Goal: Task Accomplishment & Management: Manage account settings

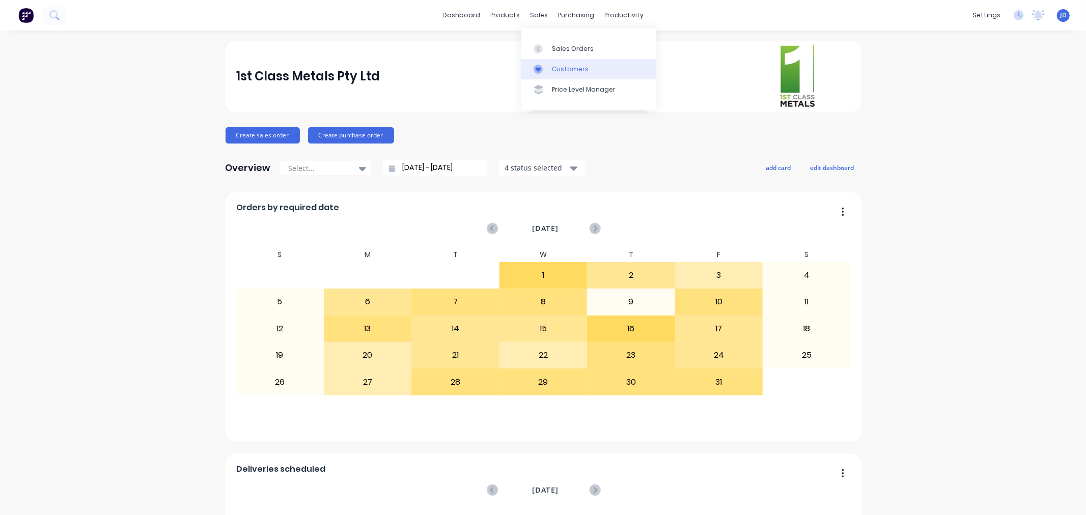
click at [544, 58] on link "Sales Orders" at bounding box center [588, 48] width 135 height 20
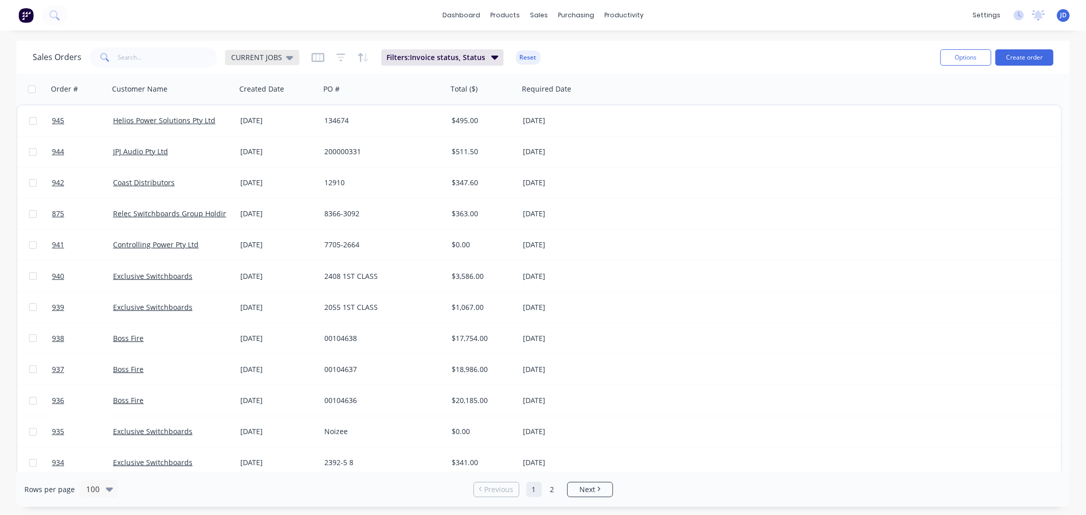
click at [288, 59] on icon at bounding box center [289, 58] width 7 height 4
click at [520, 54] on button "Reset" at bounding box center [528, 57] width 25 height 14
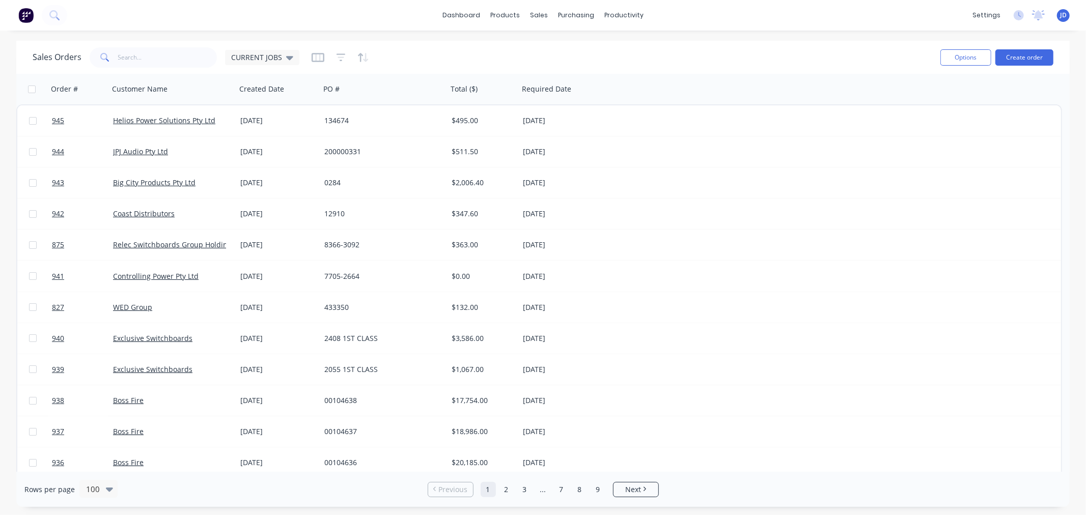
click at [282, 65] on div "Sales Orders CURRENT JOBS" at bounding box center [166, 57] width 267 height 20
click at [286, 52] on icon at bounding box center [289, 57] width 7 height 11
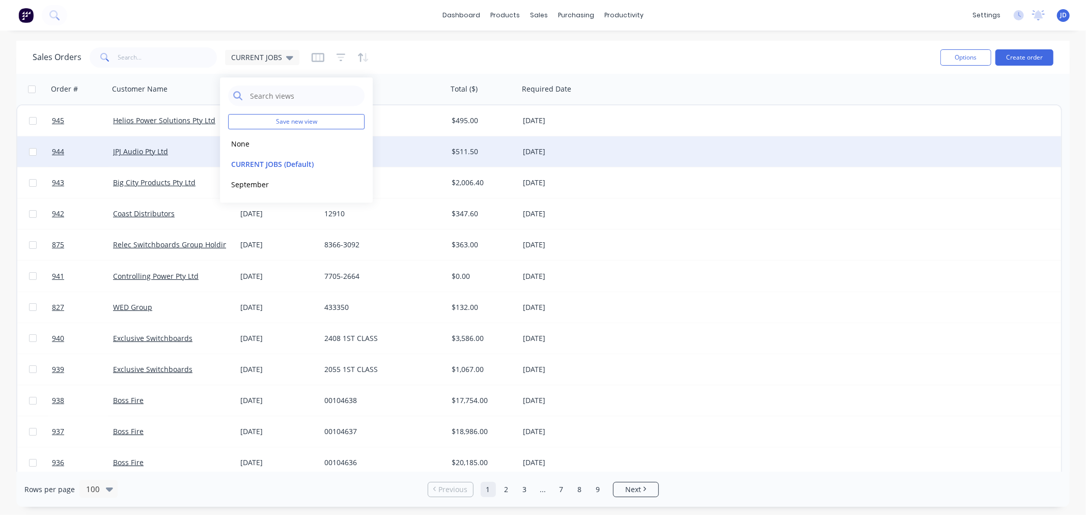
drag, startPoint x: 319, startPoint y: 144, endPoint x: 323, endPoint y: 139, distance: 5.8
click at [321, 143] on button "None" at bounding box center [286, 144] width 116 height 12
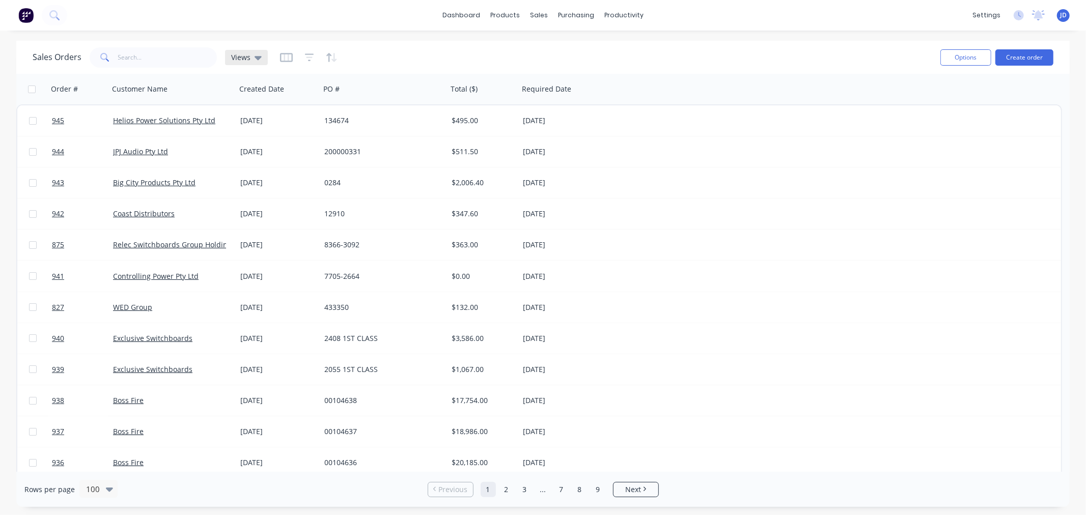
click at [247, 58] on span "Views" at bounding box center [240, 57] width 19 height 11
click at [254, 162] on button "CURRENT JOBS (Default)" at bounding box center [286, 164] width 116 height 12
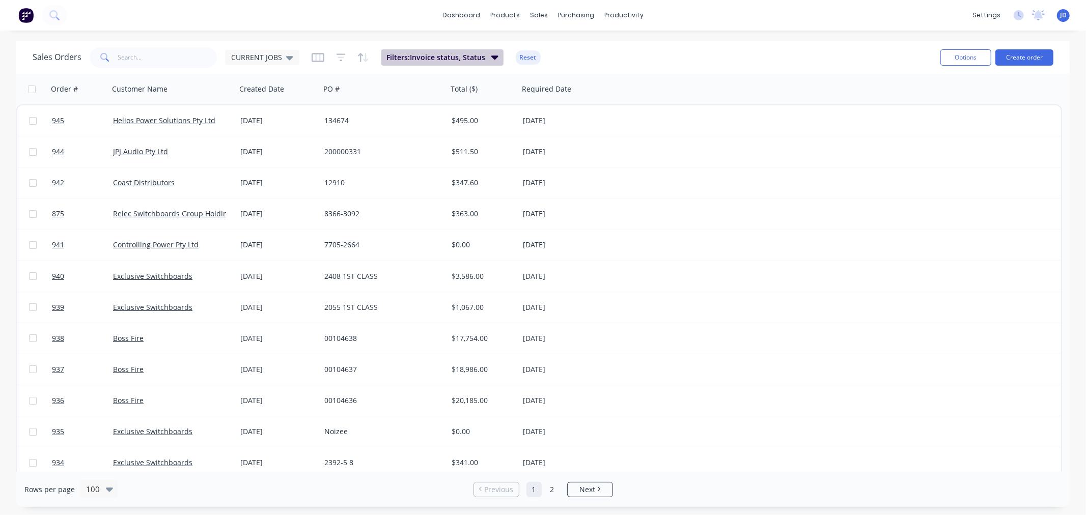
click at [415, 57] on span "Filters: Invoice status, Status" at bounding box center [435, 57] width 99 height 10
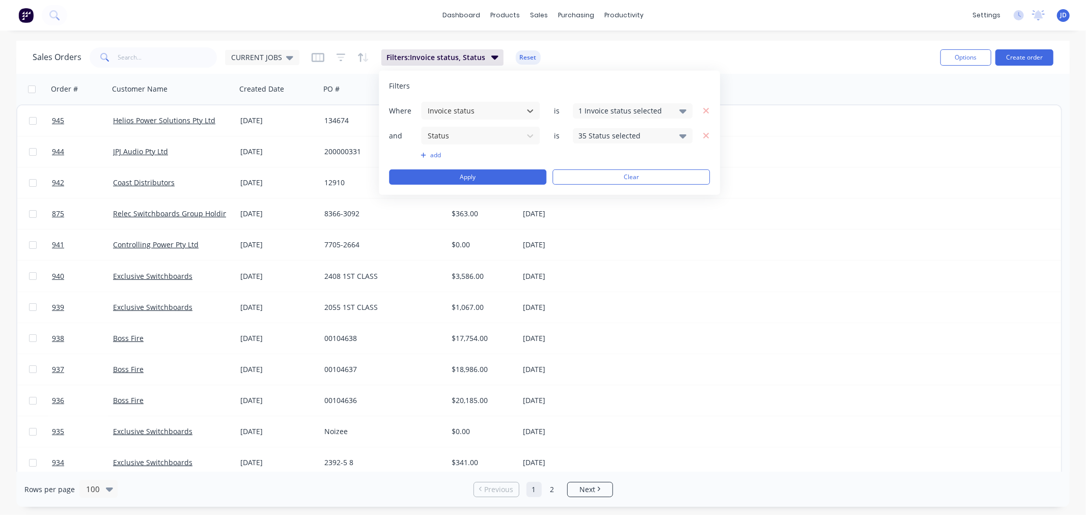
click at [642, 135] on div "35 Status selected" at bounding box center [624, 135] width 92 height 11
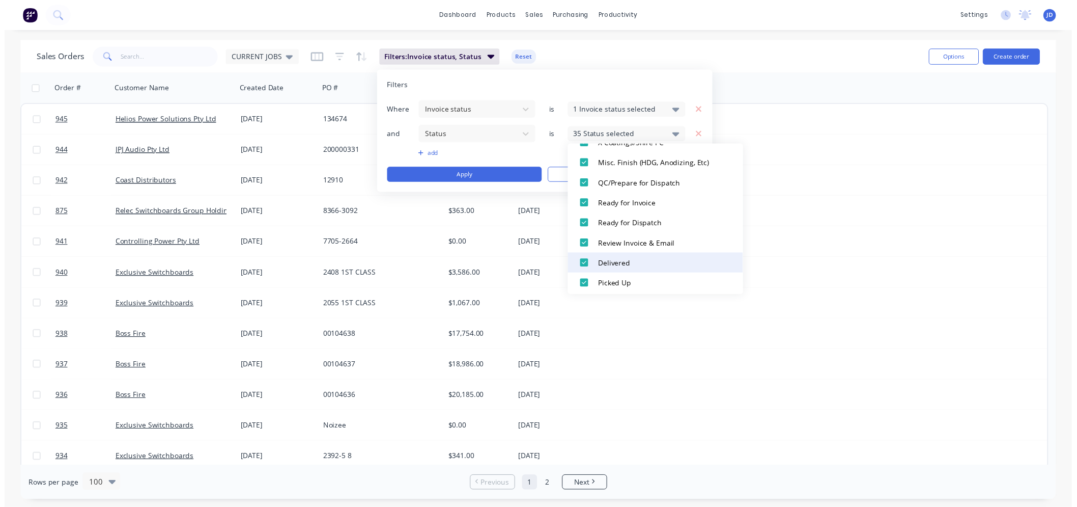
scroll to position [601, 0]
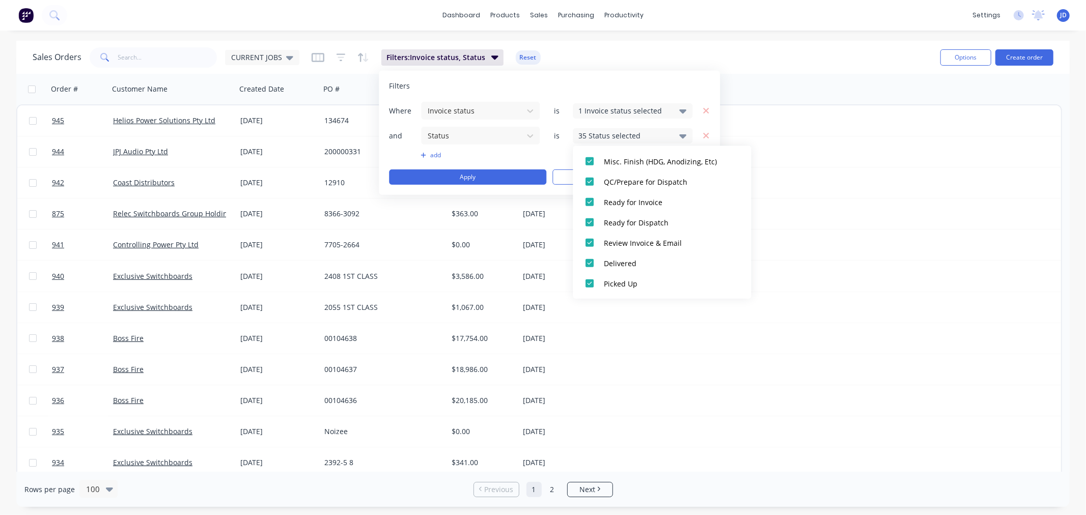
click at [712, 485] on div "Rows per page 100 Previous 1 2 Next" at bounding box center [542, 489] width 1053 height 35
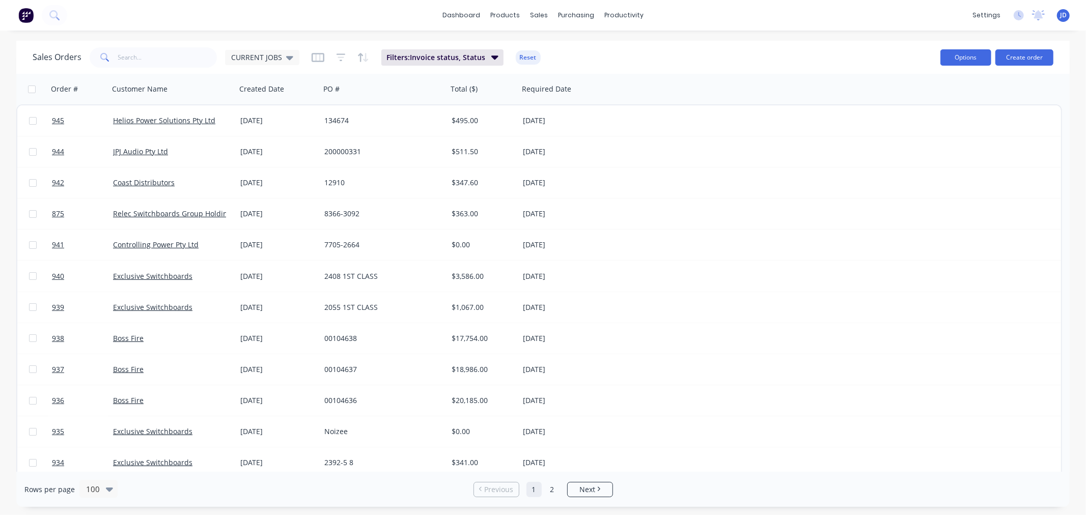
click at [989, 49] on button "Options" at bounding box center [965, 57] width 51 height 16
click at [930, 130] on div "Export" at bounding box center [935, 124] width 94 height 15
click at [95, 88] on icon "button" at bounding box center [96, 89] width 5 height 7
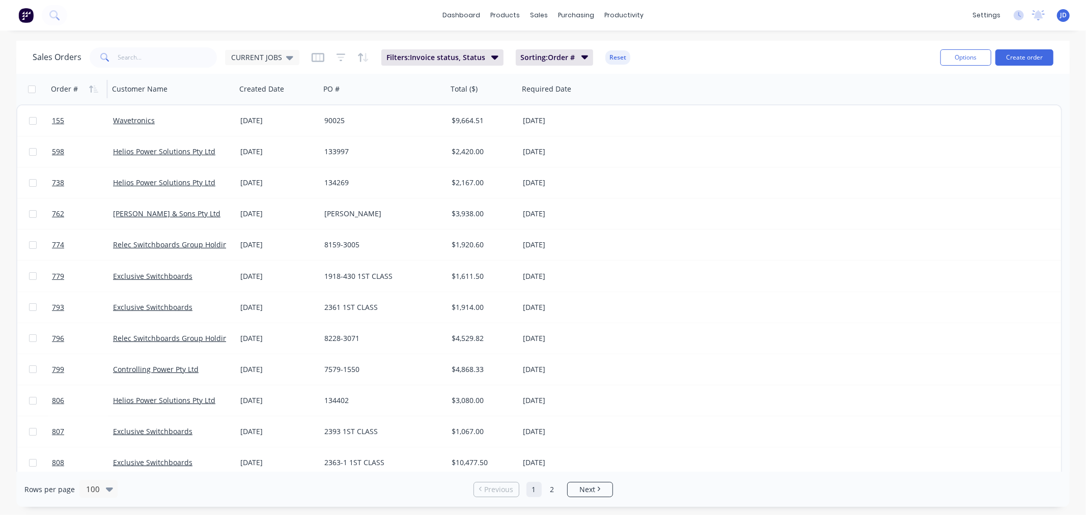
click at [975, 47] on div "Options Create order" at bounding box center [994, 57] width 117 height 25
click at [617, 47] on icon at bounding box center [615, 49] width 4 height 8
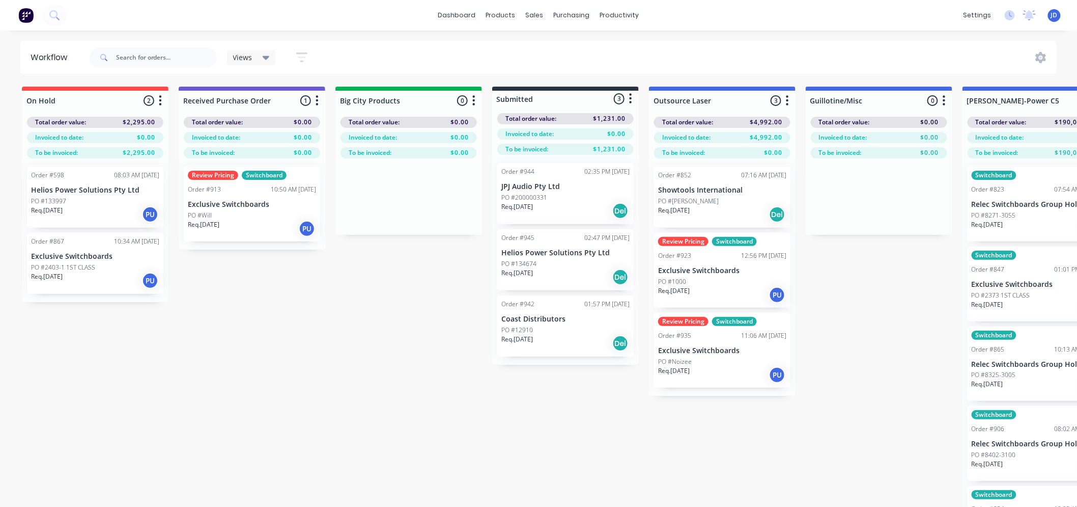
drag, startPoint x: 450, startPoint y: 377, endPoint x: 397, endPoint y: 358, distance: 55.7
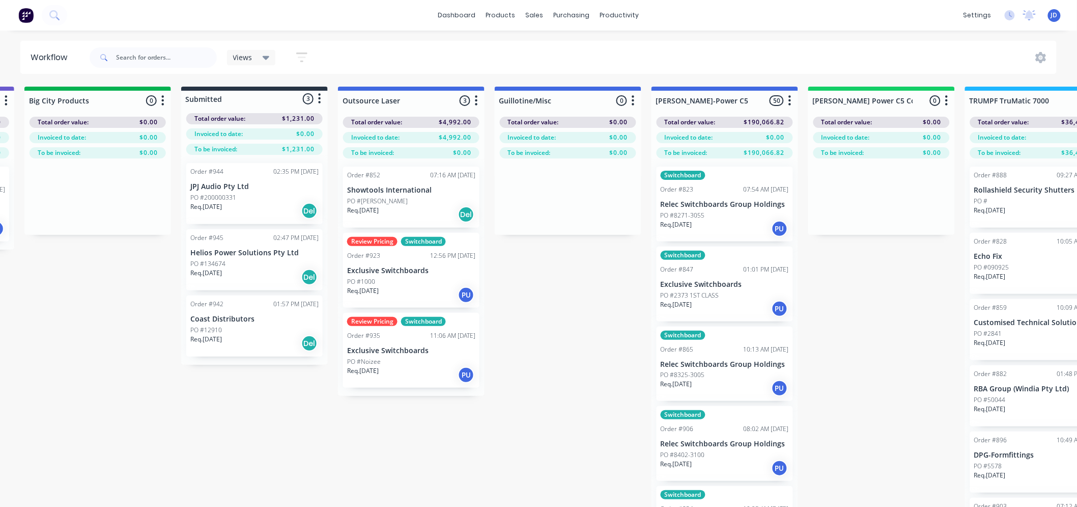
drag, startPoint x: 390, startPoint y: 351, endPoint x: 468, endPoint y: 348, distance: 78.0
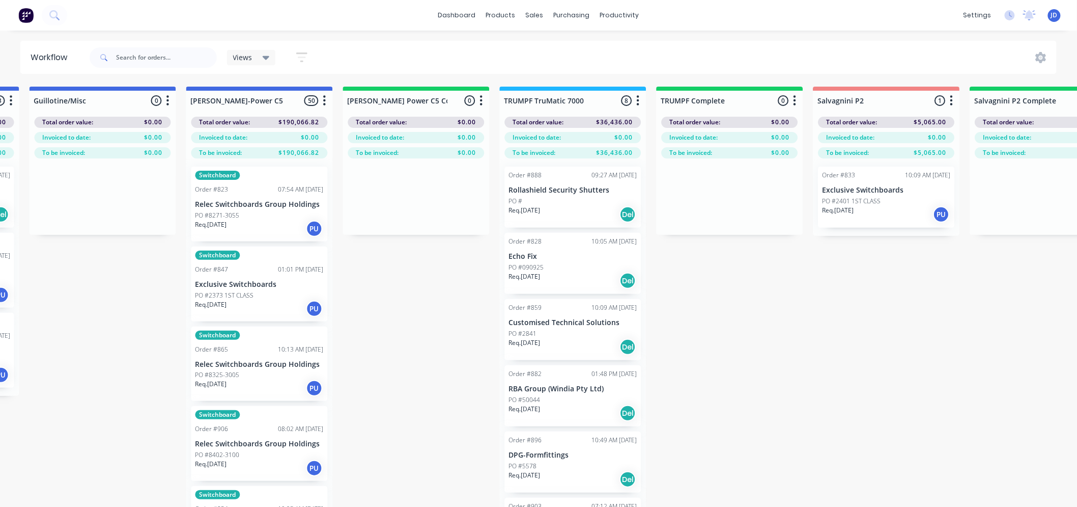
drag, startPoint x: 547, startPoint y: 339, endPoint x: 581, endPoint y: 333, distance: 34.5
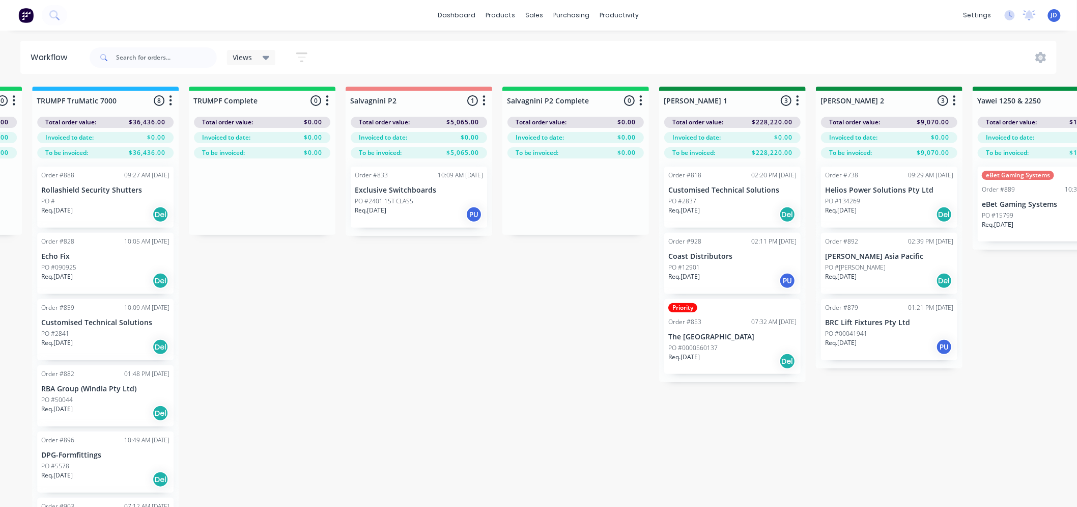
drag, startPoint x: 606, startPoint y: 306, endPoint x: 723, endPoint y: 301, distance: 117.2
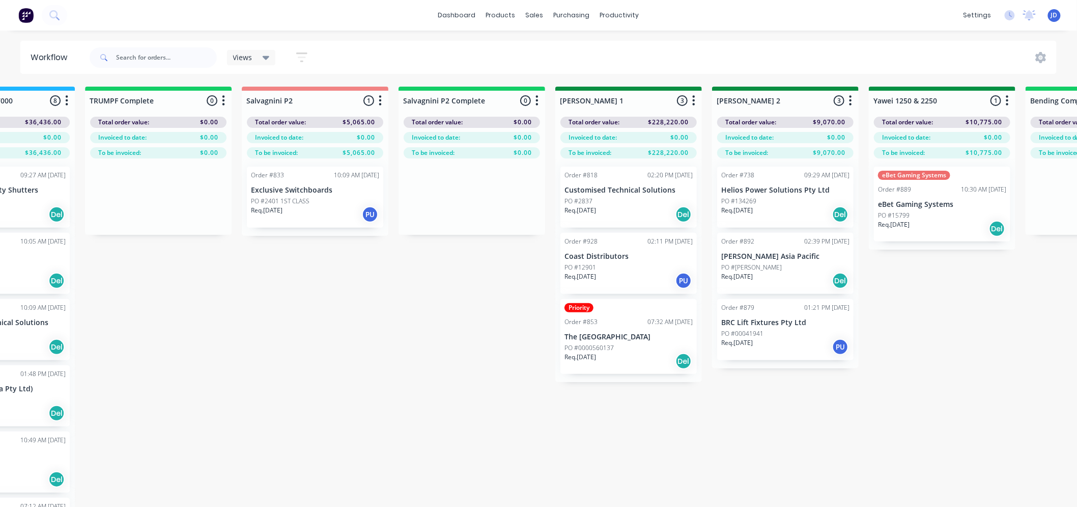
click at [802, 200] on div "PO #134269" at bounding box center [785, 201] width 128 height 9
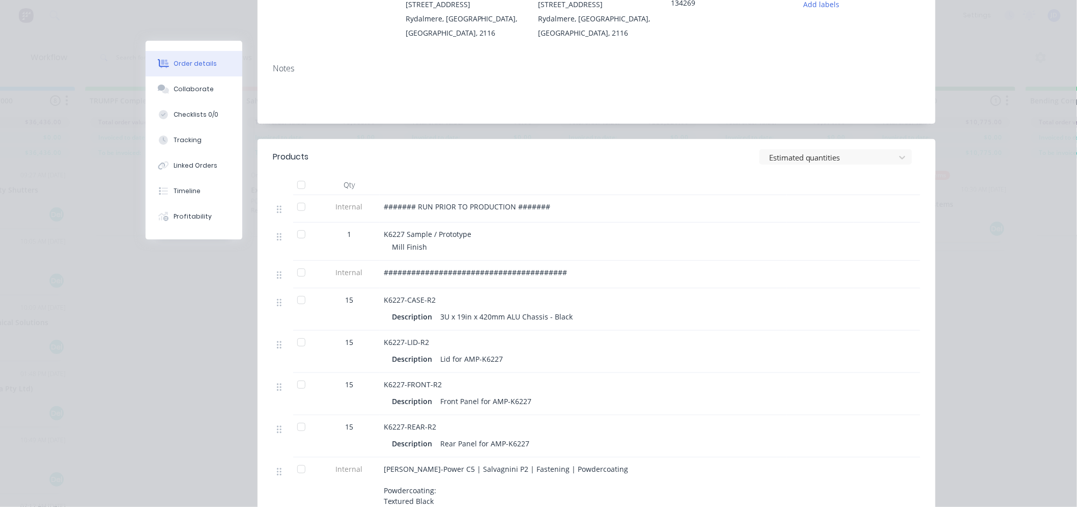
scroll to position [0, 0]
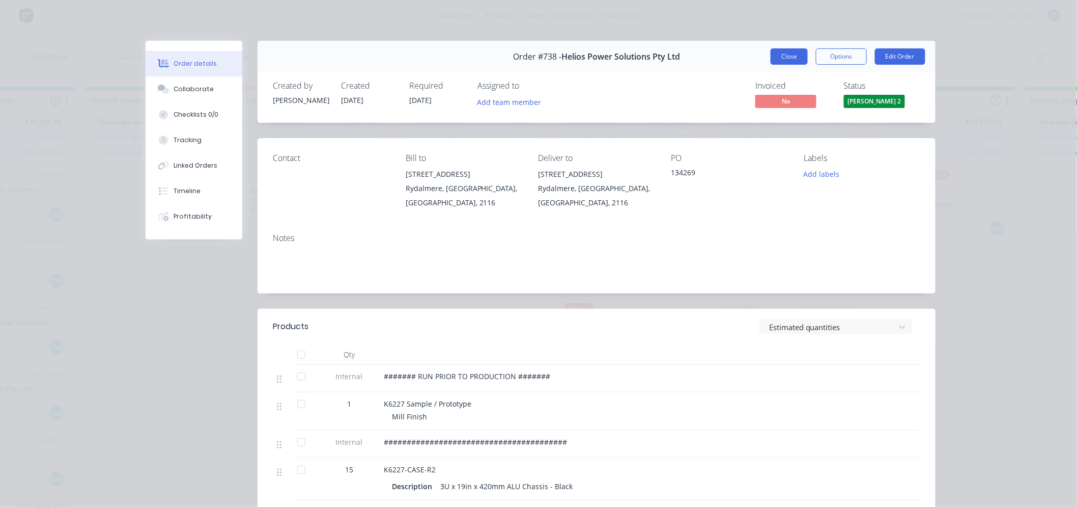
click at [783, 55] on button "Close" at bounding box center [789, 56] width 37 height 16
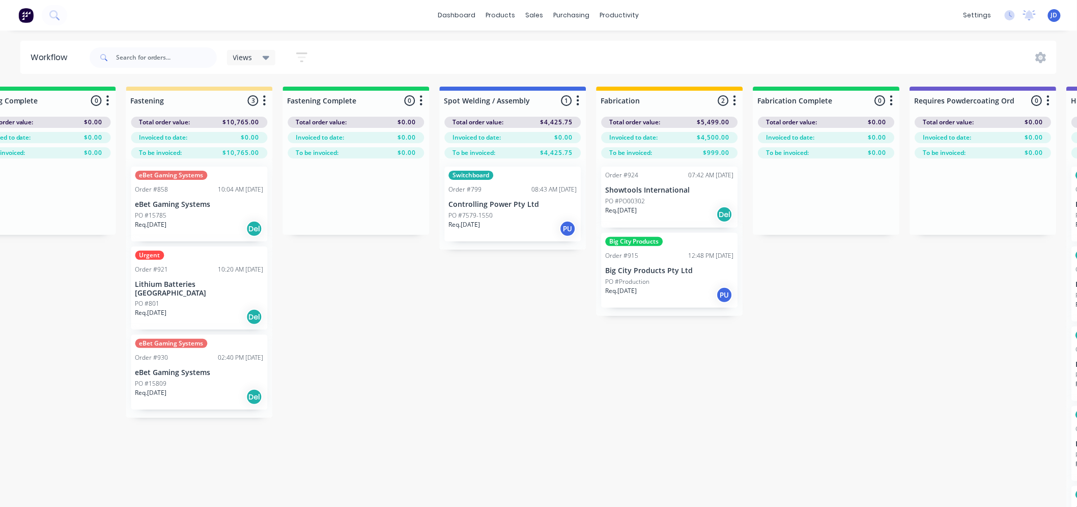
drag, startPoint x: 826, startPoint y: 406, endPoint x: 867, endPoint y: 393, distance: 42.5
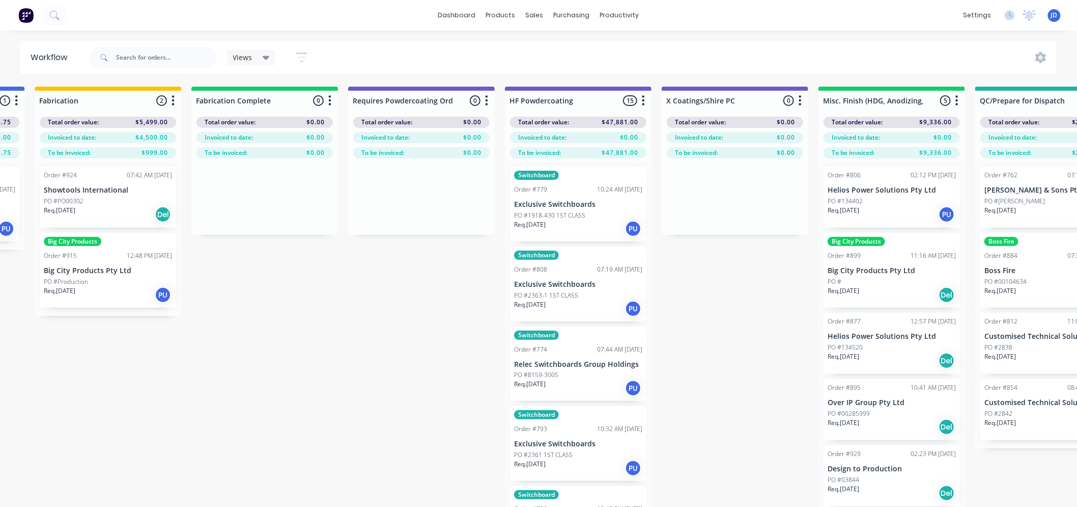
scroll to position [0, 3177]
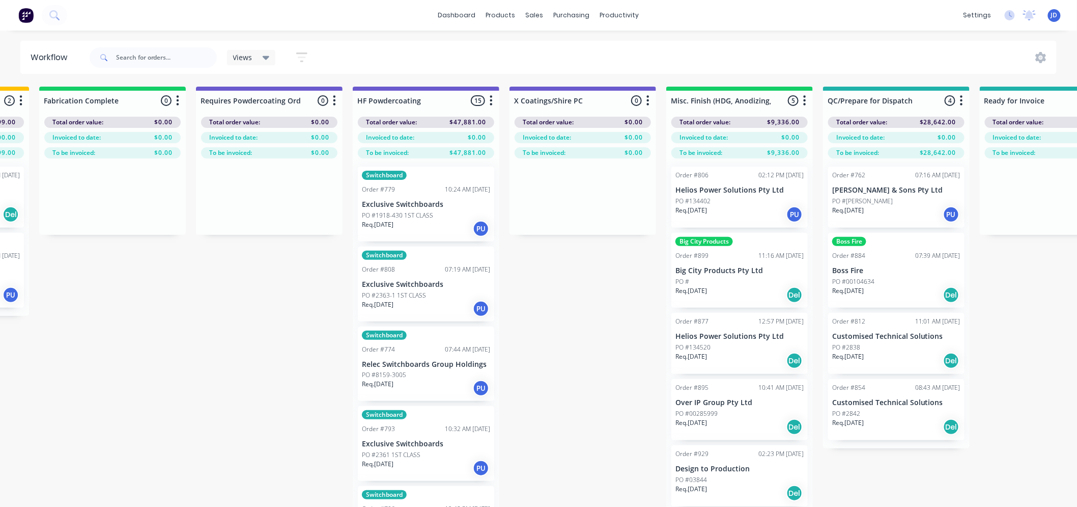
drag, startPoint x: 512, startPoint y: 331, endPoint x: 623, endPoint y: 308, distance: 112.8
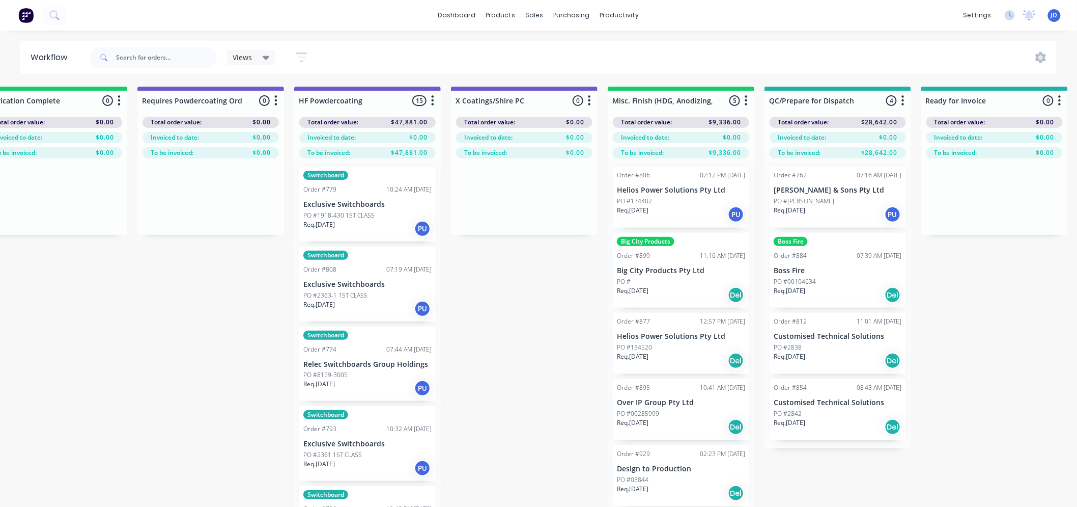
click at [673, 205] on div "PO #134402" at bounding box center [681, 201] width 128 height 9
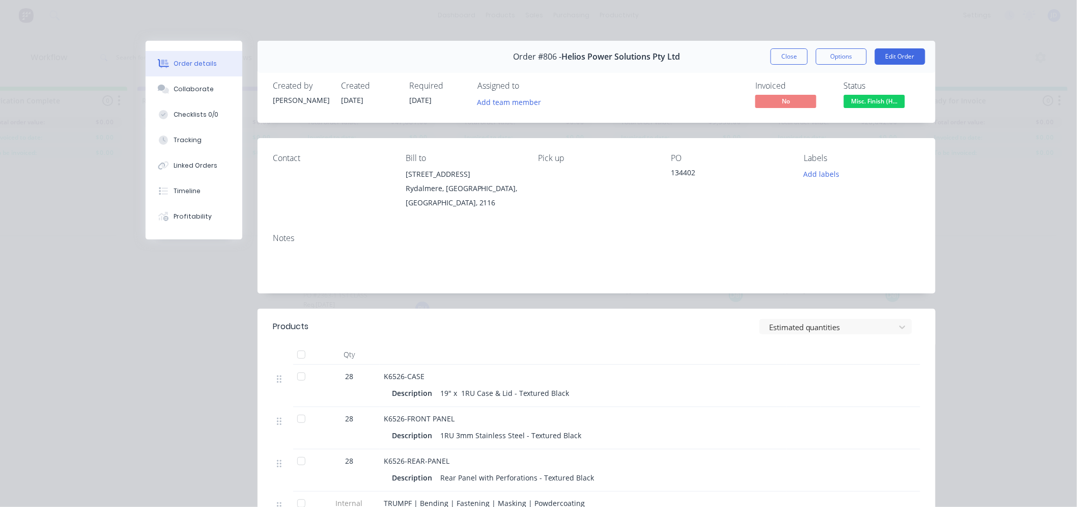
click at [771, 54] on button "Close" at bounding box center [789, 56] width 37 height 16
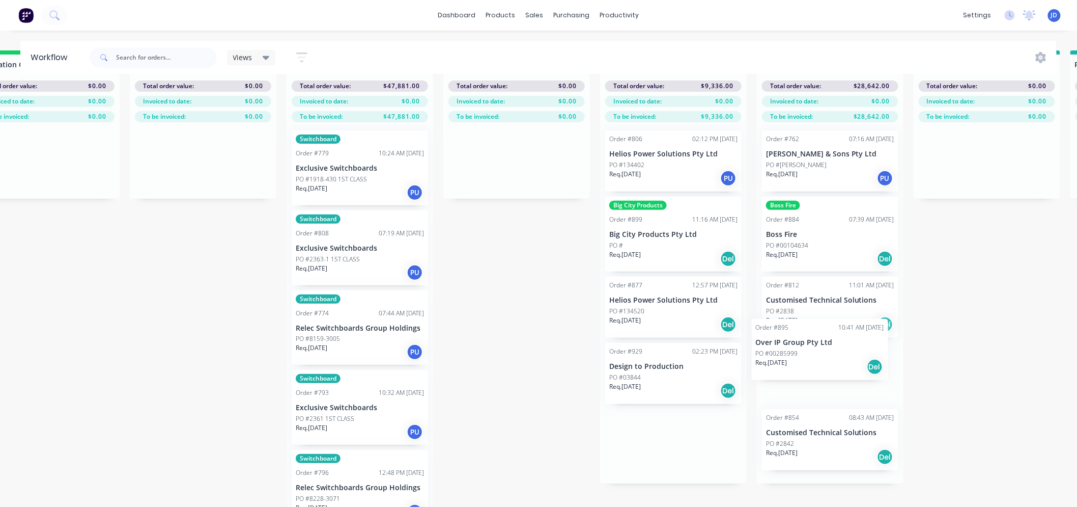
scroll to position [44, 3189]
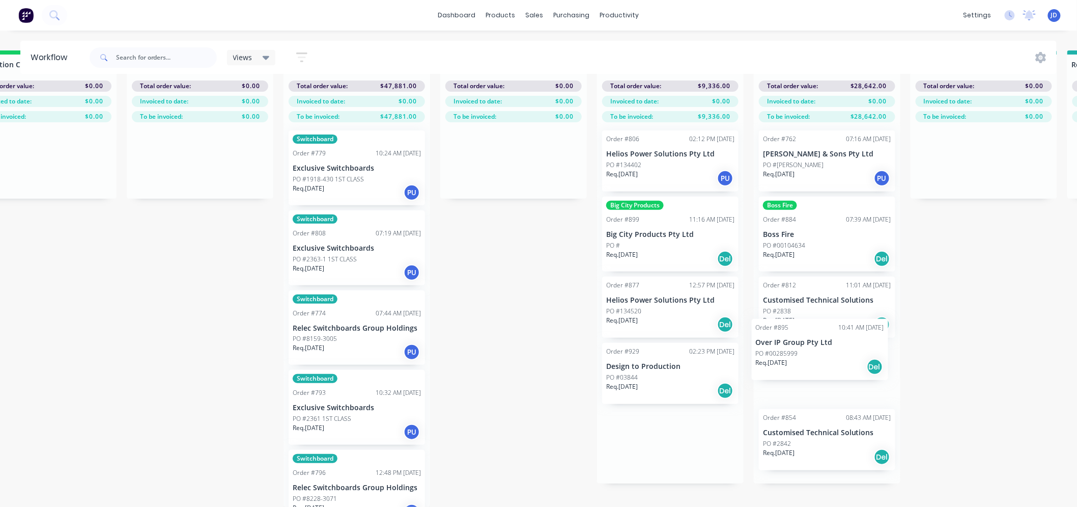
drag, startPoint x: 660, startPoint y: 378, endPoint x: 805, endPoint y: 360, distance: 146.7
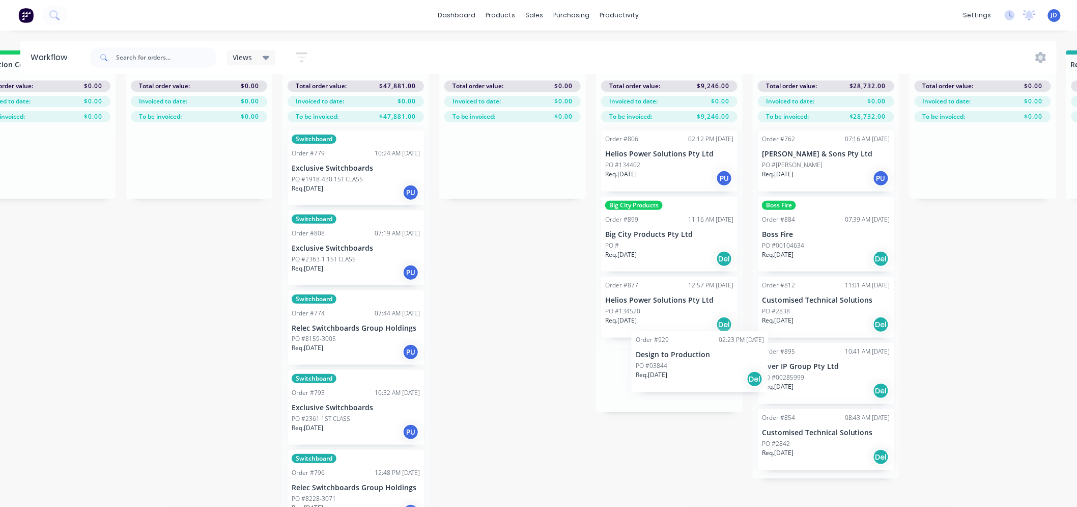
drag, startPoint x: 690, startPoint y: 375, endPoint x: 724, endPoint y: 372, distance: 34.2
click at [724, 372] on div "Order #806 02:12 PM [DATE] Helios Power Solutions Pty Ltd PO #134402 Req. [DATE…" at bounding box center [669, 267] width 147 height 290
click at [688, 380] on div "Order #806 02:12 PM [DATE] Helios Power Solutions Pty Ltd PO #134402 Req. [DATE…" at bounding box center [669, 267] width 147 height 290
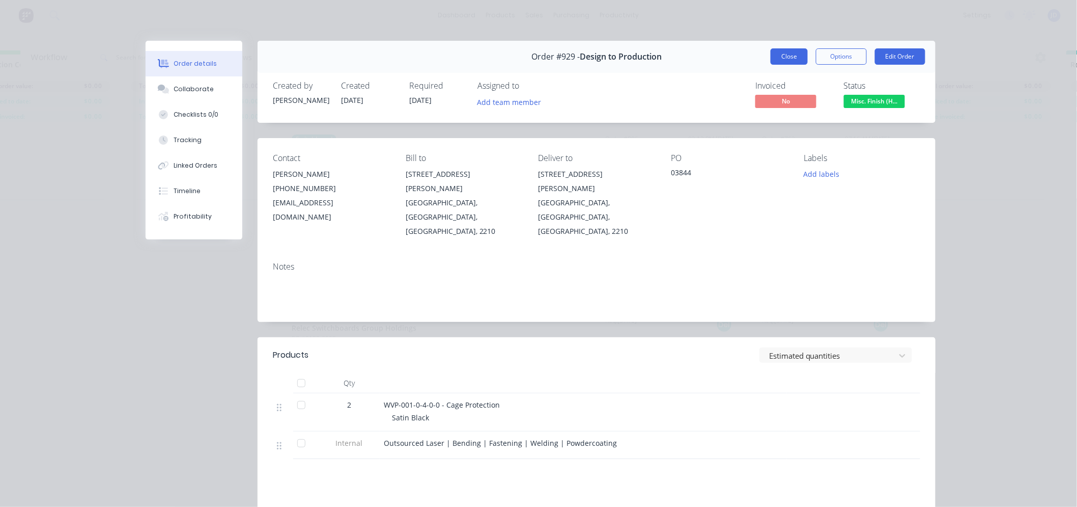
click at [796, 63] on button "Close" at bounding box center [789, 56] width 37 height 16
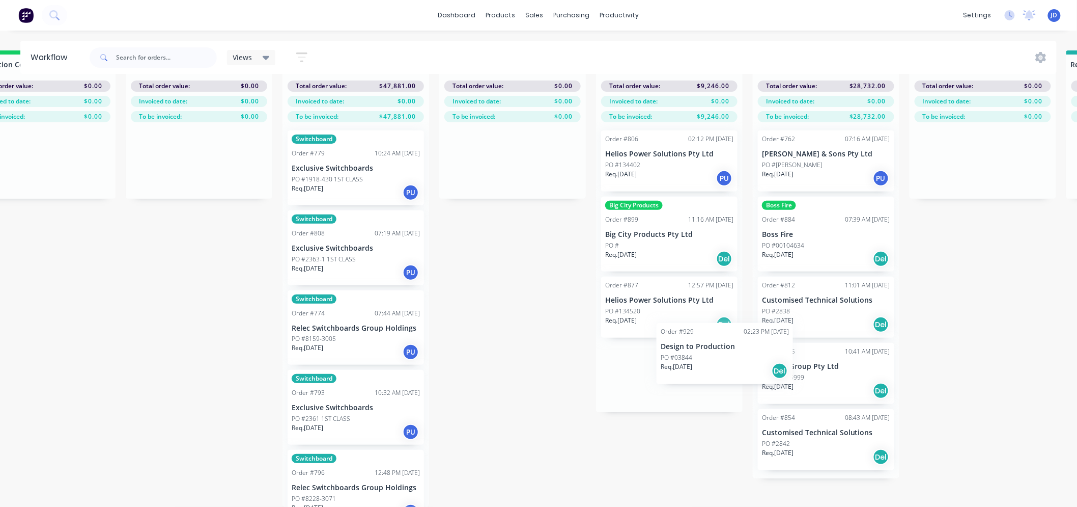
drag, startPoint x: 665, startPoint y: 378, endPoint x: 778, endPoint y: 360, distance: 113.9
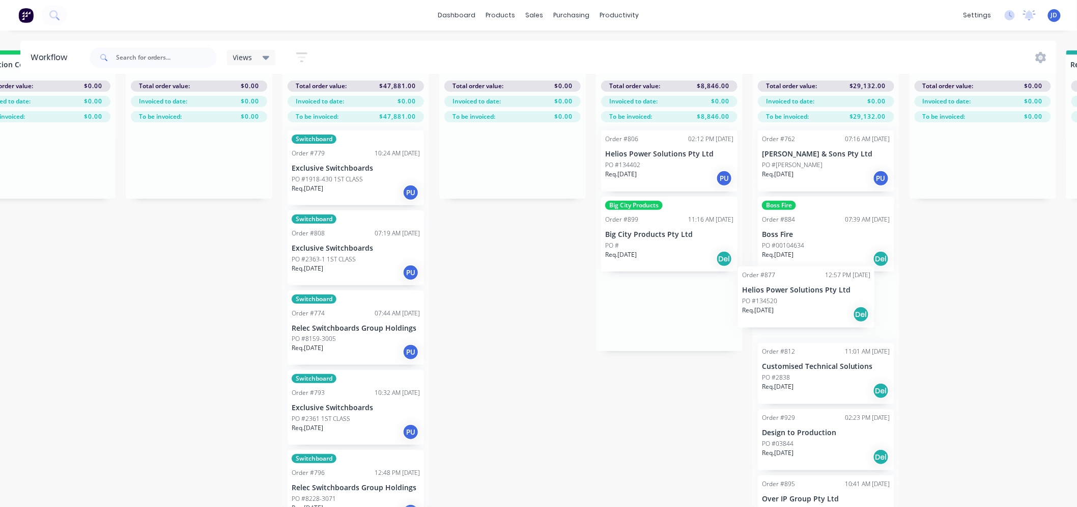
drag, startPoint x: 649, startPoint y: 292, endPoint x: 780, endPoint y: 283, distance: 131.2
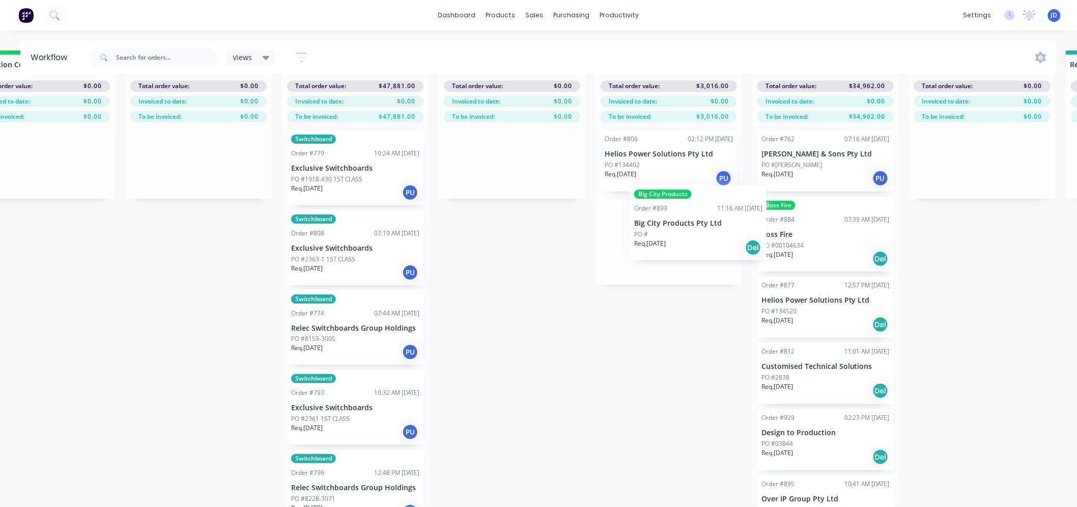
drag, startPoint x: 663, startPoint y: 231, endPoint x: 782, endPoint y: 220, distance: 118.6
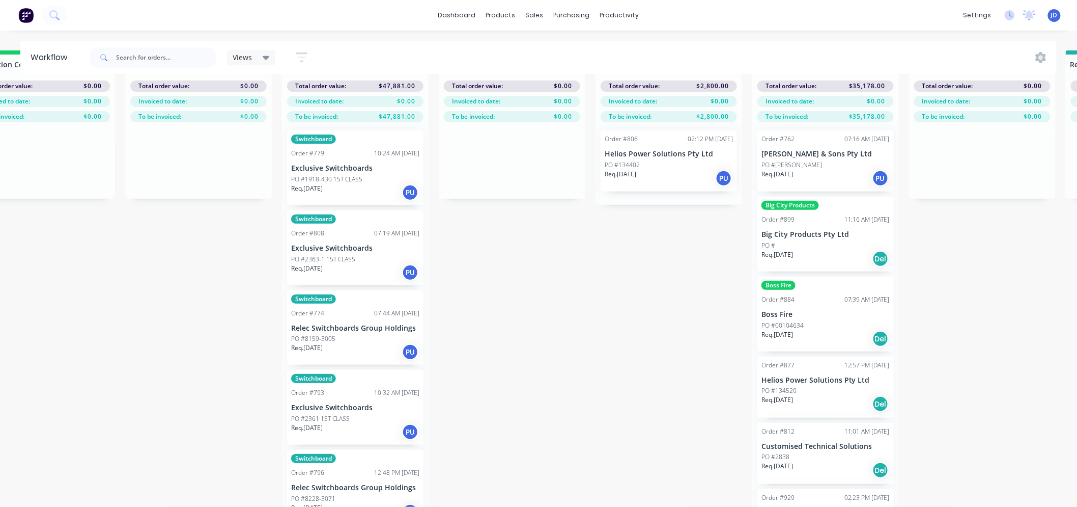
drag, startPoint x: 648, startPoint y: 157, endPoint x: 797, endPoint y: 151, distance: 149.3
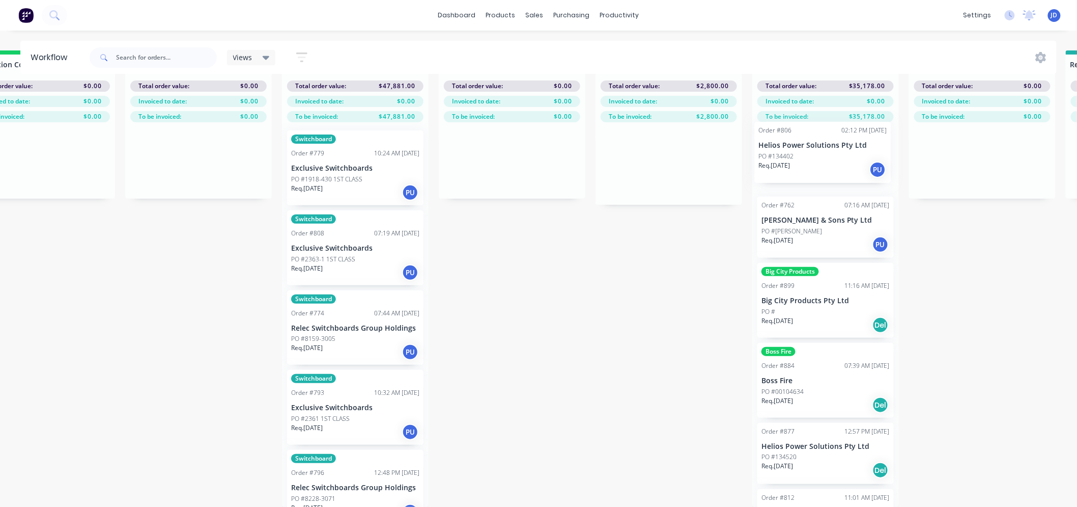
scroll to position [44, 3192]
click at [813, 154] on div "Order #762 07:16 AM [DATE] [PERSON_NAME] & Sons Pty Ltd PO #[PERSON_NAME] Req. …" at bounding box center [823, 314] width 147 height 384
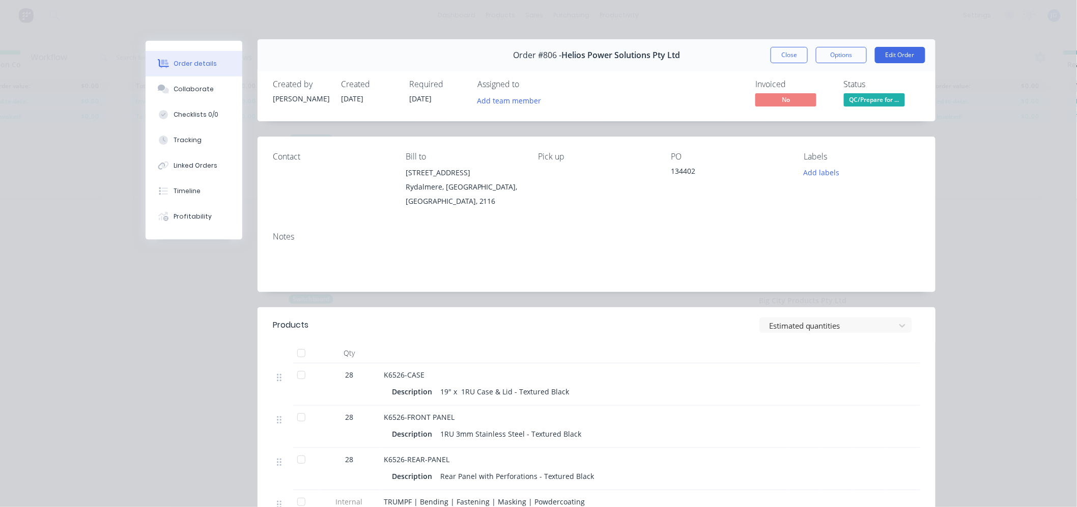
scroll to position [0, 0]
click at [778, 58] on button "Close" at bounding box center [789, 56] width 37 height 16
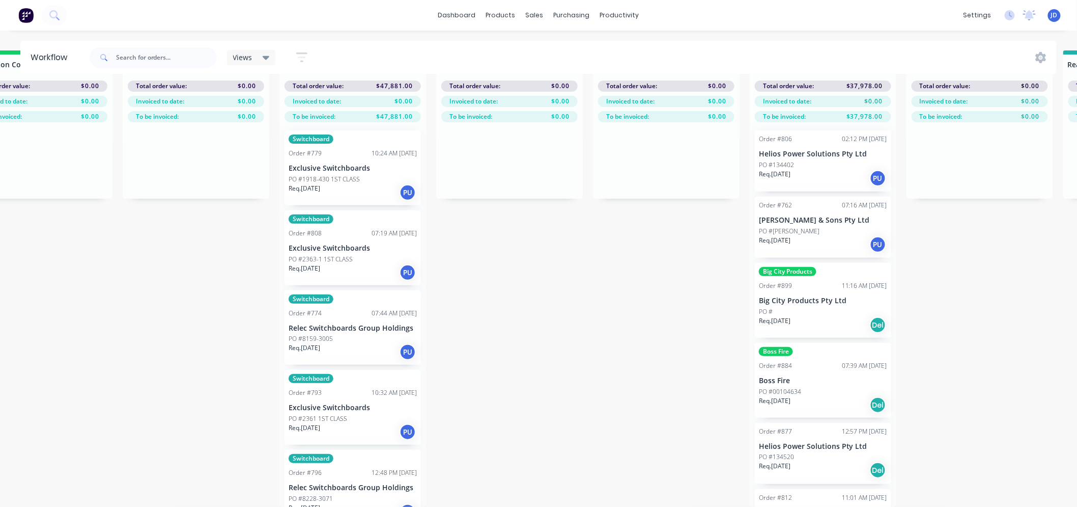
click at [811, 464] on div "Req. [DATE] Del" at bounding box center [823, 469] width 128 height 17
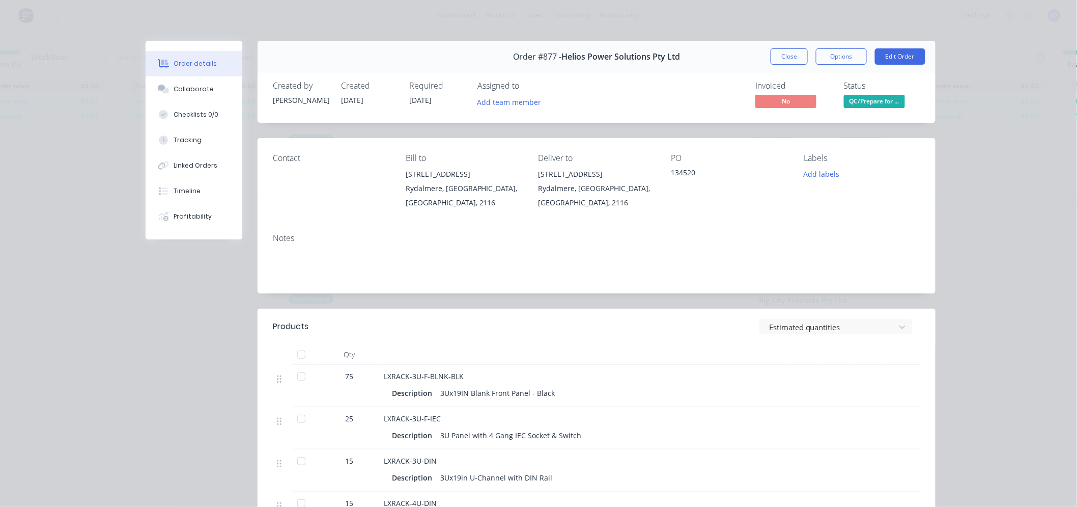
click at [788, 61] on button "Close" at bounding box center [789, 56] width 37 height 16
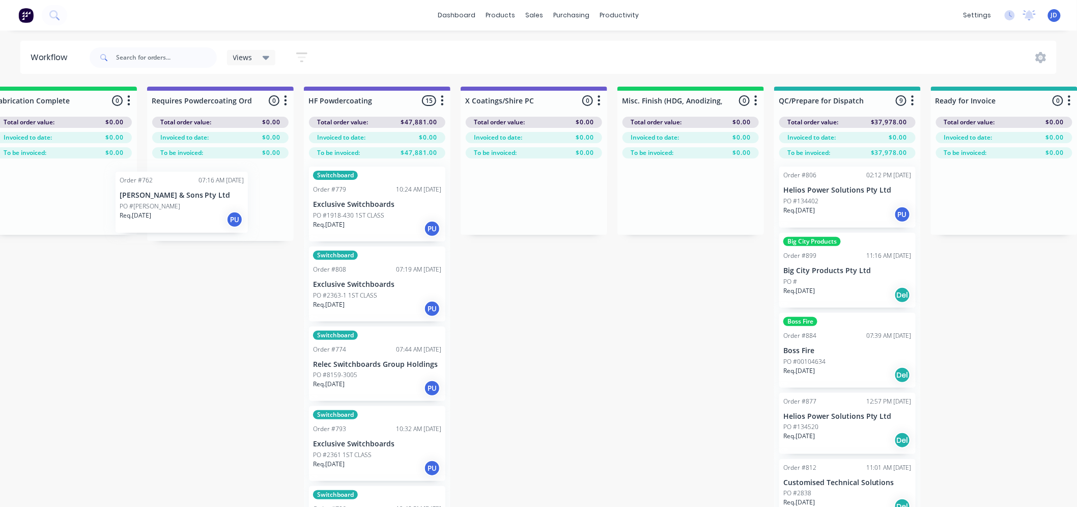
drag, startPoint x: 704, startPoint y: 269, endPoint x: 208, endPoint y: 213, distance: 499.0
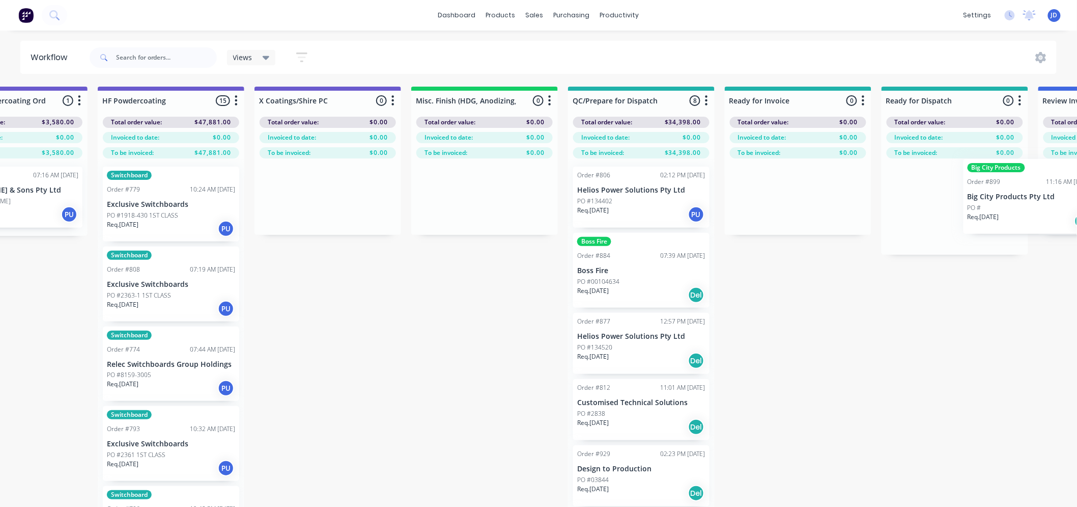
scroll to position [0, 3505]
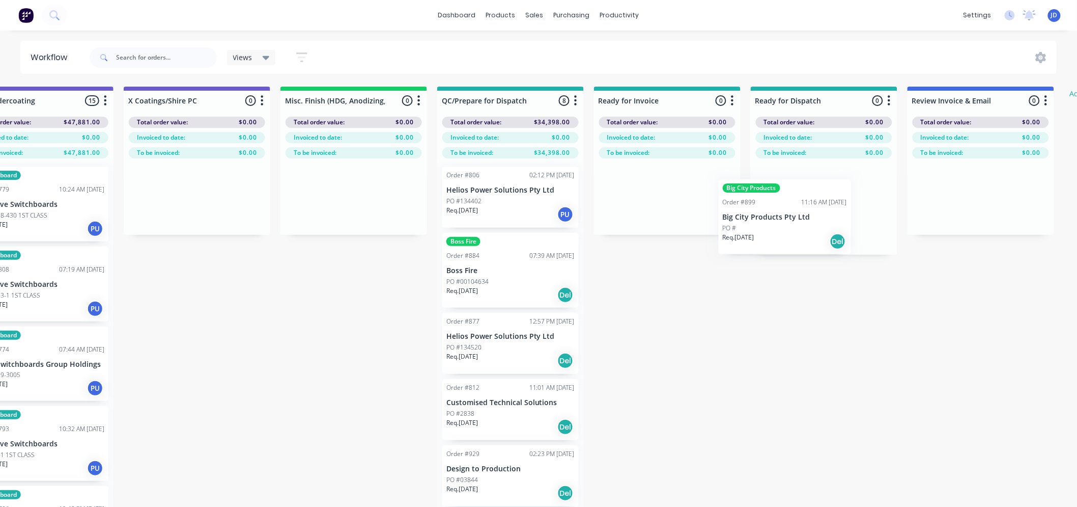
drag, startPoint x: 837, startPoint y: 291, endPoint x: 785, endPoint y: 233, distance: 77.9
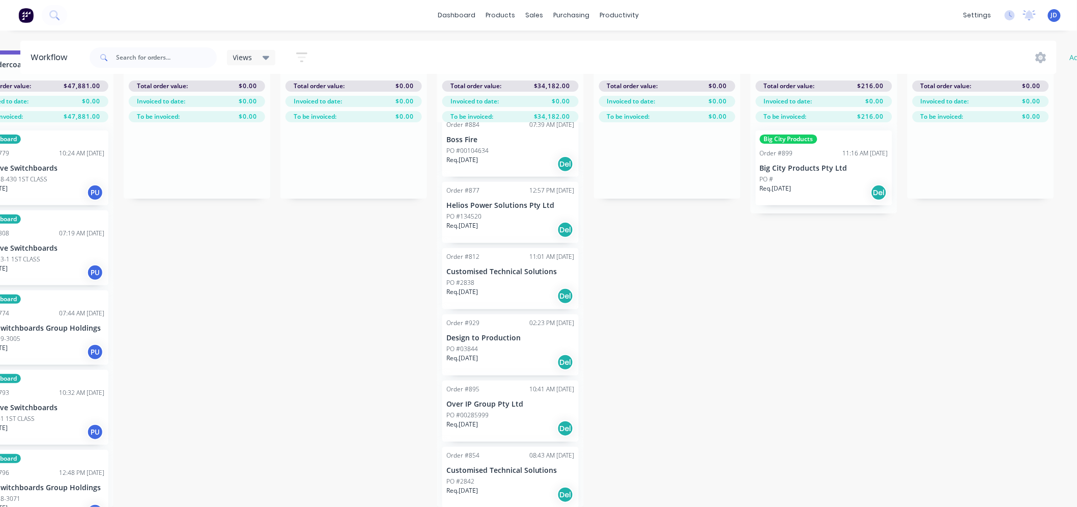
scroll to position [22, 3505]
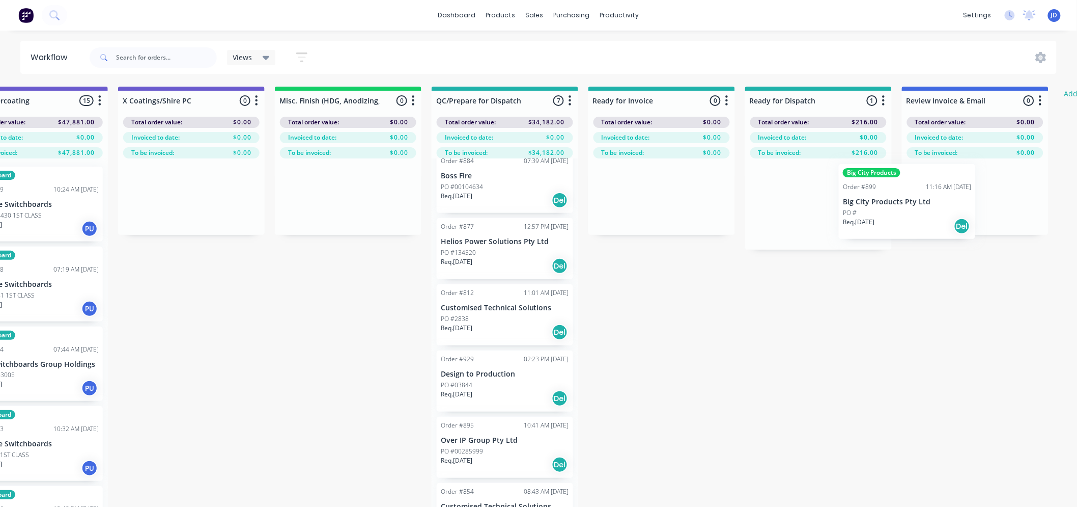
drag, startPoint x: 863, startPoint y: 215, endPoint x: 1045, endPoint y: 204, distance: 182.1
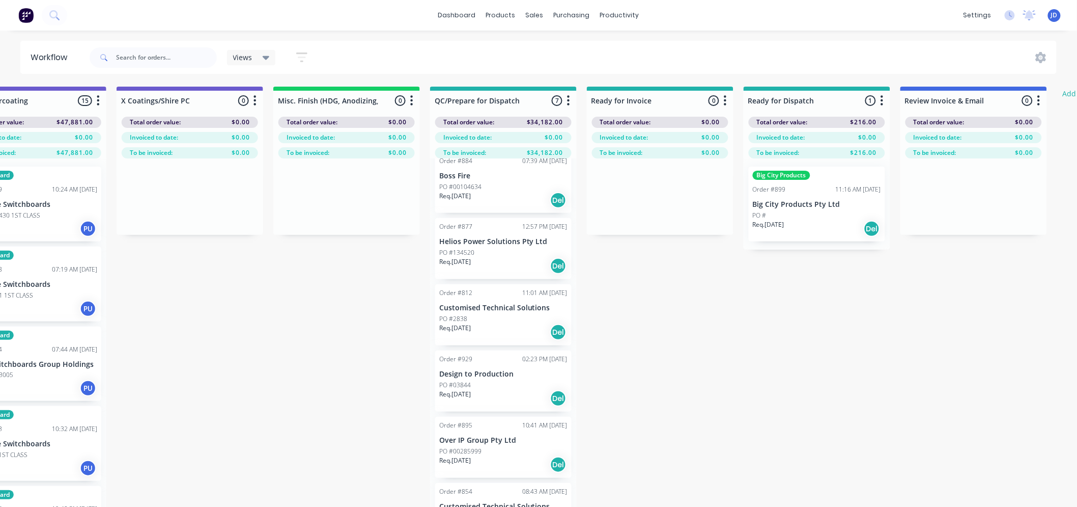
click at [817, 209] on div "Big City Products Order #899 11:16 AM [DATE] Big City Products Pty Ltd PO # Req…" at bounding box center [817, 203] width 136 height 75
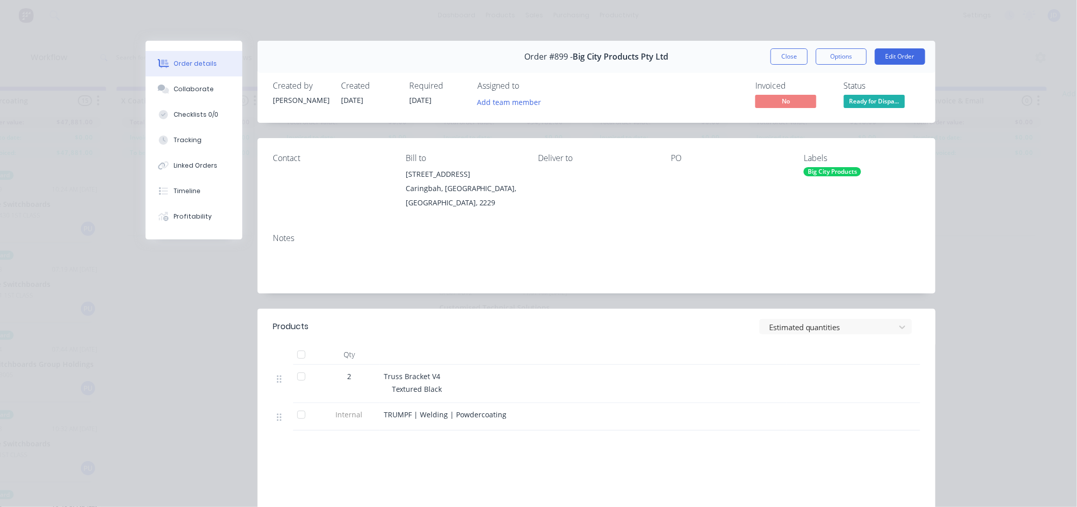
click at [786, 52] on button "Close" at bounding box center [789, 56] width 37 height 16
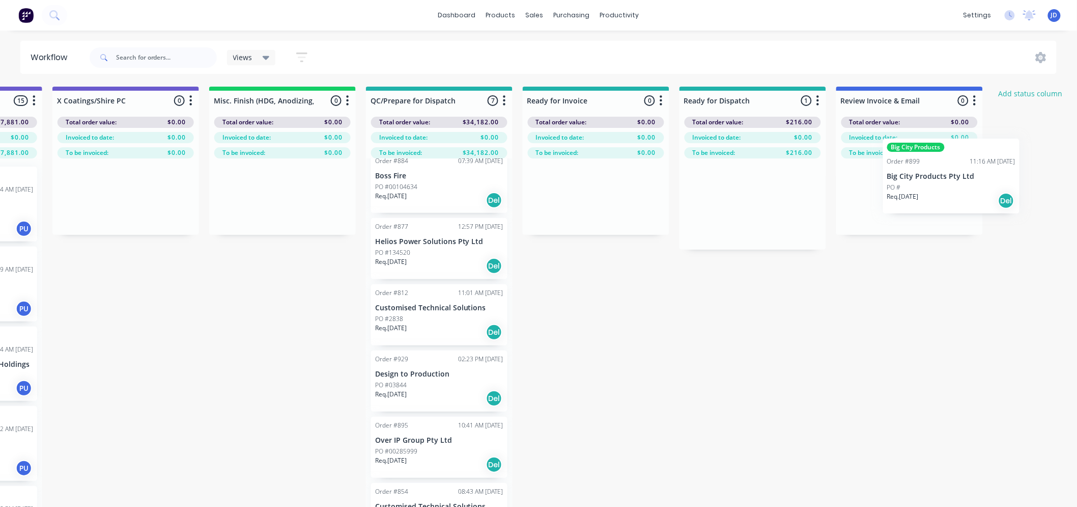
drag, startPoint x: 813, startPoint y: 204, endPoint x: 919, endPoint y: 181, distance: 108.7
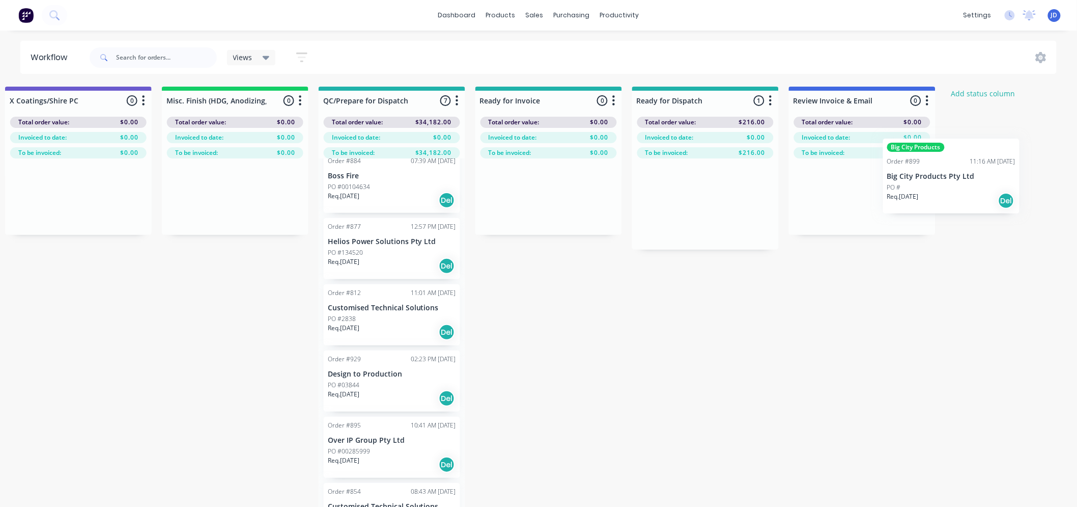
drag, startPoint x: 829, startPoint y: 207, endPoint x: 822, endPoint y: 206, distance: 6.8
click at [824, 206] on div at bounding box center [862, 196] width 147 height 76
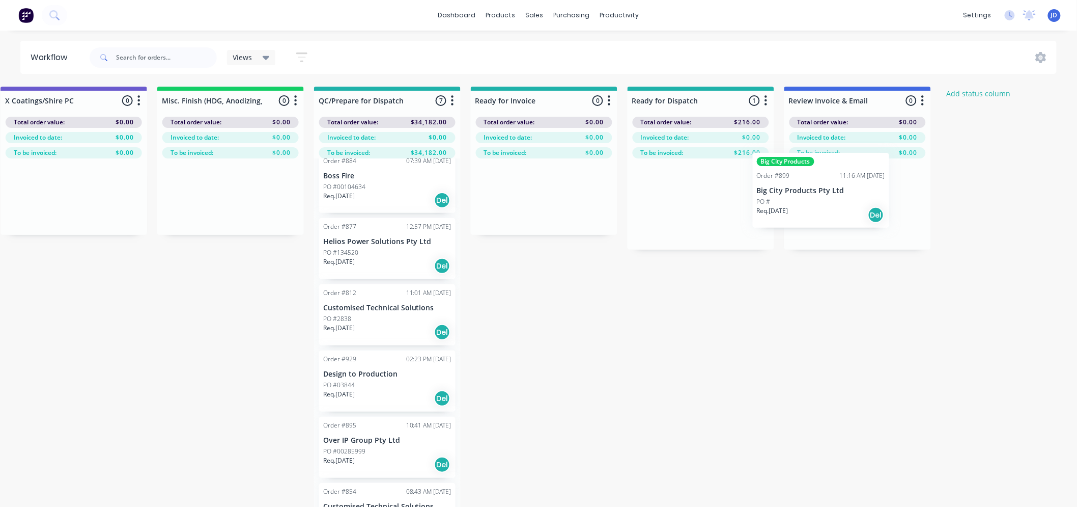
scroll to position [0, 3636]
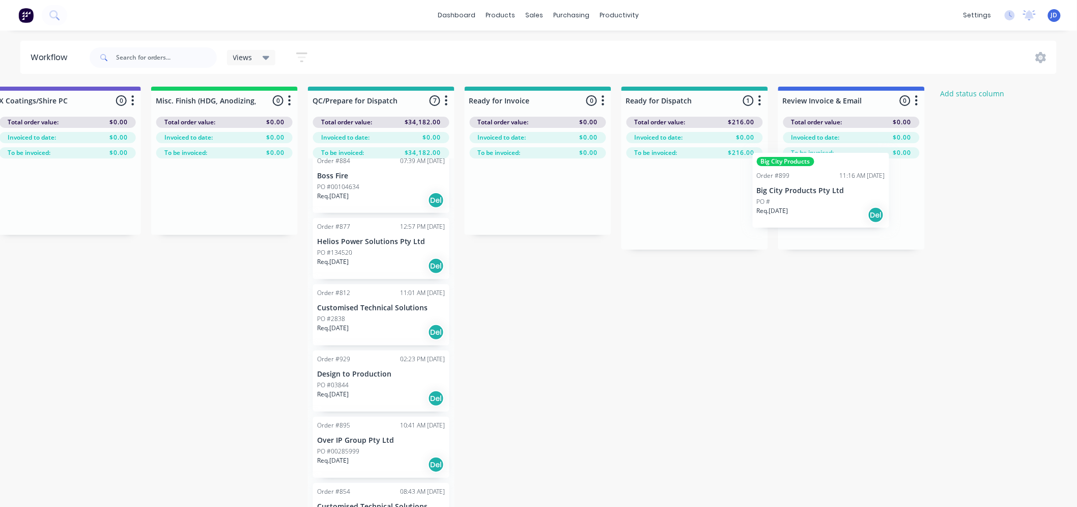
drag, startPoint x: 765, startPoint y: 204, endPoint x: 835, endPoint y: 197, distance: 70.6
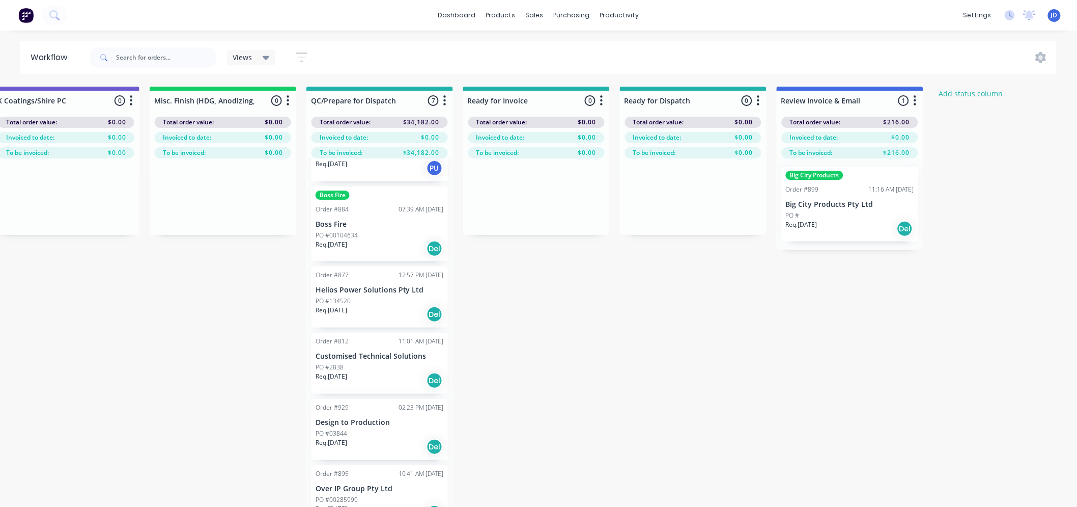
scroll to position [0, 0]
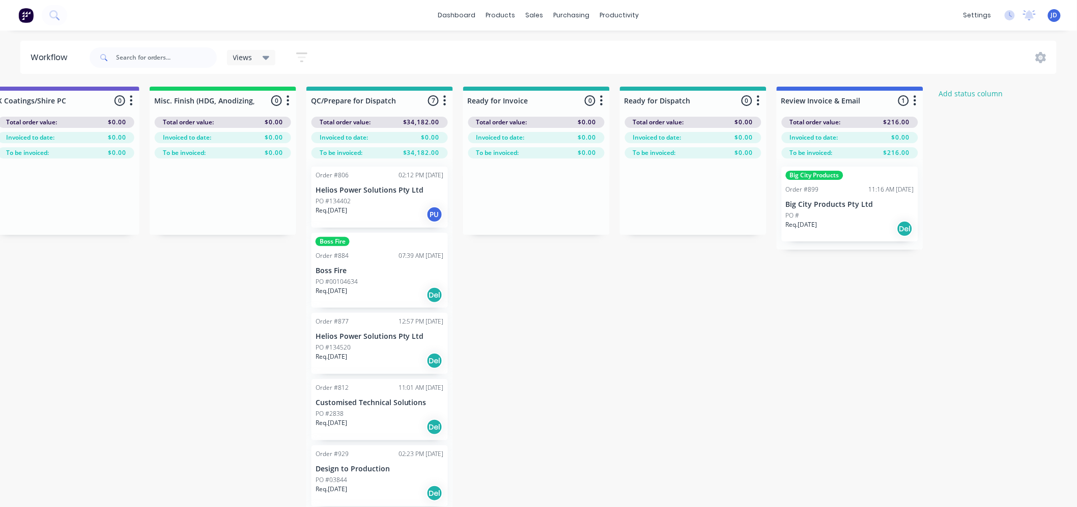
click at [366, 344] on div "PO #134520" at bounding box center [380, 347] width 128 height 9
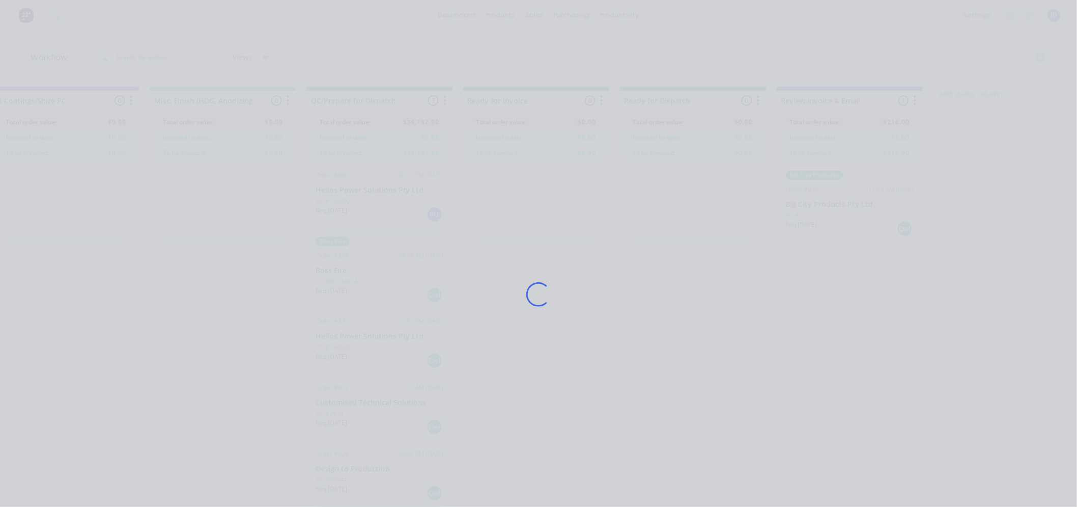
click at [367, 343] on div "Loading..." at bounding box center [538, 294] width 815 height 507
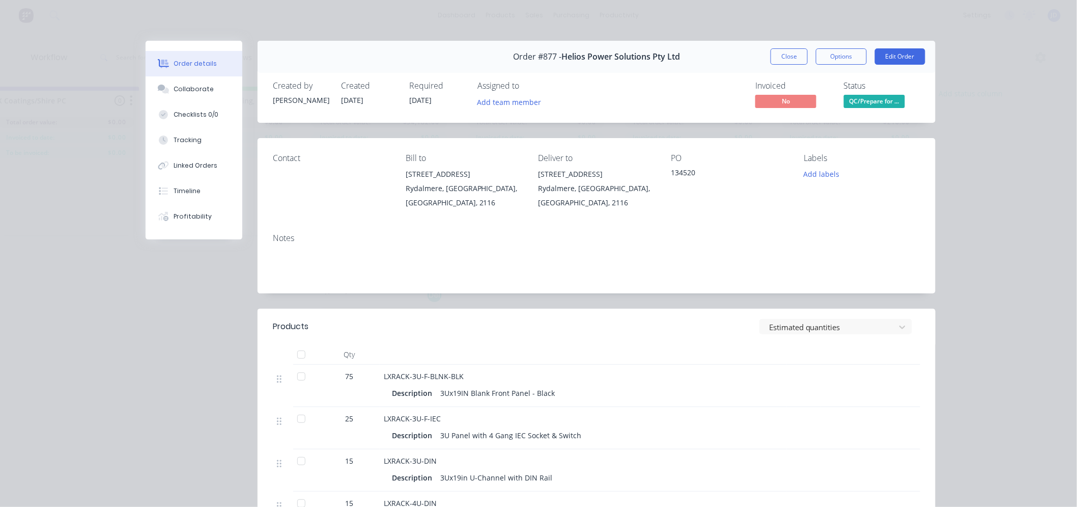
drag, startPoint x: 857, startPoint y: 103, endPoint x: 855, endPoint y: 110, distance: 7.4
click at [858, 103] on span "QC/Prepare for ..." at bounding box center [874, 101] width 61 height 13
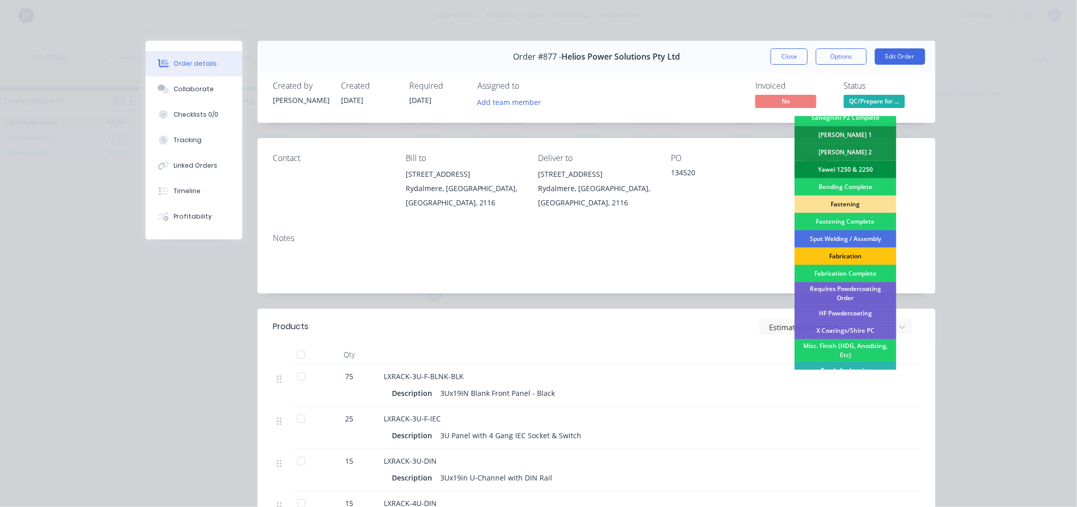
scroll to position [226, 0]
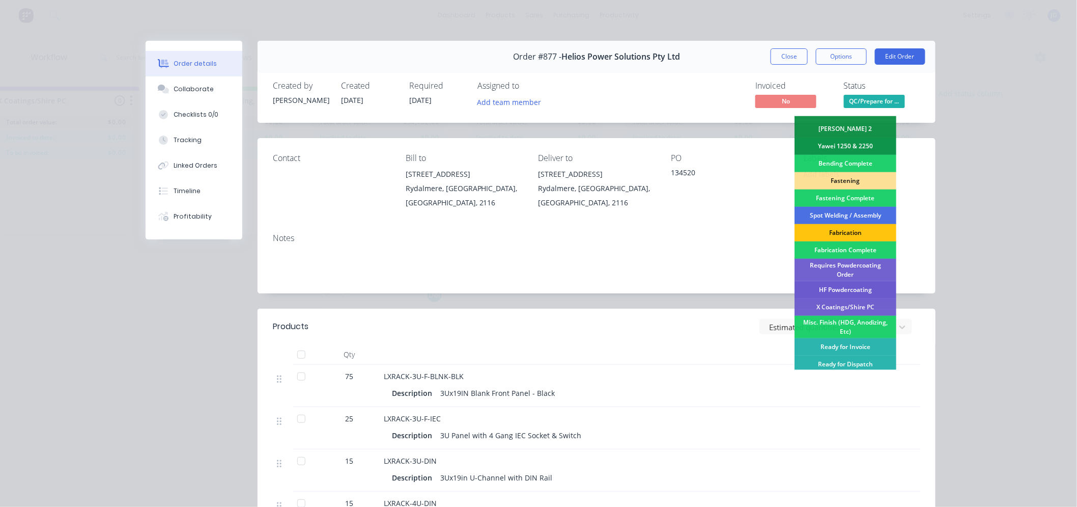
click at [863, 288] on div "HF Powdercoating" at bounding box center [846, 289] width 102 height 17
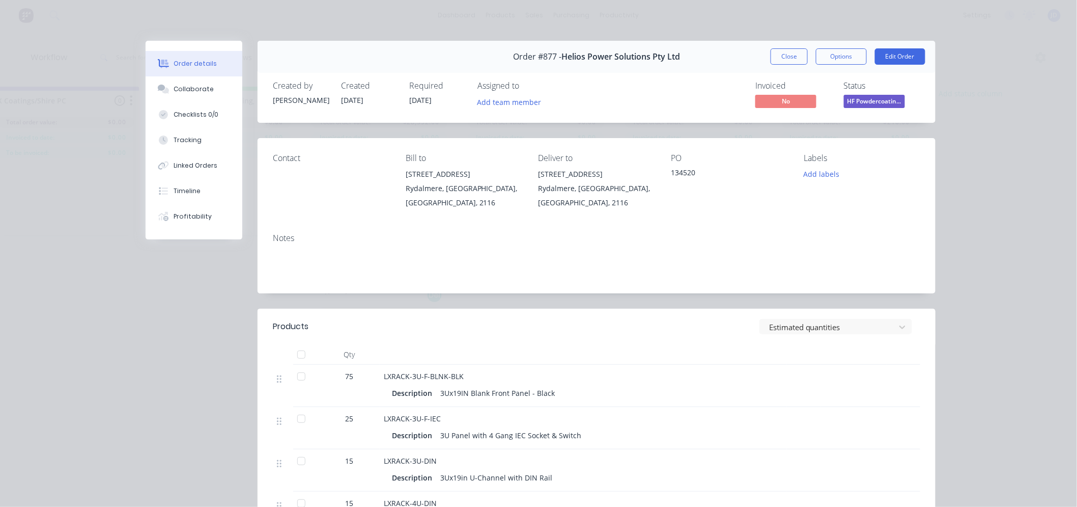
click at [772, 58] on button "Close" at bounding box center [789, 56] width 37 height 16
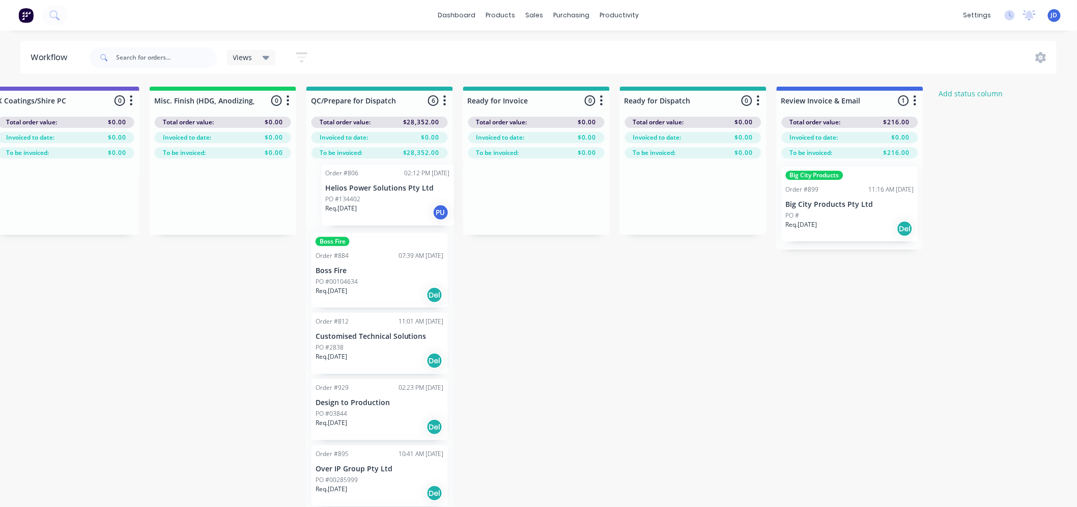
drag, startPoint x: 373, startPoint y: 204, endPoint x: 380, endPoint y: 201, distance: 7.6
click at [380, 201] on div "Order #806 02:12 PM [DATE] Helios Power Solutions Pty Ltd PO #134402 Req. [DATE…" at bounding box center [379, 350] width 147 height 384
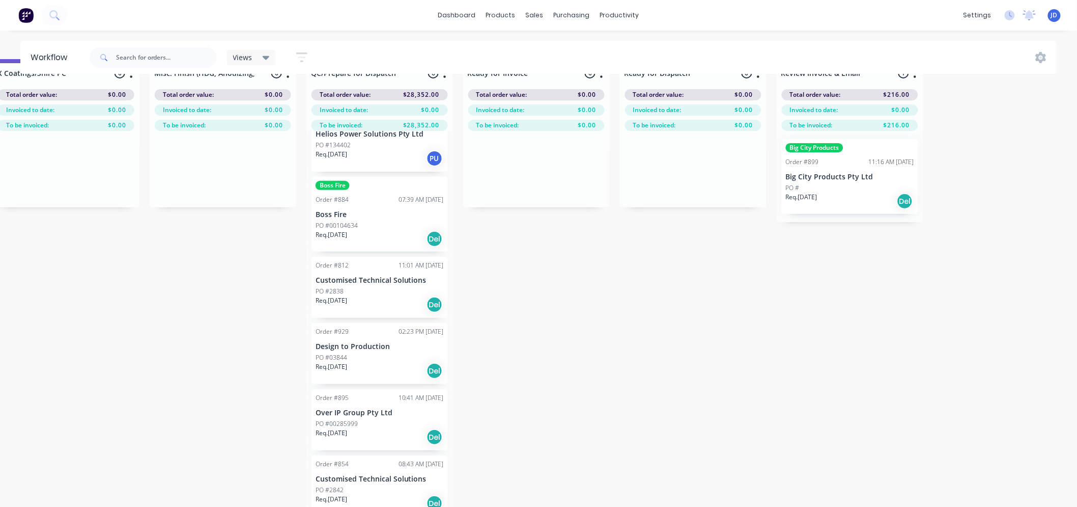
scroll to position [44, 3636]
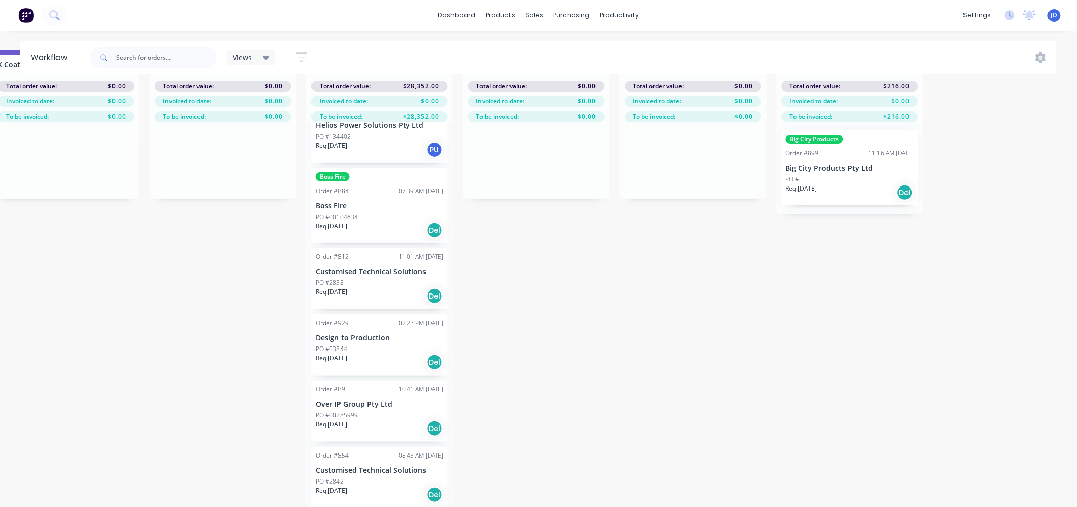
click at [383, 466] on p "Customised Technical Solutions" at bounding box center [380, 470] width 128 height 9
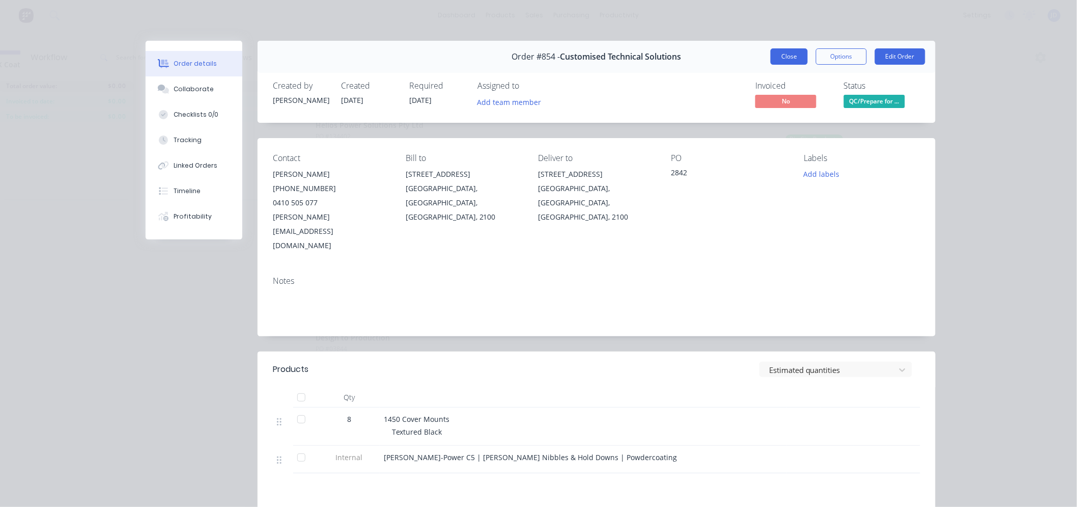
drag, startPoint x: 777, startPoint y: 67, endPoint x: 785, endPoint y: 54, distance: 15.3
click at [778, 64] on div "Order #854 - Customised Technical Solutions Close Options Edit Order" at bounding box center [597, 57] width 678 height 32
click at [785, 54] on button "Close" at bounding box center [789, 56] width 37 height 16
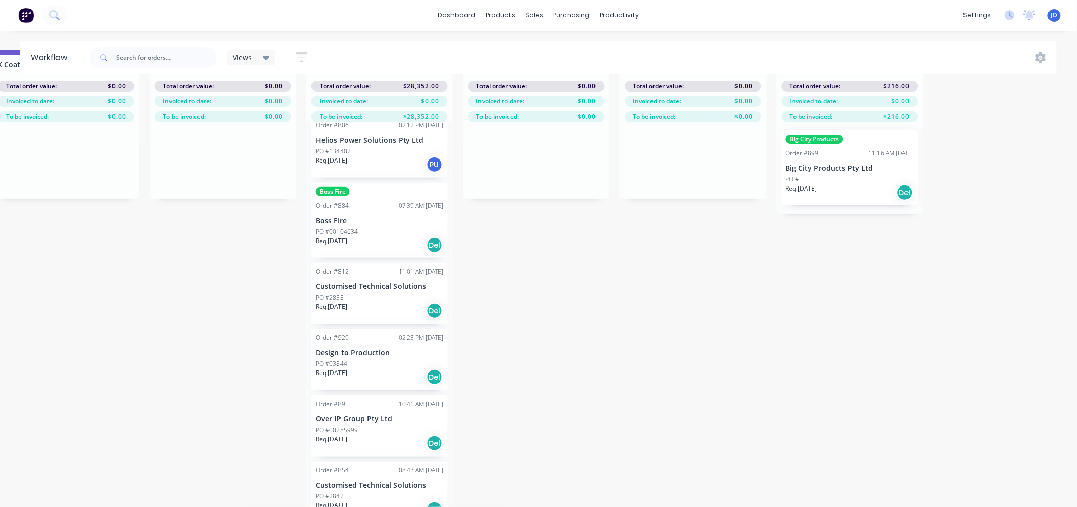
scroll to position [0, 0]
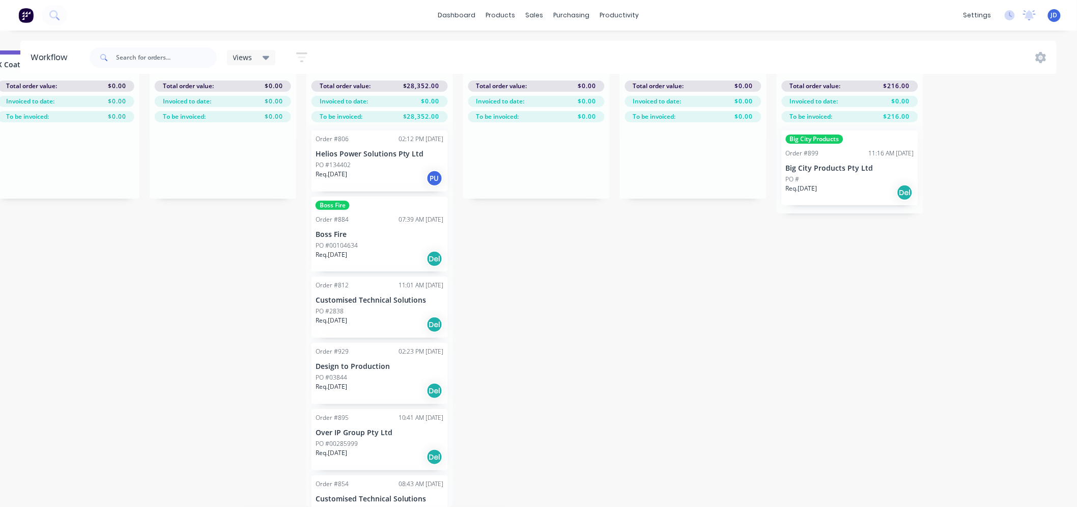
click at [386, 316] on div "Req. [DATE] Del" at bounding box center [380, 324] width 128 height 17
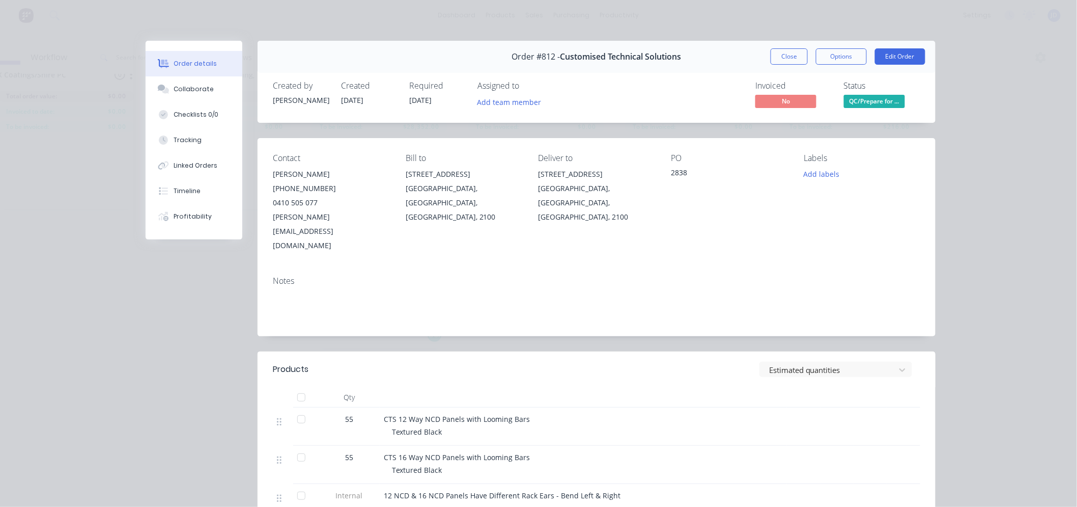
scroll to position [44, 3636]
click at [900, 60] on button "Edit Order" at bounding box center [900, 56] width 50 height 16
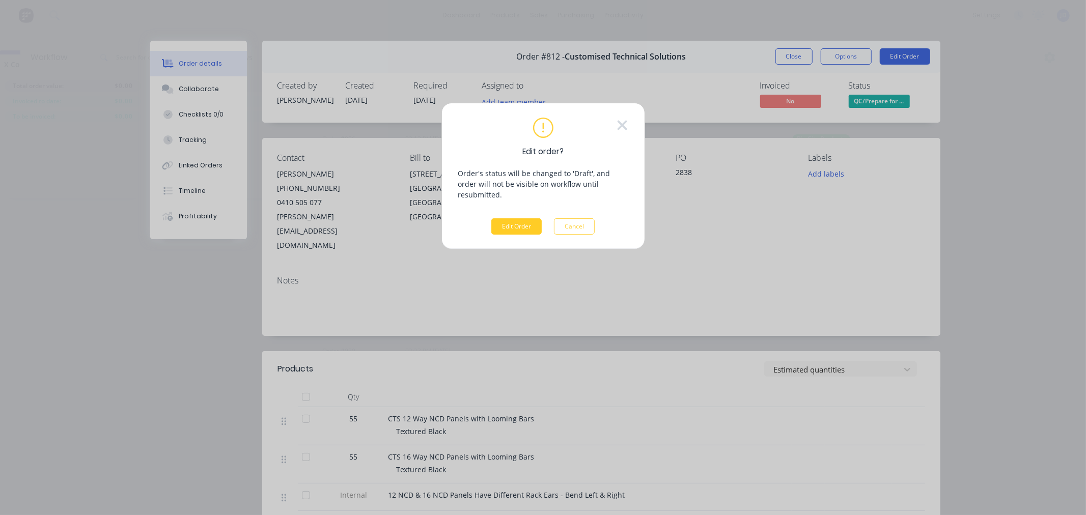
click at [528, 218] on button "Edit Order" at bounding box center [516, 226] width 50 height 16
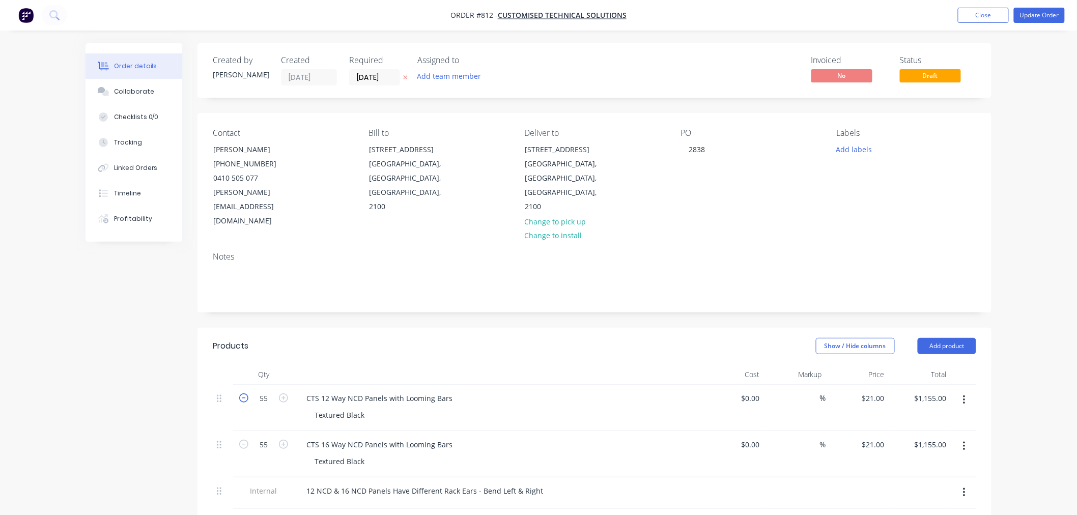
click at [244, 394] on icon "button" at bounding box center [243, 398] width 9 height 9
type input "54"
type input "$1,134.00"
click at [243, 394] on icon "button" at bounding box center [243, 398] width 9 height 9
type input "53"
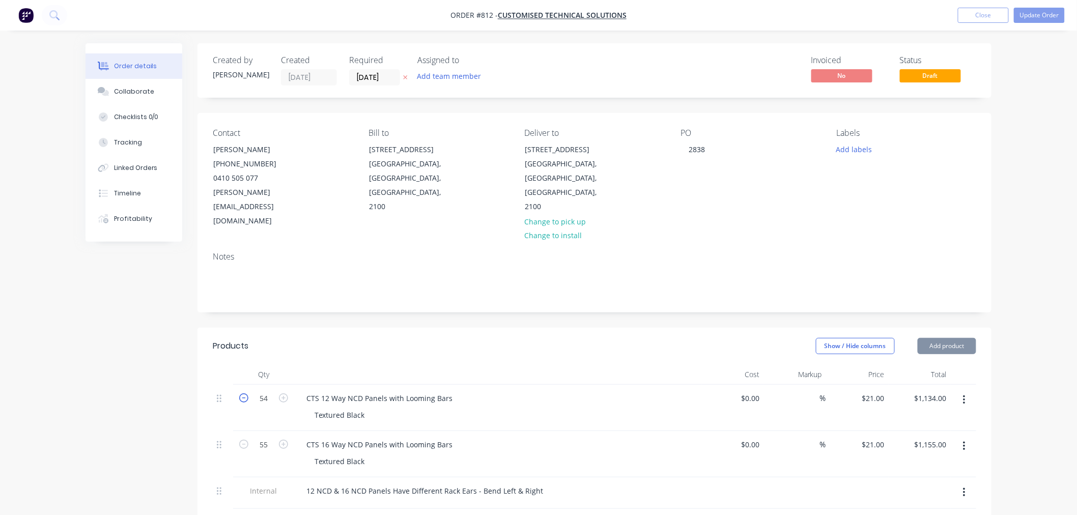
type input "$1,113.00"
click at [243, 394] on icon "button" at bounding box center [243, 398] width 9 height 9
type input "52"
type input "$1,092.00"
click at [242, 394] on icon "button" at bounding box center [243, 398] width 9 height 9
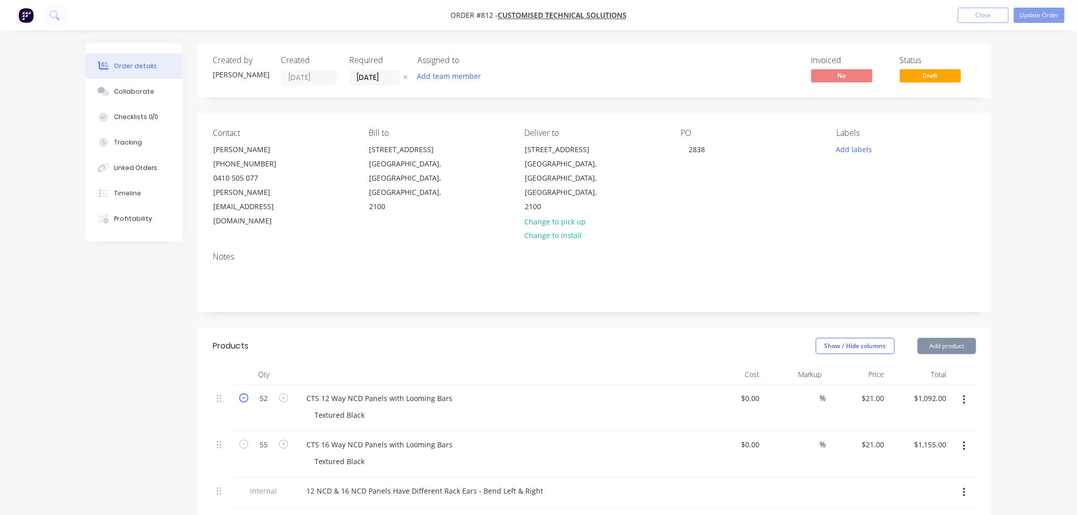
type input "51"
type input "$1,071.00"
click at [246, 440] on icon "button" at bounding box center [243, 444] width 9 height 9
type input "54"
type input "$1,134.00"
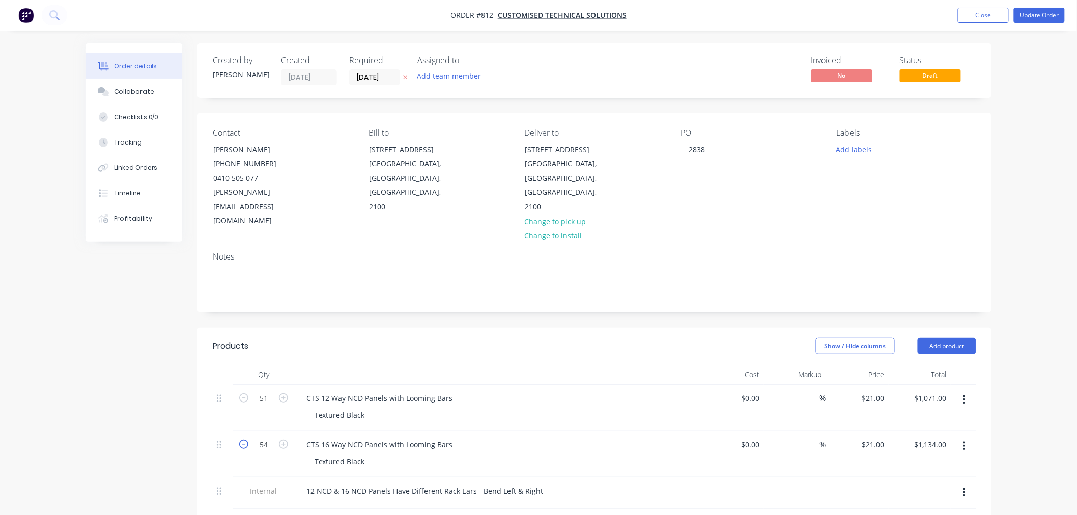
click at [245, 440] on icon "button" at bounding box center [243, 444] width 9 height 9
type input "53"
type input "$1,113.00"
click at [244, 440] on icon "button" at bounding box center [243, 444] width 9 height 9
type input "52"
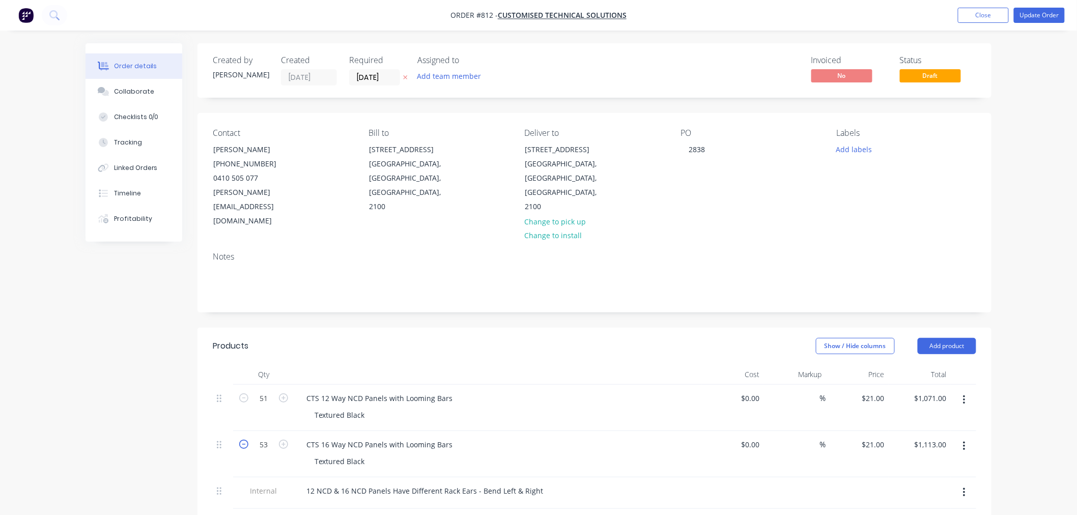
type input "$1,092.00"
click at [244, 440] on icon "button" at bounding box center [243, 444] width 9 height 9
type input "51"
type input "$1,071.00"
click at [244, 440] on icon "button" at bounding box center [243, 444] width 9 height 9
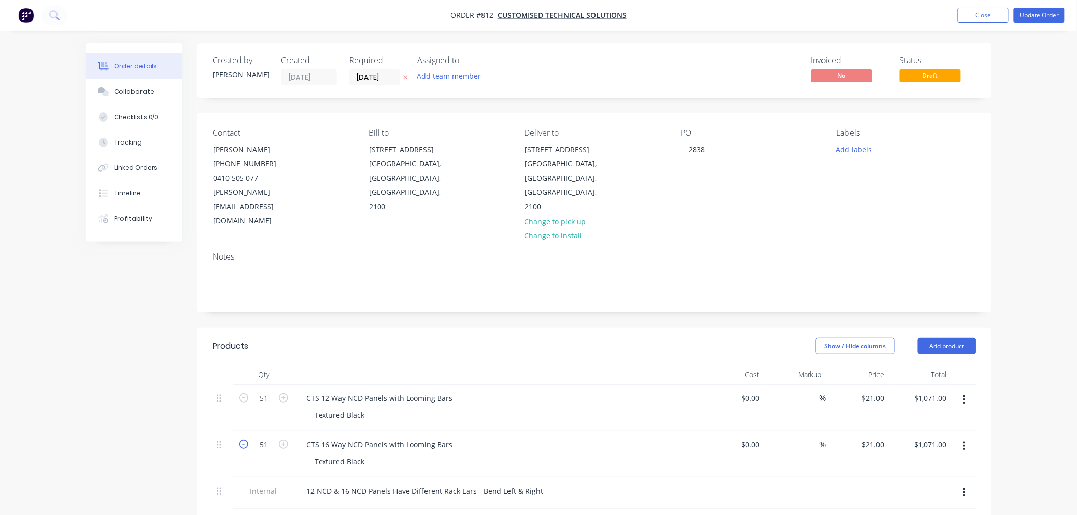
type input "50"
type input "$1,050.00"
drag, startPoint x: 281, startPoint y: 414, endPoint x: 287, endPoint y: 411, distance: 6.8
click at [281, 440] on icon "button" at bounding box center [283, 444] width 9 height 9
type input "51"
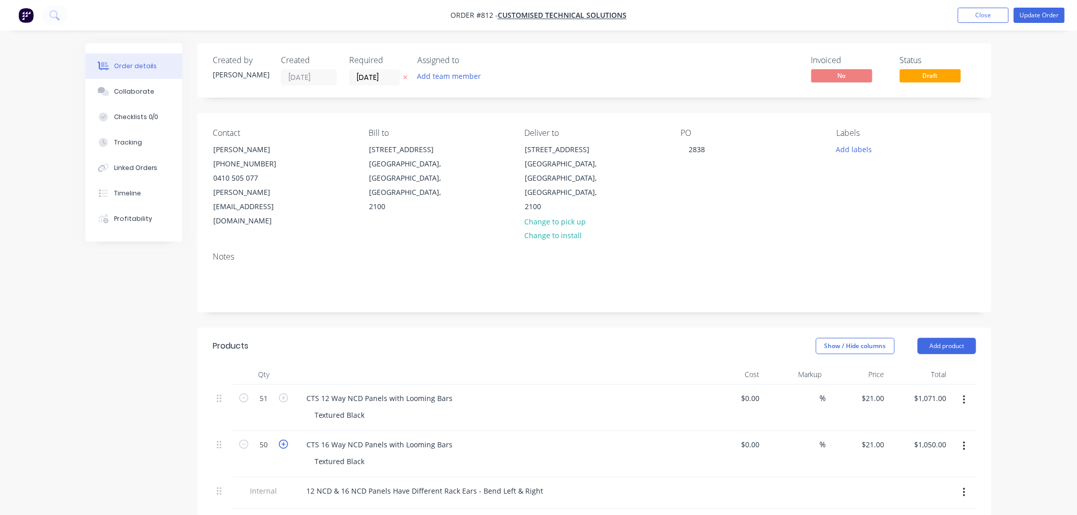
type input "$1,071.00"
click at [1040, 15] on button "Update Order" at bounding box center [1039, 15] width 51 height 15
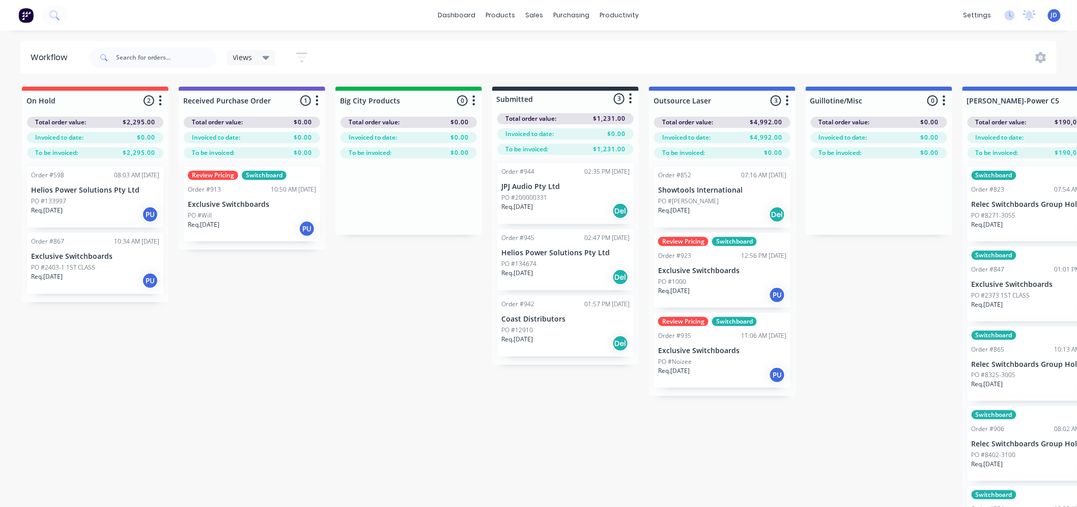
click at [568, 208] on div "Req. [DATE] Del" at bounding box center [565, 210] width 128 height 17
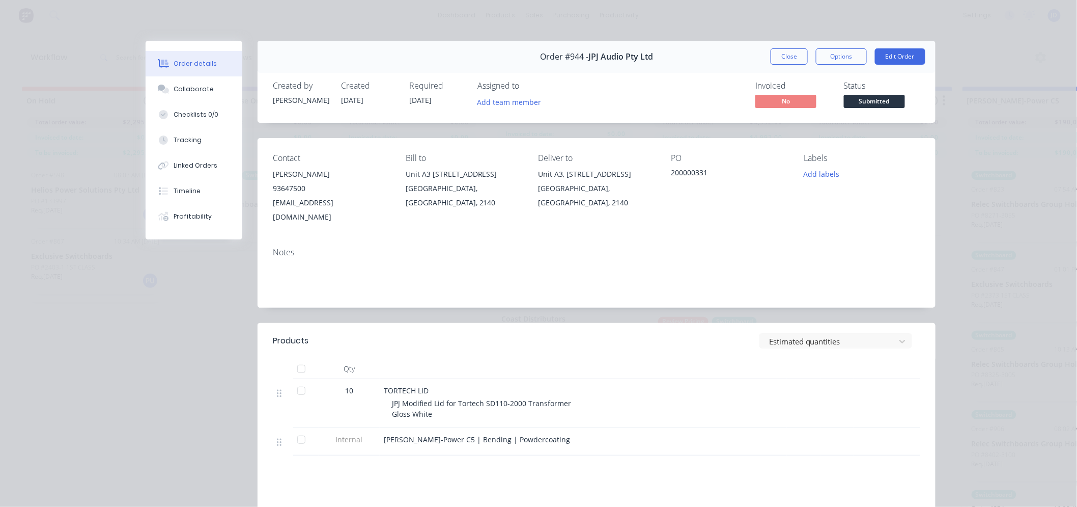
click at [864, 105] on span "Submitted" at bounding box center [874, 101] width 61 height 13
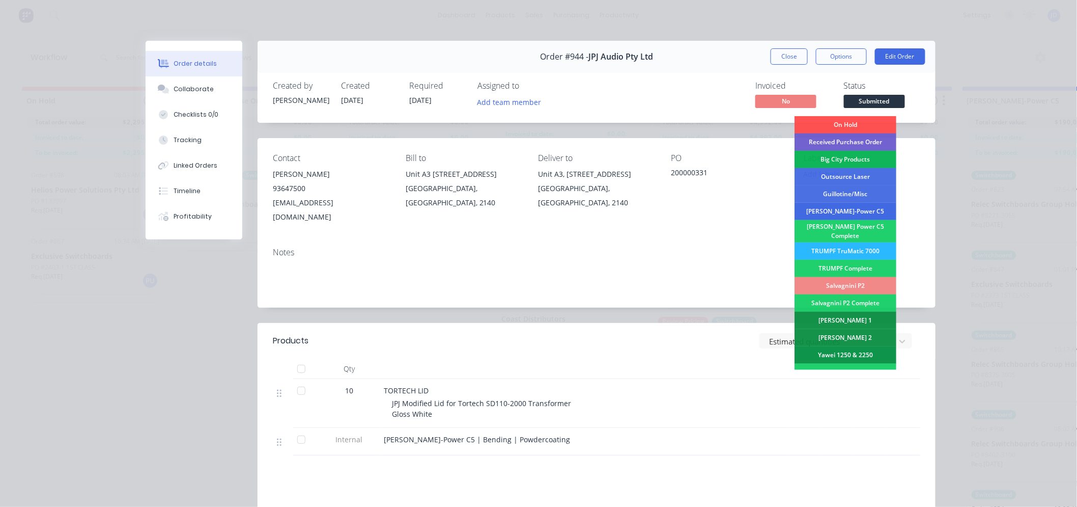
click at [848, 215] on div "[PERSON_NAME]-Power C5" at bounding box center [846, 211] width 102 height 17
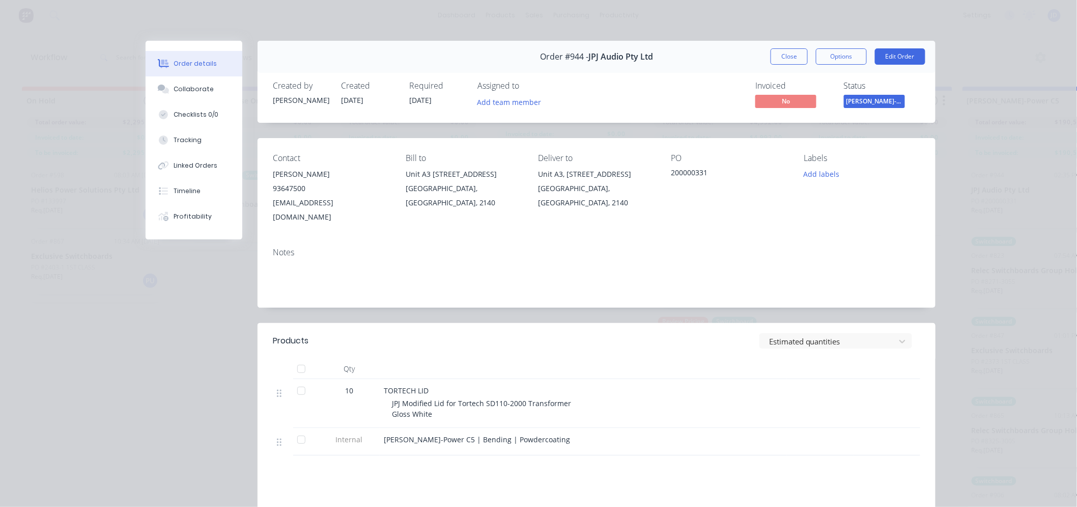
click at [792, 62] on button "Close" at bounding box center [789, 56] width 37 height 16
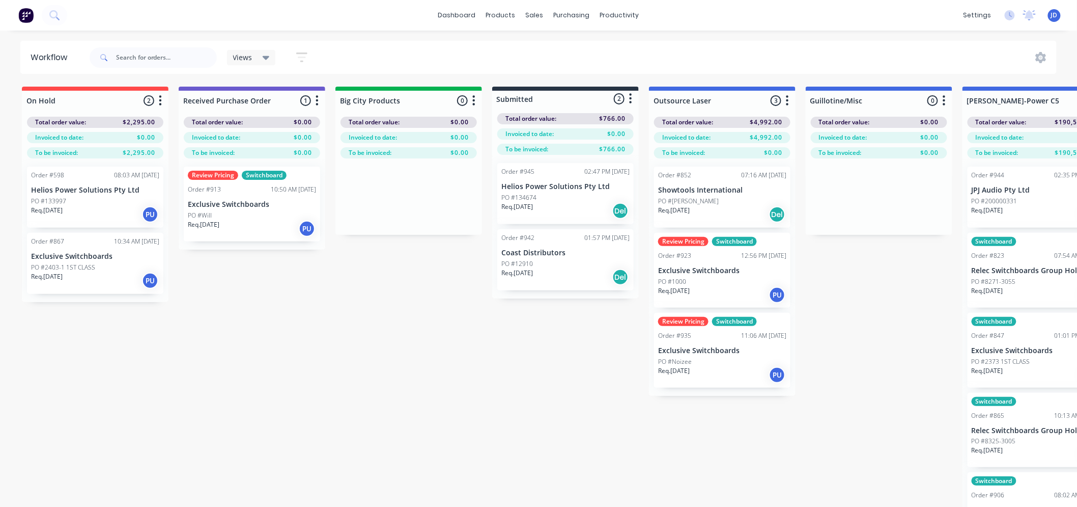
click at [567, 209] on div "Req. [DATE] Del" at bounding box center [565, 210] width 128 height 17
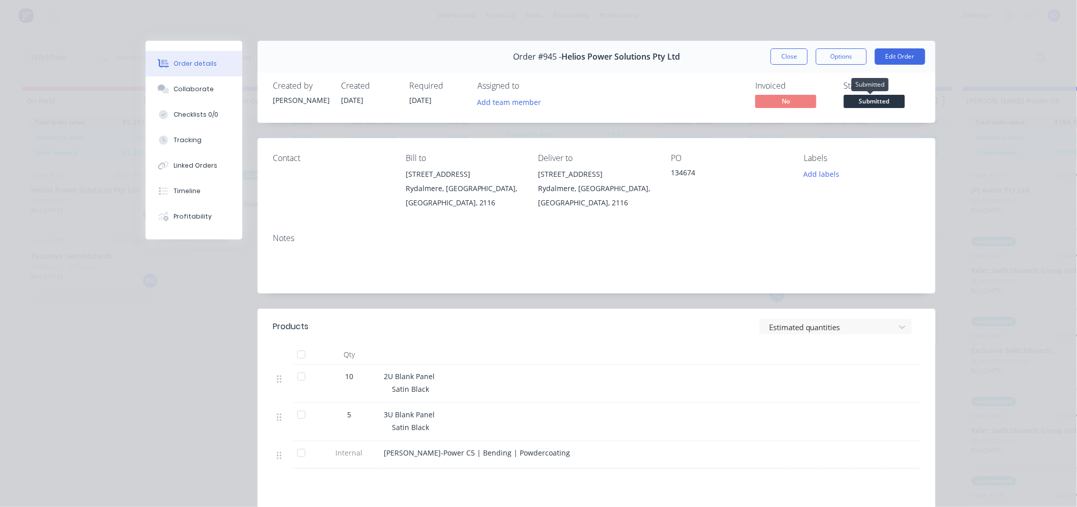
click at [864, 96] on span "Submitted" at bounding box center [874, 101] width 61 height 13
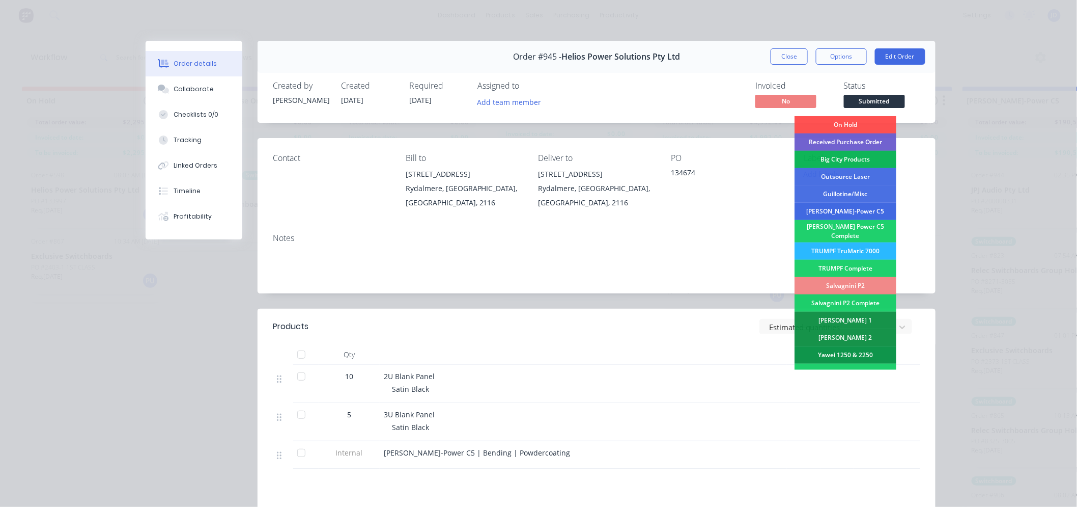
click at [862, 207] on div "[PERSON_NAME]-Power C5" at bounding box center [846, 211] width 102 height 17
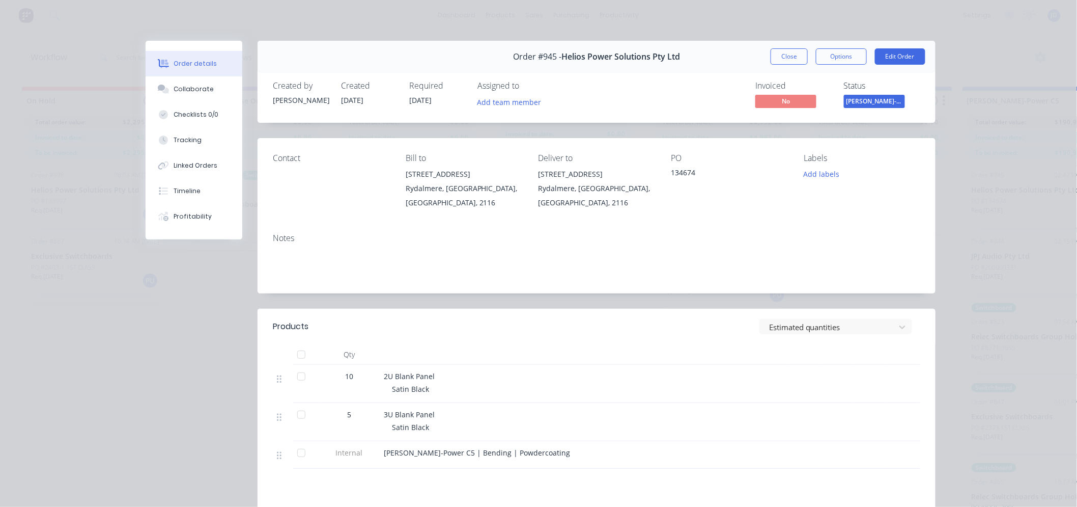
click at [793, 59] on button "Close" at bounding box center [789, 56] width 37 height 16
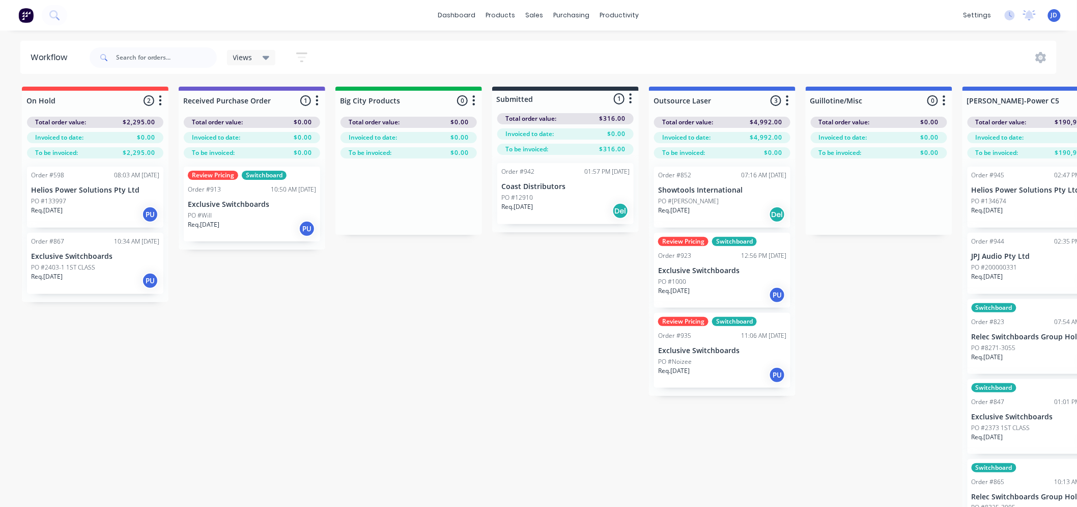
click at [583, 198] on div "PO #12910" at bounding box center [565, 197] width 128 height 9
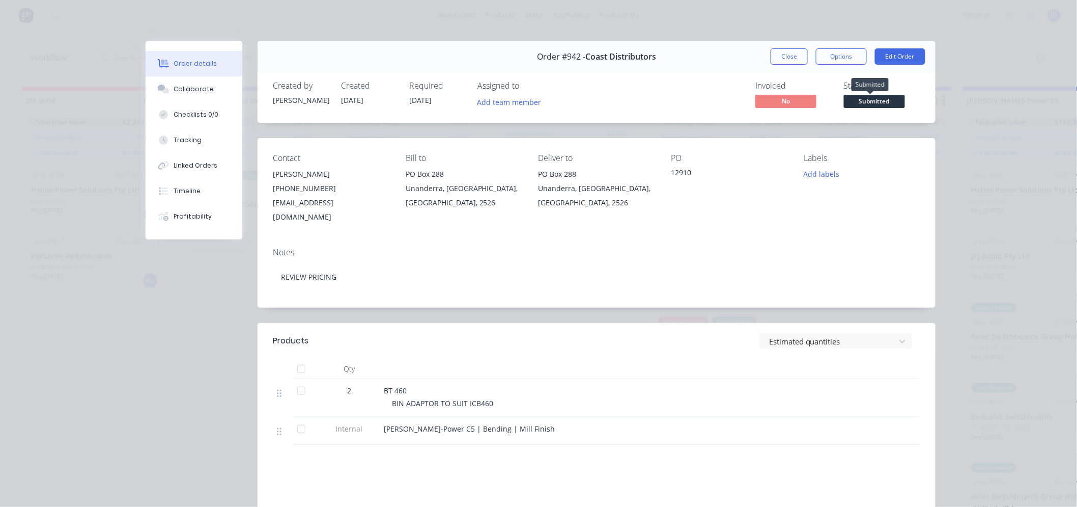
click at [851, 97] on span "Submitted" at bounding box center [874, 101] width 61 height 13
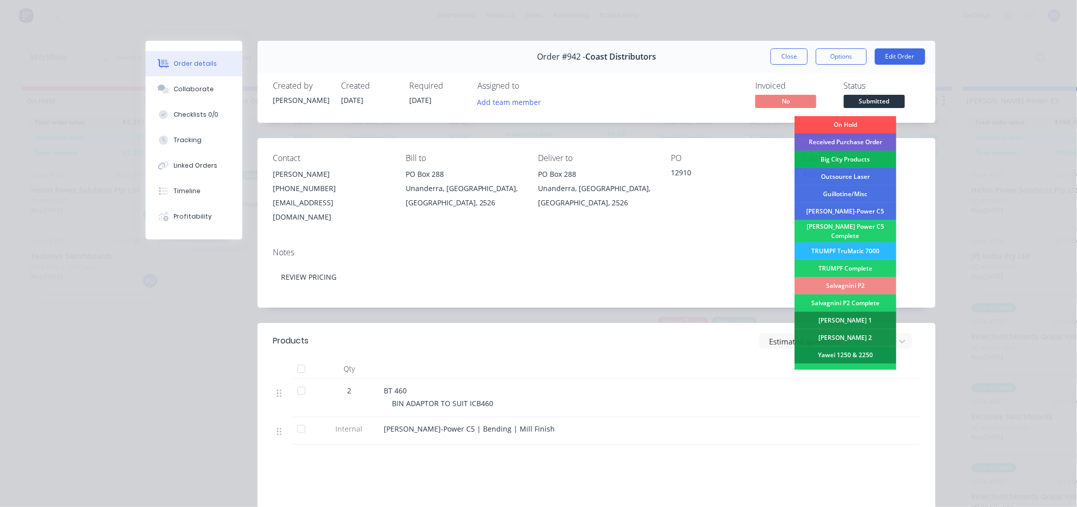
click at [862, 211] on div "[PERSON_NAME]-Power C5" at bounding box center [846, 211] width 102 height 17
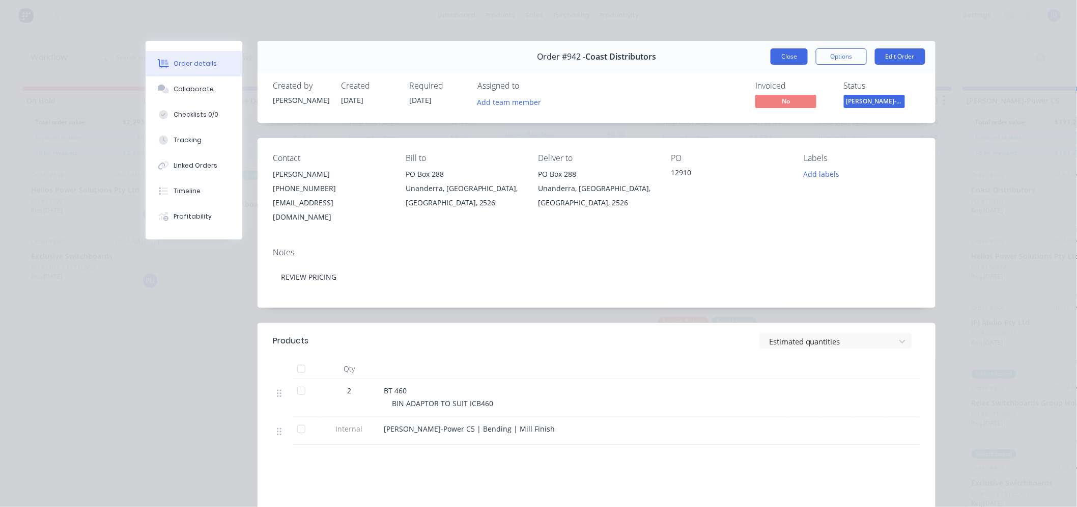
click at [790, 54] on button "Close" at bounding box center [789, 56] width 37 height 16
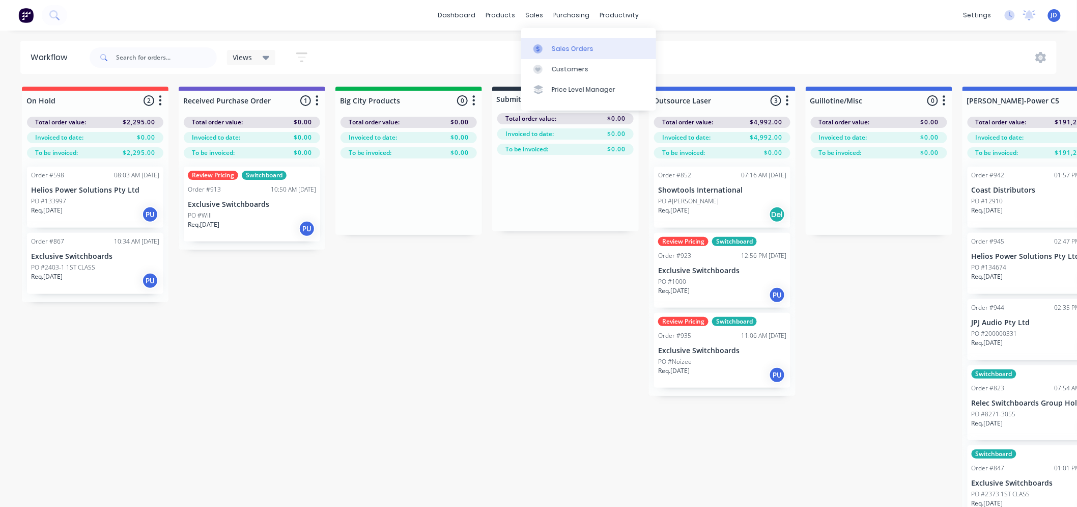
click at [542, 49] on icon at bounding box center [538, 48] width 9 height 9
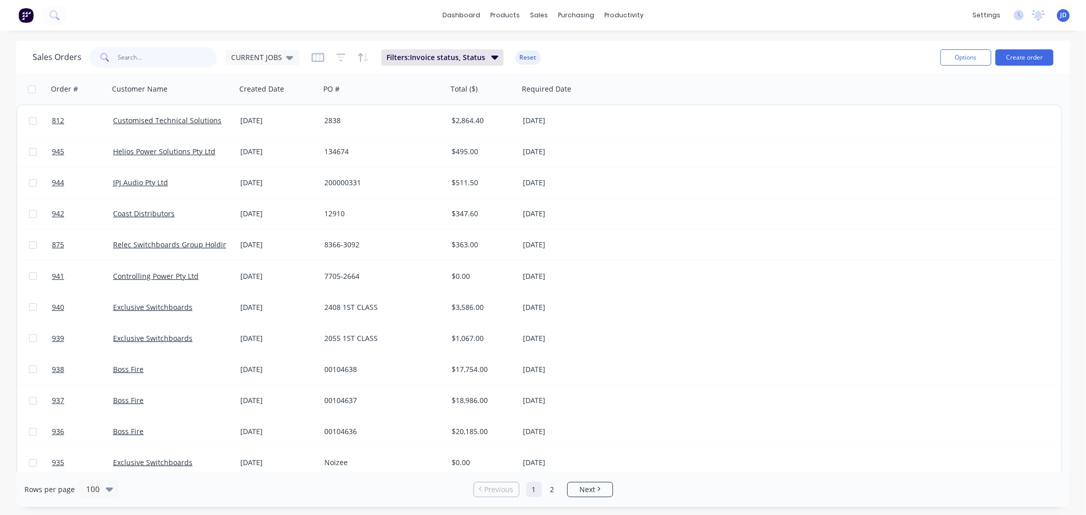
click at [151, 60] on input "text" at bounding box center [167, 57] width 99 height 20
type input "custom"
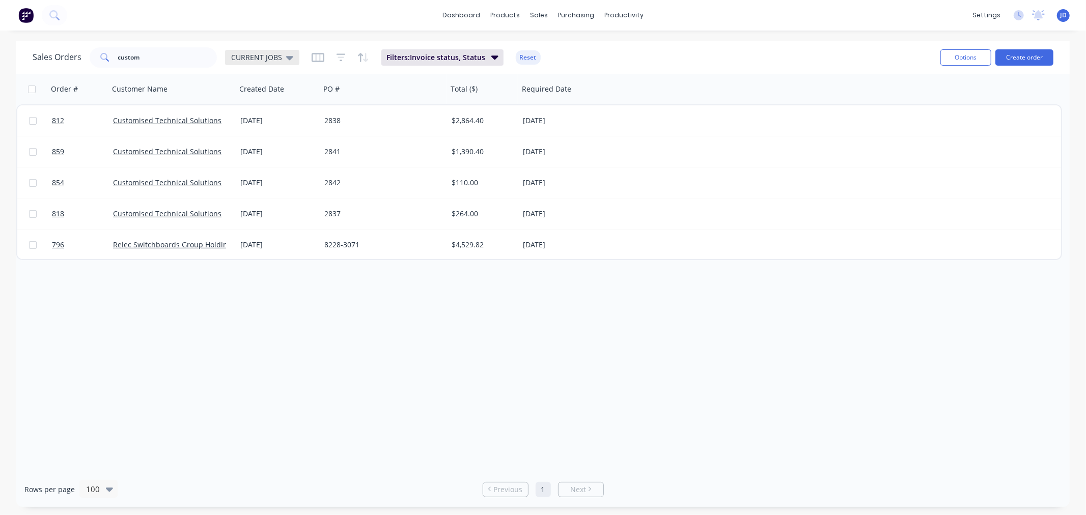
click at [256, 58] on span "CURRENT JOBS" at bounding box center [256, 57] width 51 height 11
click at [272, 158] on button "CURRENT JOBS (Default)" at bounding box center [286, 164] width 116 height 12
click at [475, 43] on div "Sales Orders custom CURRENT JOBS Filters: Invoice status, Status Reset Options …" at bounding box center [542, 57] width 1053 height 33
click at [477, 60] on span "Filters: Invoice status, Status" at bounding box center [435, 57] width 99 height 10
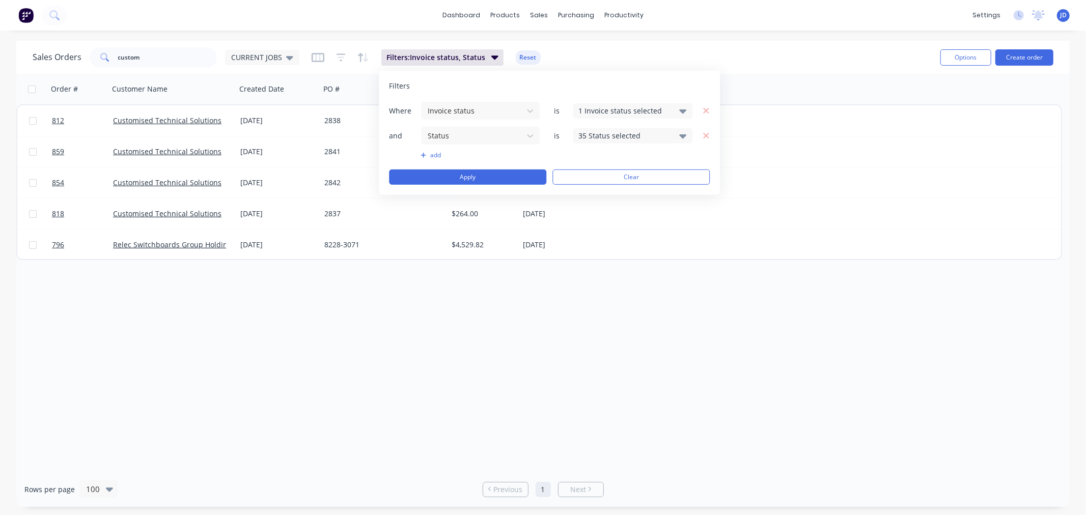
click at [602, 132] on div "35 Status selected" at bounding box center [624, 135] width 92 height 11
click at [604, 133] on div "35 Status selected" at bounding box center [624, 135] width 92 height 11
click at [624, 109] on div "1 Invoice status selected" at bounding box center [624, 110] width 92 height 11
click at [628, 108] on div "1 Invoice status selected" at bounding box center [624, 110] width 92 height 11
click at [513, 307] on div "Order # Customer Name Created Date PO # Total ($) Required Date 812 Customised …" at bounding box center [542, 273] width 1053 height 398
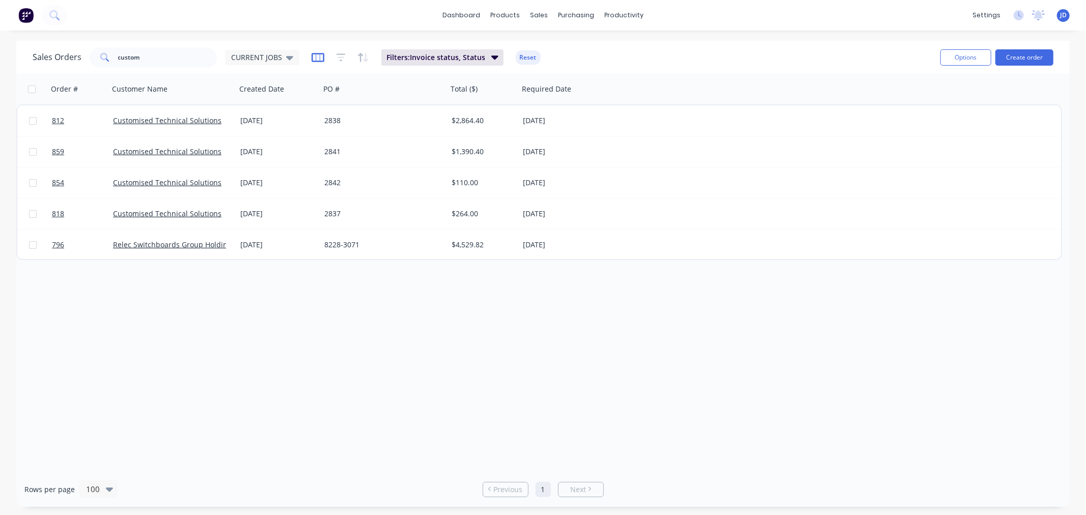
click at [316, 53] on icon "button" at bounding box center [318, 57] width 13 height 9
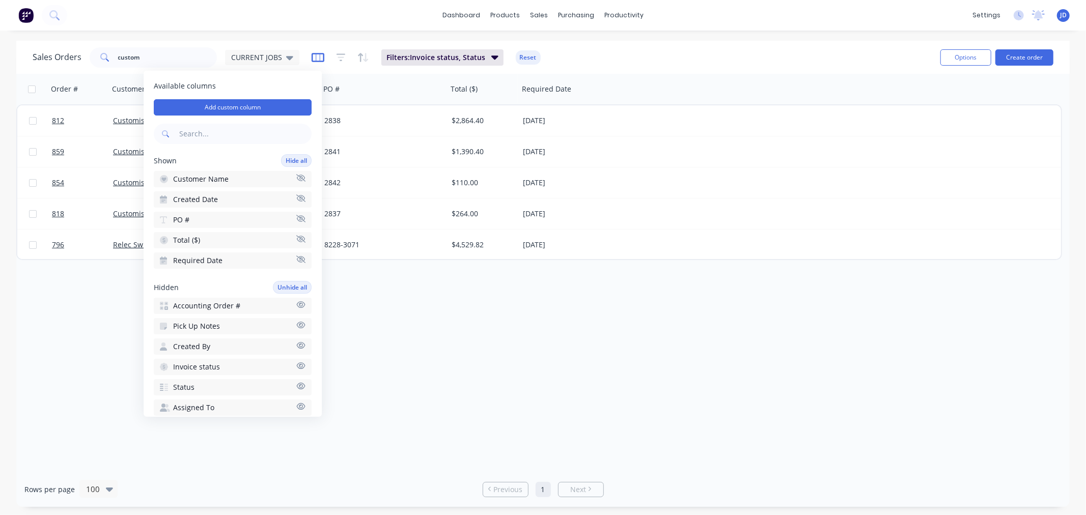
click at [312, 57] on icon "button" at bounding box center [318, 57] width 13 height 10
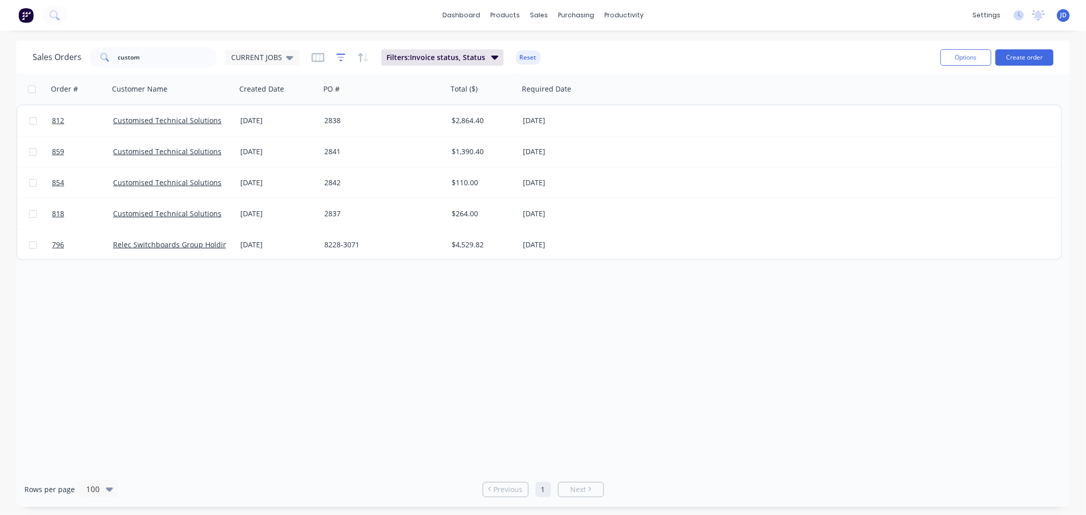
click at [337, 53] on icon "button" at bounding box center [341, 57] width 9 height 10
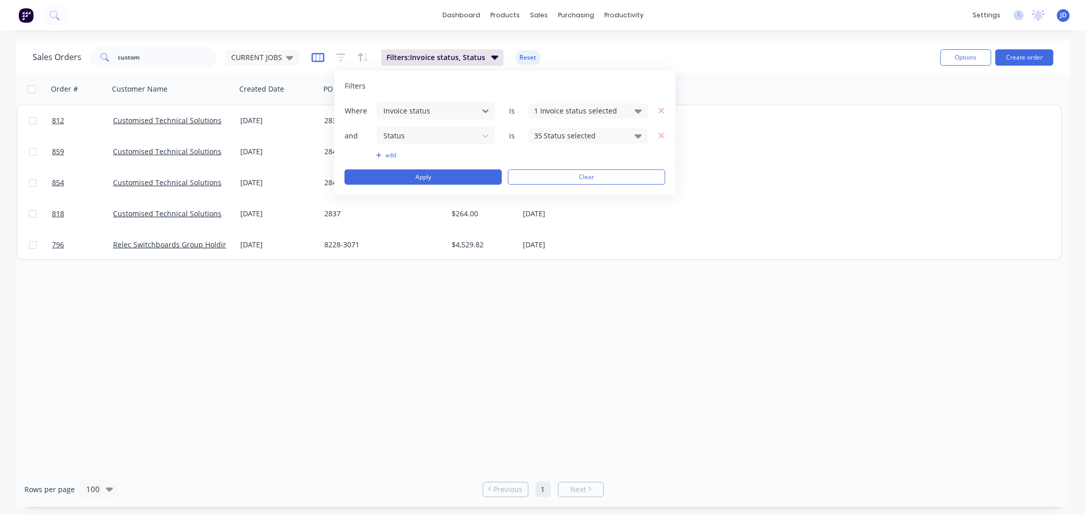
click at [322, 58] on div "Filters: Invoice status, Status Reset" at bounding box center [426, 57] width 229 height 16
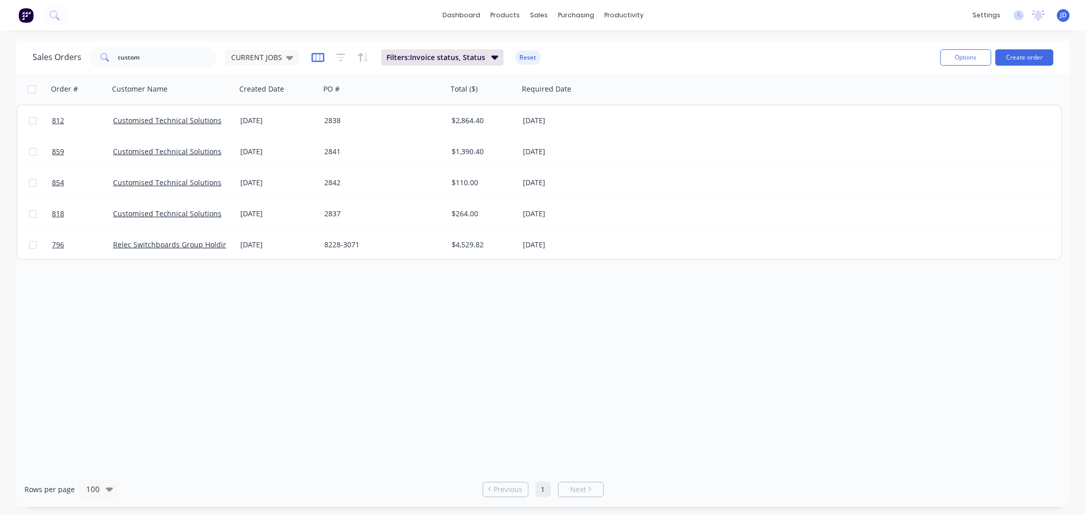
click at [320, 58] on icon "button" at bounding box center [318, 57] width 13 height 10
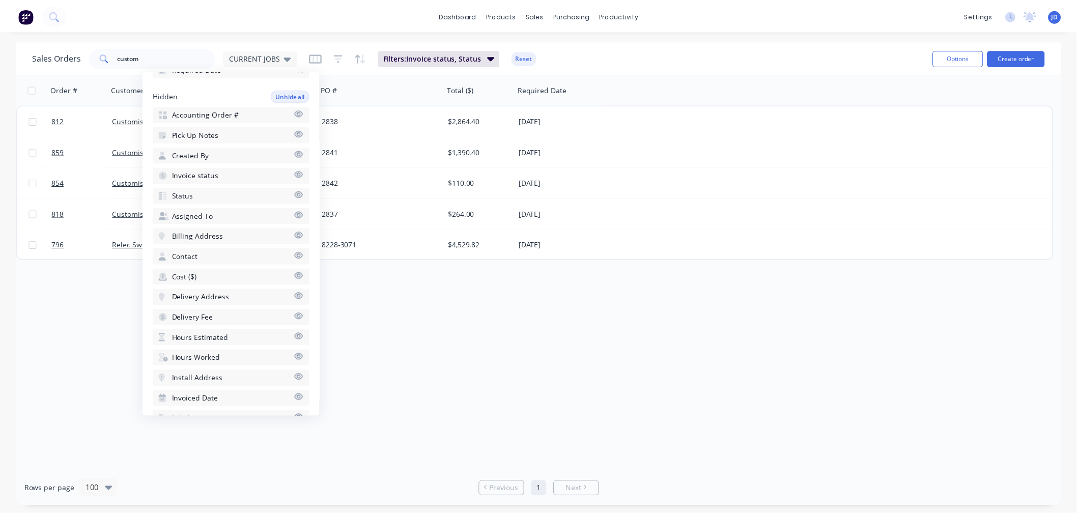
scroll to position [164, 0]
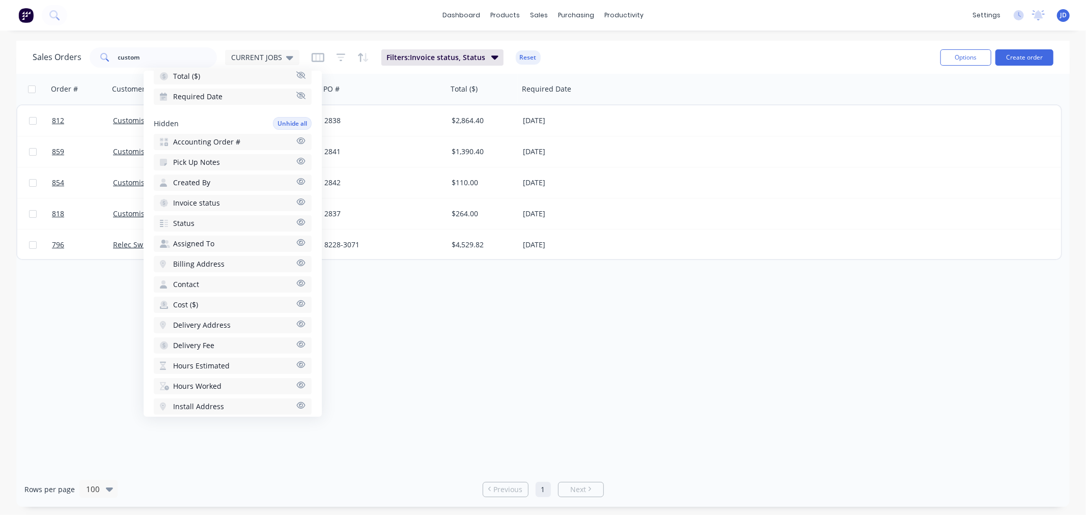
click at [210, 198] on span "Invoice status" at bounding box center [196, 203] width 47 height 10
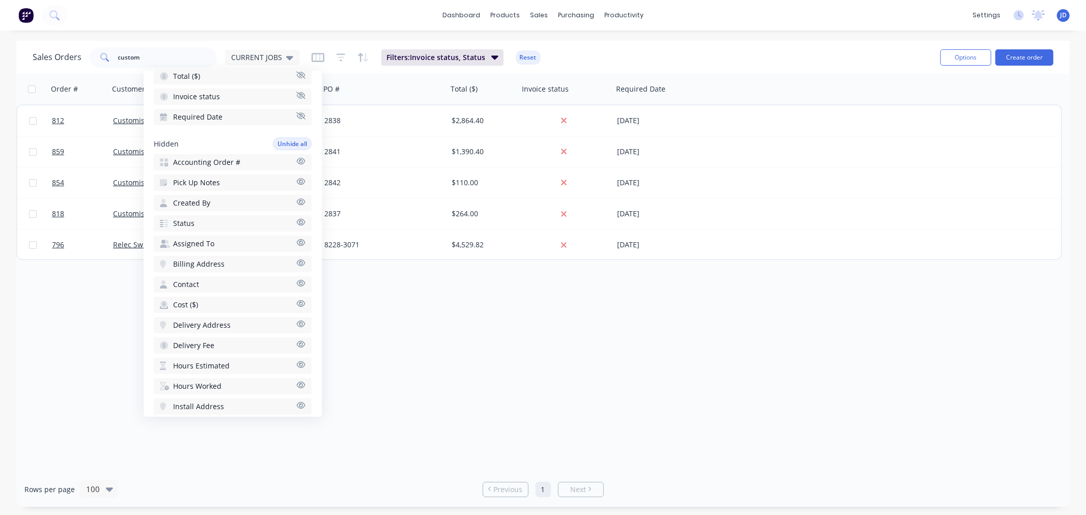
click at [648, 342] on div "Order # Customer Name Created Date PO # Total ($) Invoice status Required Date …" at bounding box center [542, 273] width 1053 height 398
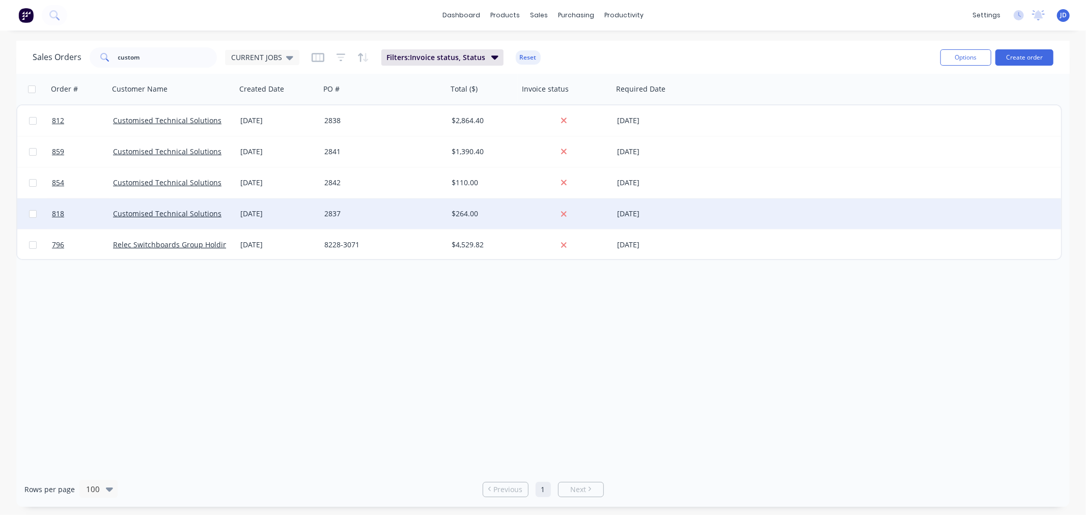
click at [374, 212] on div "2837" at bounding box center [380, 214] width 113 height 10
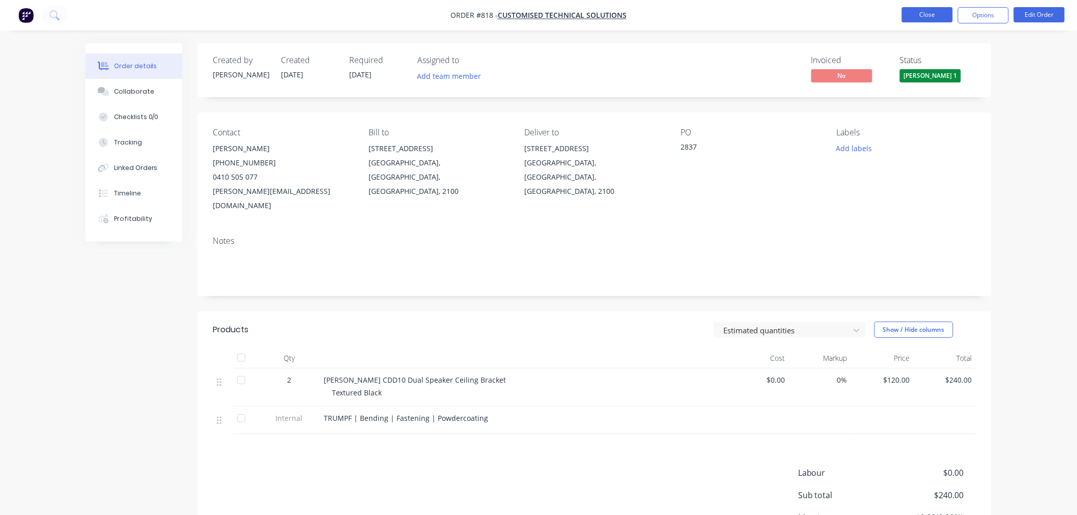
click at [913, 18] on button "Close" at bounding box center [927, 14] width 51 height 15
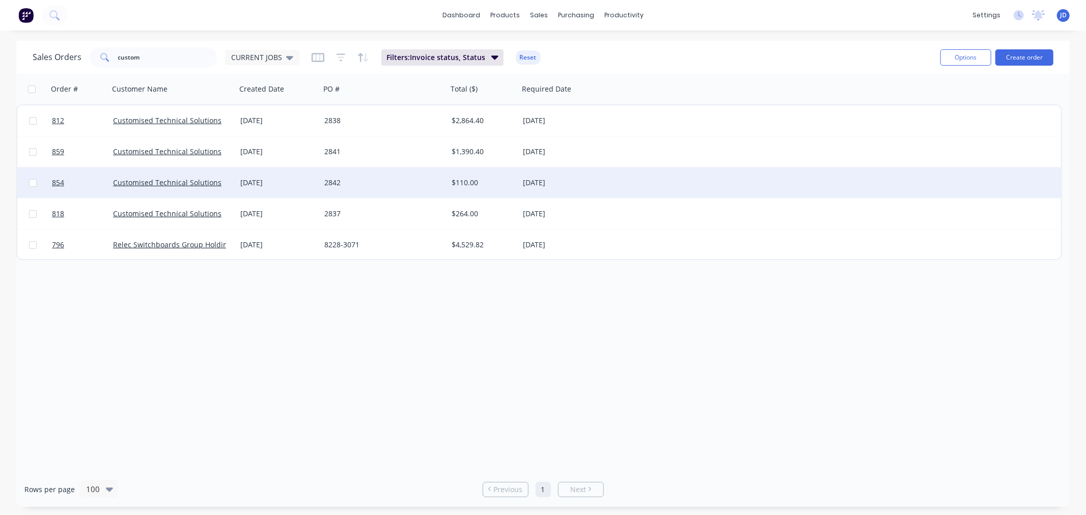
click at [378, 181] on div "2842" at bounding box center [380, 183] width 113 height 10
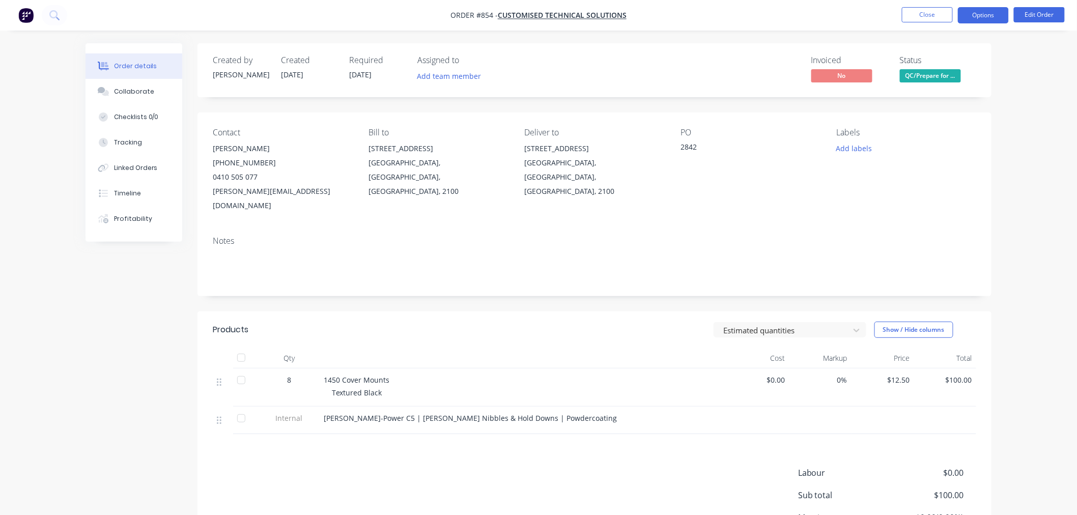
click at [983, 18] on button "Options" at bounding box center [983, 15] width 51 height 16
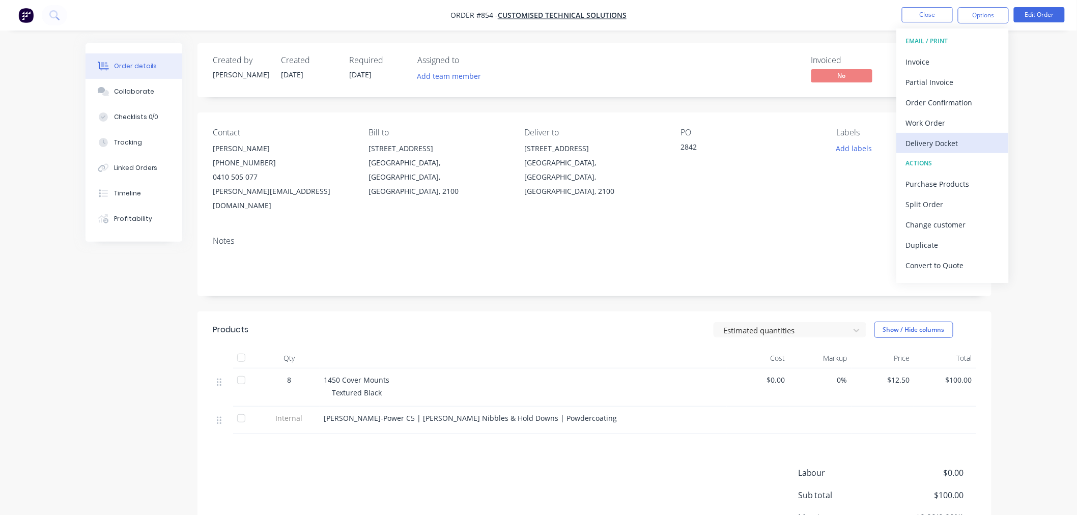
click at [938, 139] on div "Delivery Docket" at bounding box center [953, 143] width 94 height 15
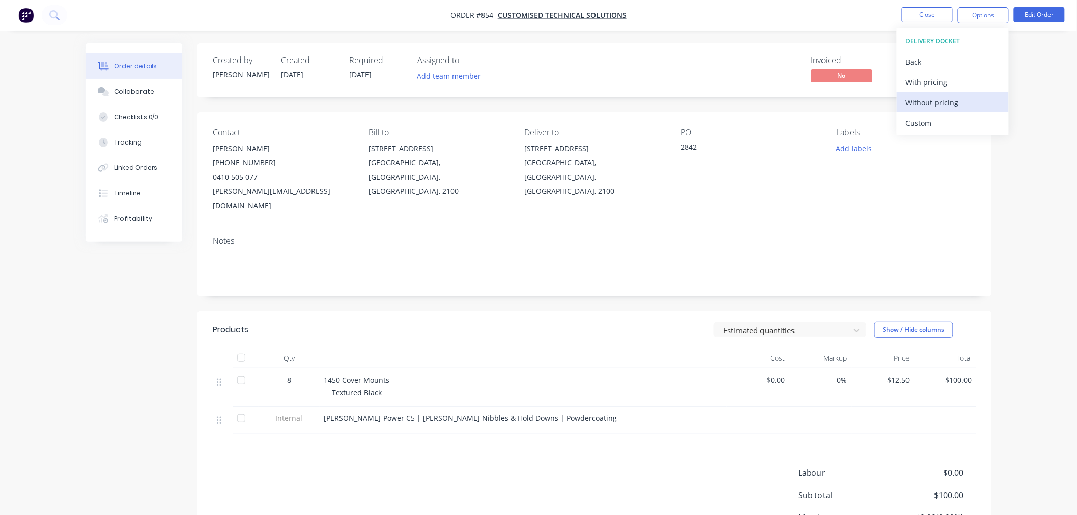
click at [937, 105] on div "Without pricing" at bounding box center [953, 102] width 94 height 15
click at [690, 228] on div "Notes" at bounding box center [595, 262] width 794 height 68
click at [984, 20] on button "Options" at bounding box center [983, 15] width 51 height 16
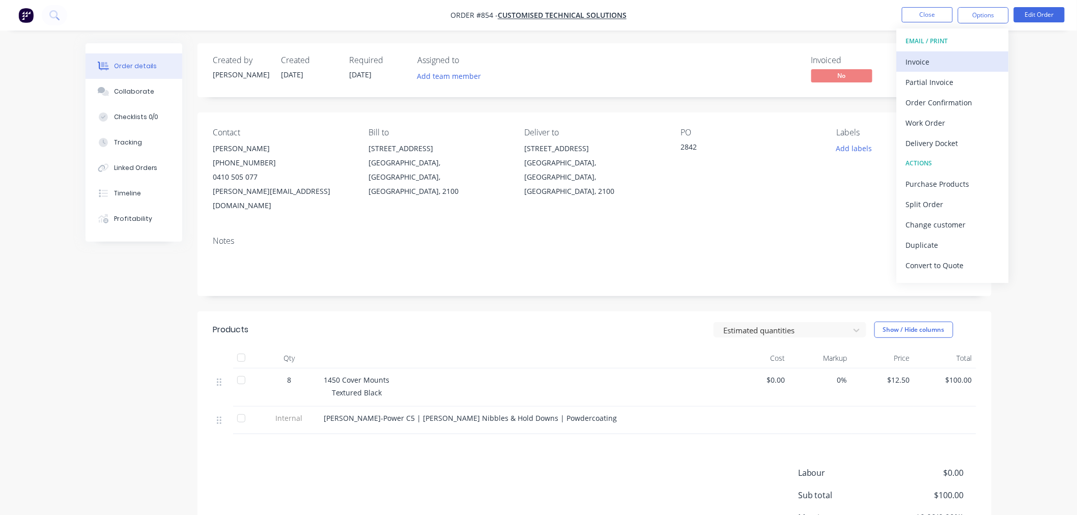
click at [938, 57] on div "Invoice" at bounding box center [953, 61] width 94 height 15
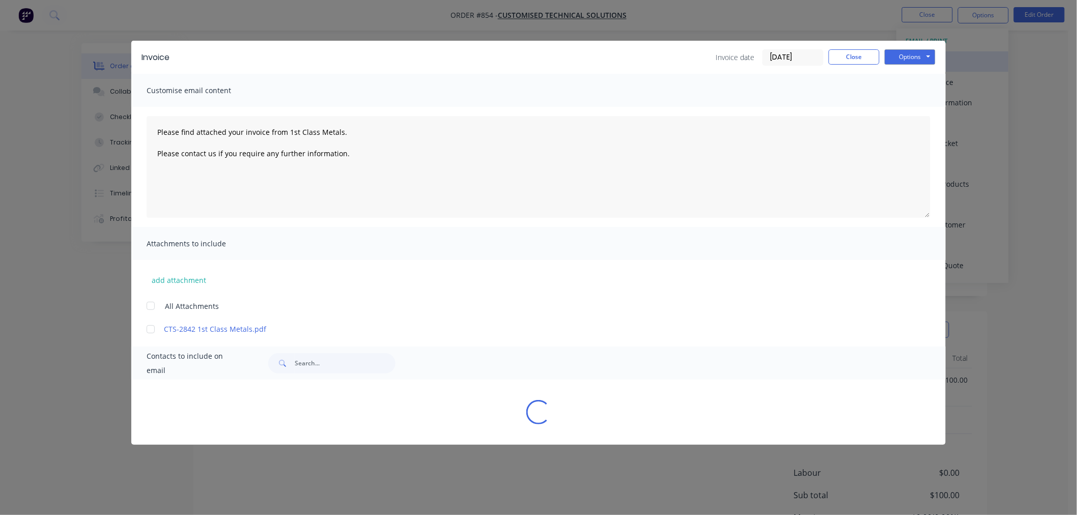
type textarea "Please find attached your invoice from 1st Class Metals. Please contact us if y…"
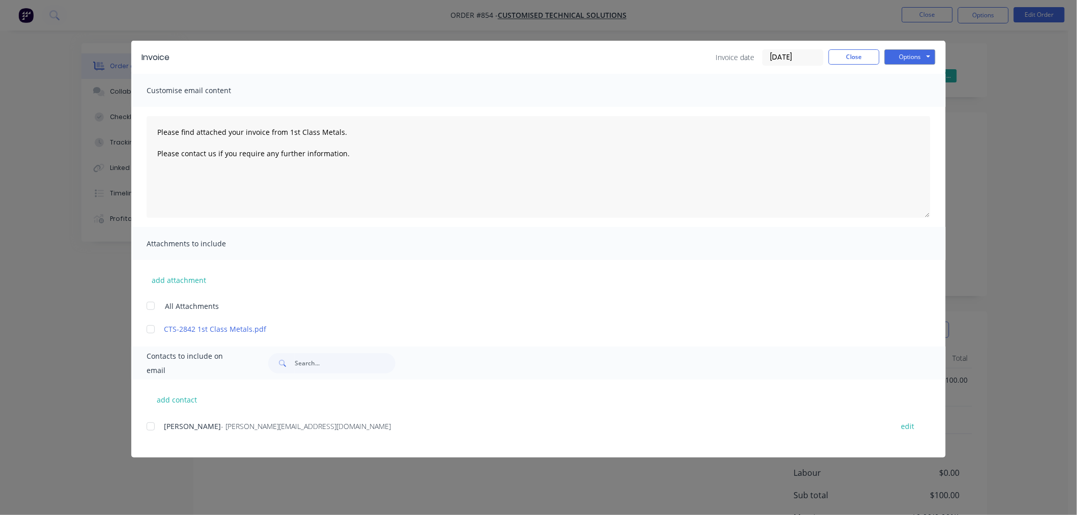
drag, startPoint x: 798, startPoint y: 9, endPoint x: 857, endPoint y: 68, distance: 83.5
click at [800, 9] on div "Invoice Invoice date [DATE] Close Options Preview Print Email Customise email c…" at bounding box center [538, 257] width 1077 height 515
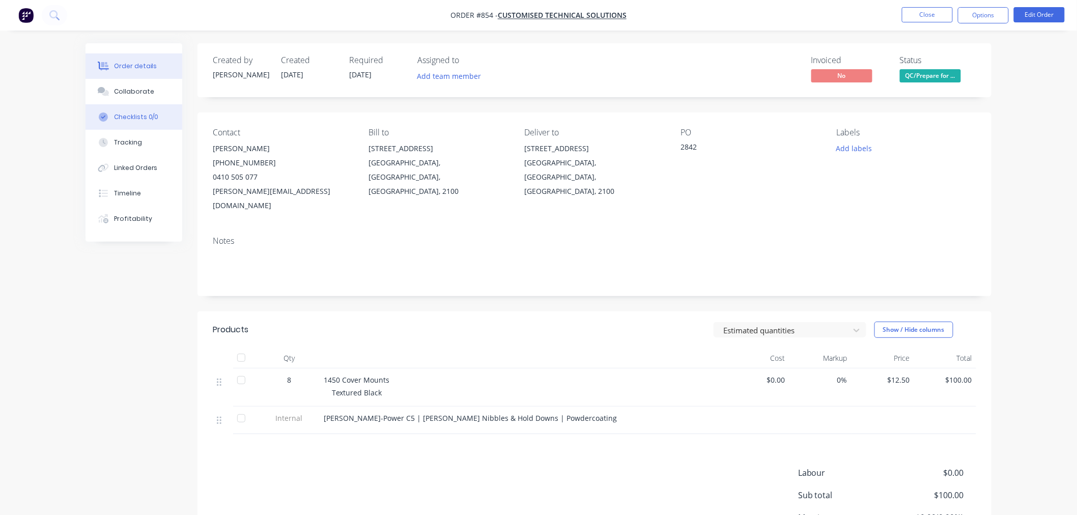
click at [178, 107] on button "Checklists 0/0" at bounding box center [134, 116] width 97 height 25
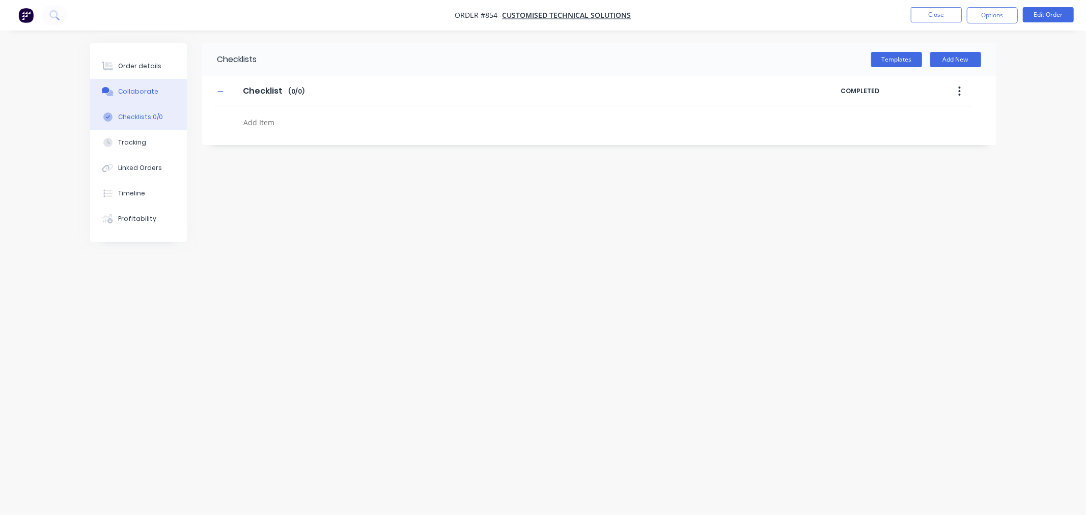
click at [172, 89] on button "Collaborate" at bounding box center [138, 91] width 97 height 25
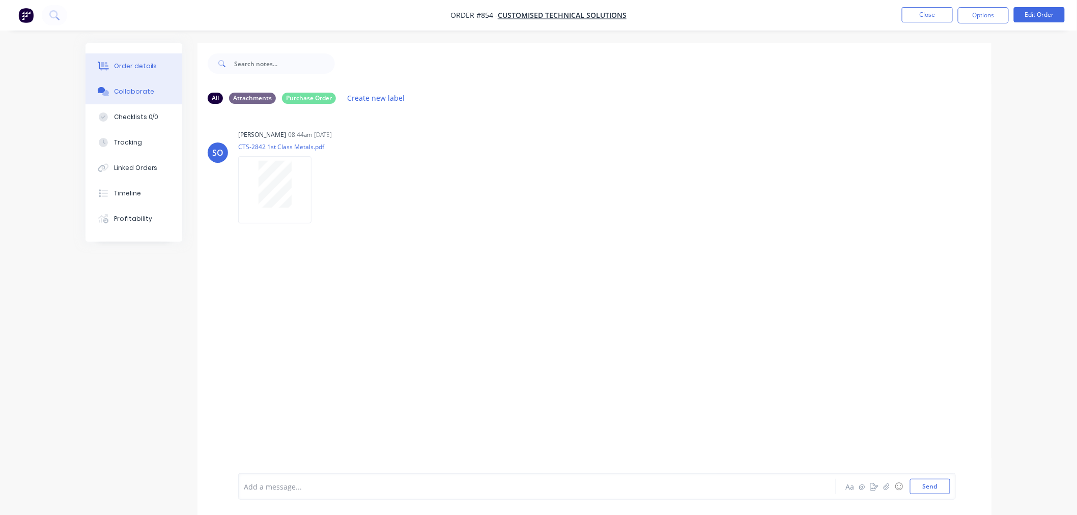
click at [159, 68] on button "Order details" at bounding box center [134, 65] width 97 height 25
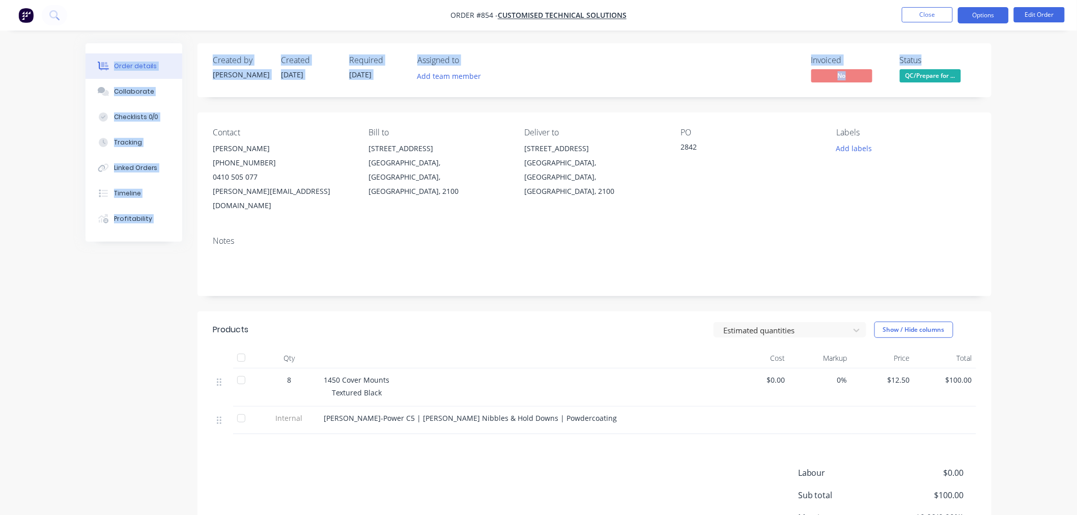
click at [986, 26] on div "Order #854 - Customised Technical Solutions Close Options Edit Order Order deta…" at bounding box center [538, 308] width 1077 height 616
drag, startPoint x: 986, startPoint y: 18, endPoint x: 984, endPoint y: 24, distance: 6.9
click at [985, 18] on button "Options" at bounding box center [983, 15] width 51 height 16
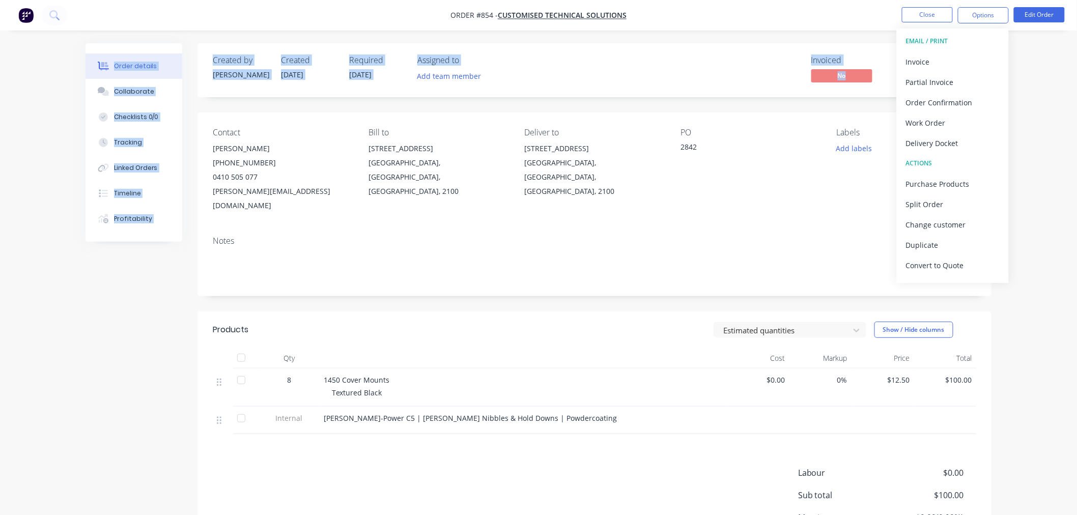
drag, startPoint x: 958, startPoint y: 72, endPoint x: 963, endPoint y: 46, distance: 27.1
click at [963, 46] on div "EMAIL / PRINT Invoice Partial Invoice Order Confirmation Work Order Delivery Do…" at bounding box center [953, 156] width 112 height 255
click at [952, 67] on div "Invoice" at bounding box center [953, 61] width 94 height 15
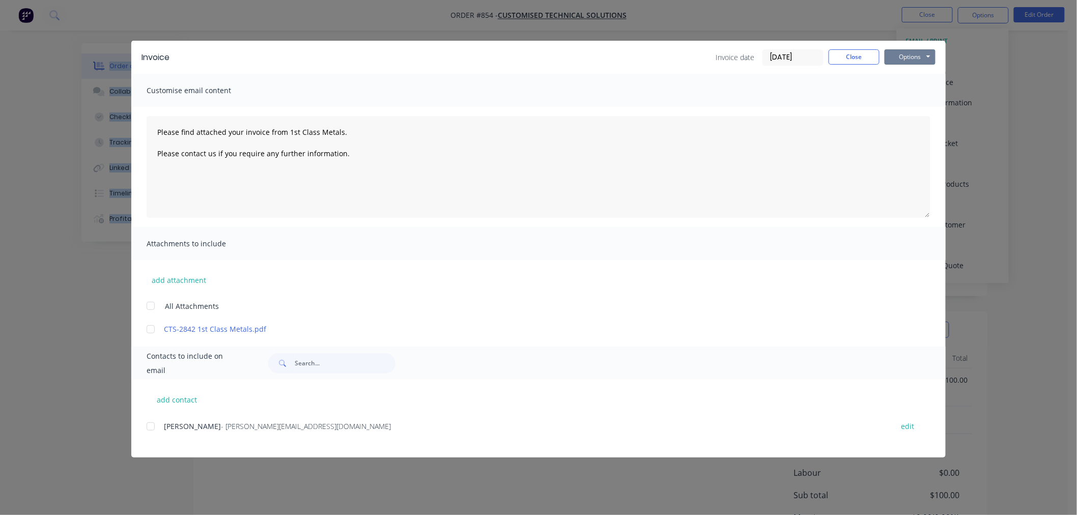
drag, startPoint x: 933, startPoint y: 57, endPoint x: 930, endPoint y: 66, distance: 9.7
click at [930, 57] on button "Options" at bounding box center [910, 56] width 51 height 15
click at [912, 98] on button "Print" at bounding box center [917, 91] width 65 height 17
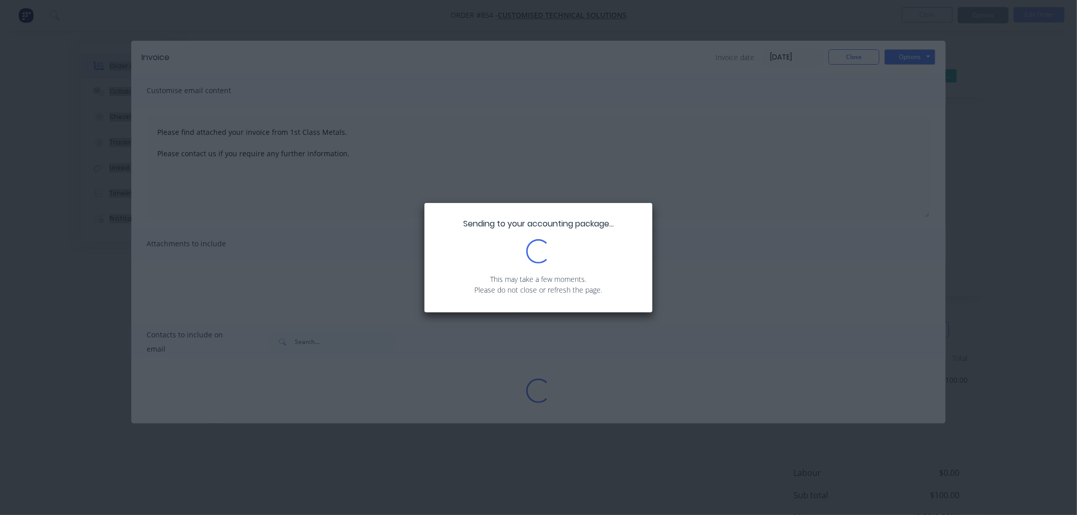
type textarea "Please find attached your invoice from 1st Class Metals. Please contact us if y…"
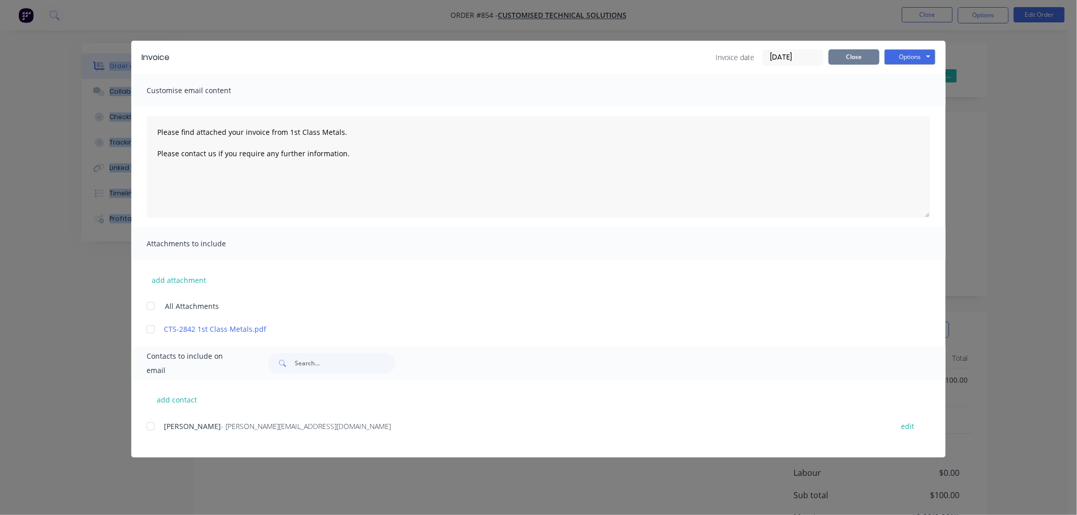
click at [840, 57] on button "Close" at bounding box center [854, 56] width 51 height 15
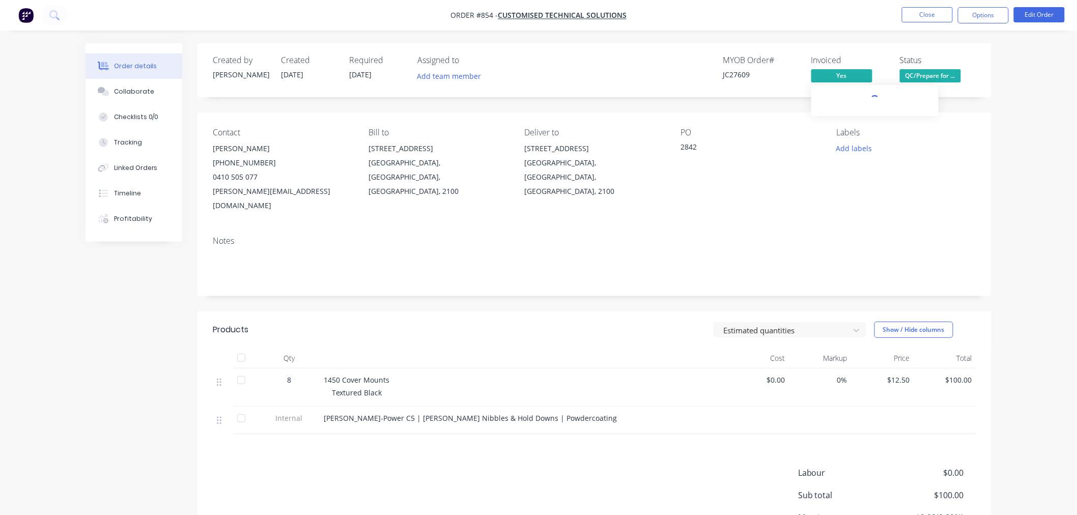
drag, startPoint x: 797, startPoint y: 185, endPoint x: 810, endPoint y: 171, distance: 19.1
click at [799, 184] on div "PO 2842" at bounding box center [750, 170] width 139 height 85
click at [916, 70] on span "QC/Prepare for ..." at bounding box center [930, 75] width 61 height 13
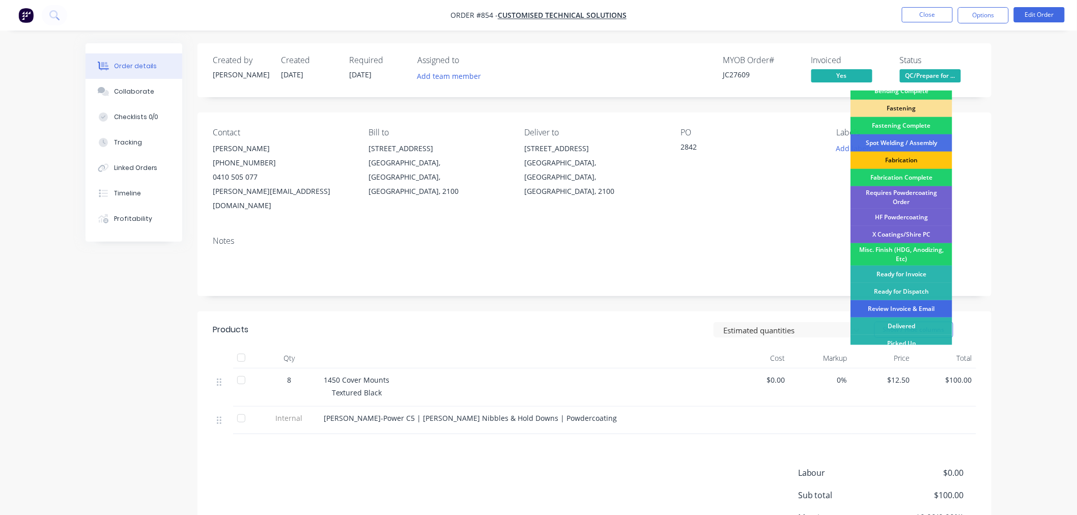
scroll to position [275, 0]
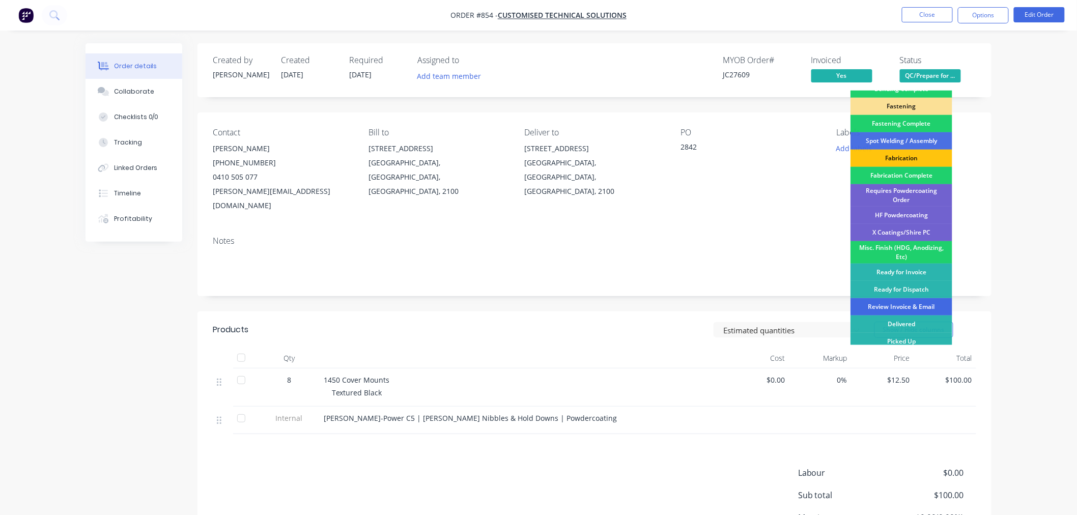
click at [918, 301] on div "Review Invoice & Email" at bounding box center [902, 306] width 102 height 17
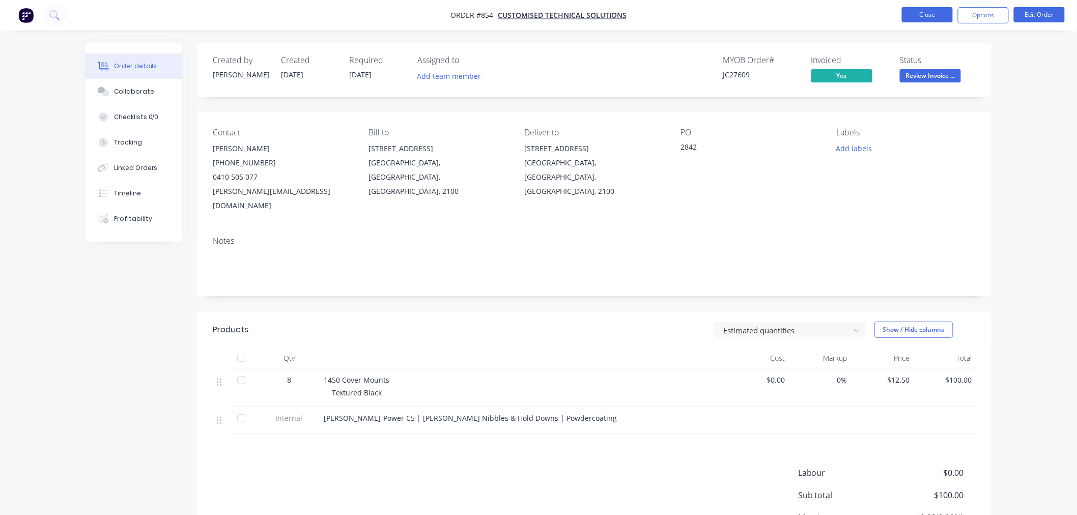
click at [928, 17] on button "Close" at bounding box center [927, 14] width 51 height 15
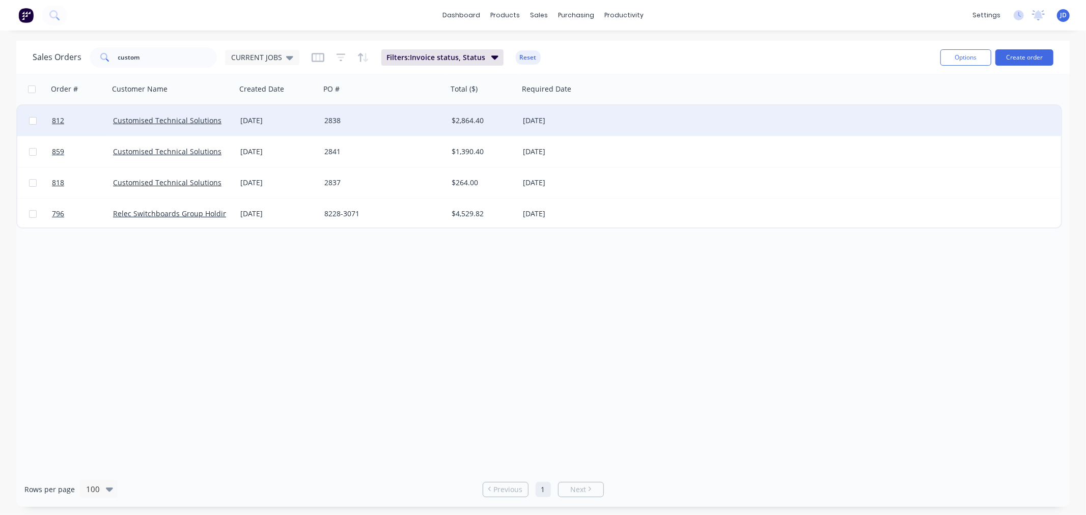
click at [374, 124] on div "2838" at bounding box center [380, 121] width 113 height 10
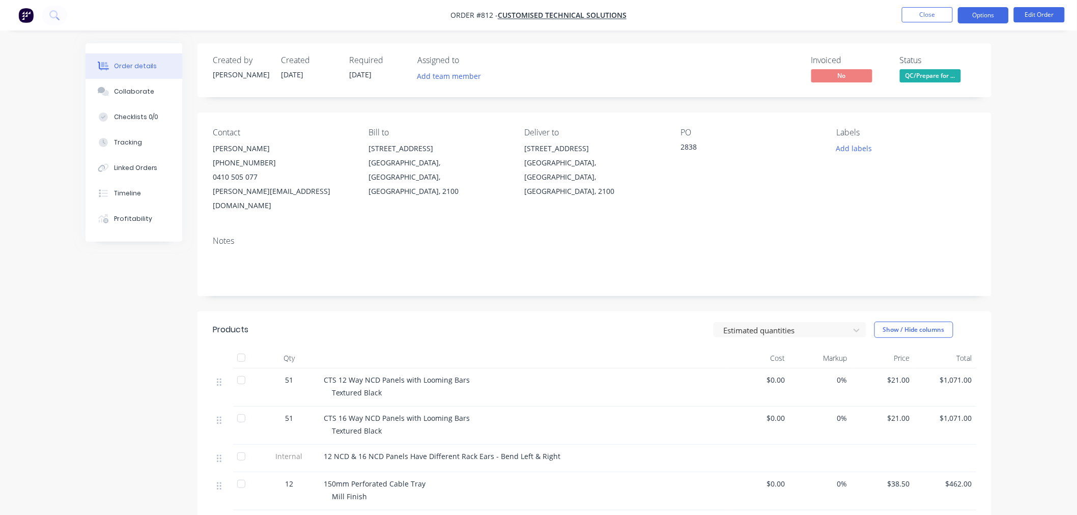
click at [996, 19] on button "Options" at bounding box center [983, 15] width 51 height 16
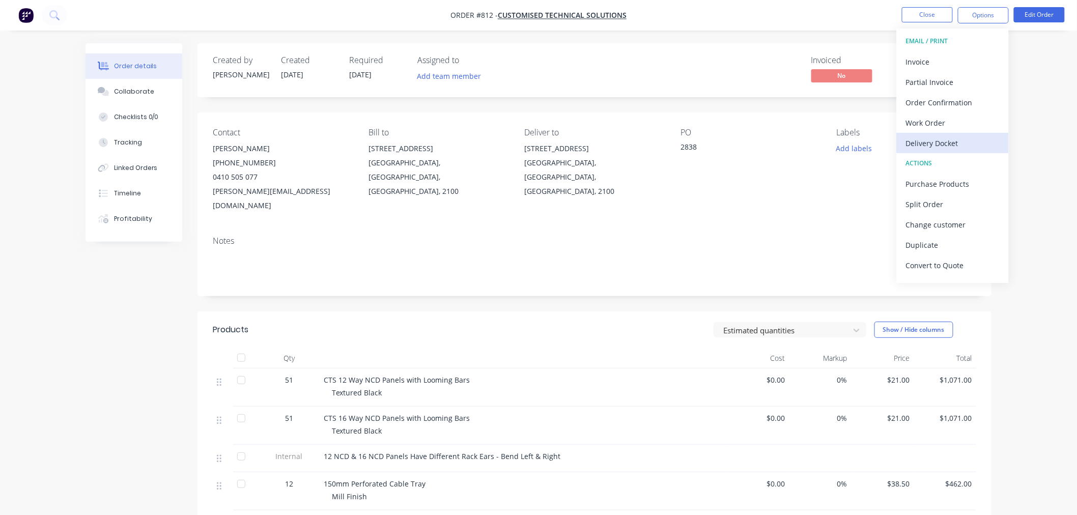
click at [933, 136] on div "Delivery Docket" at bounding box center [953, 143] width 94 height 15
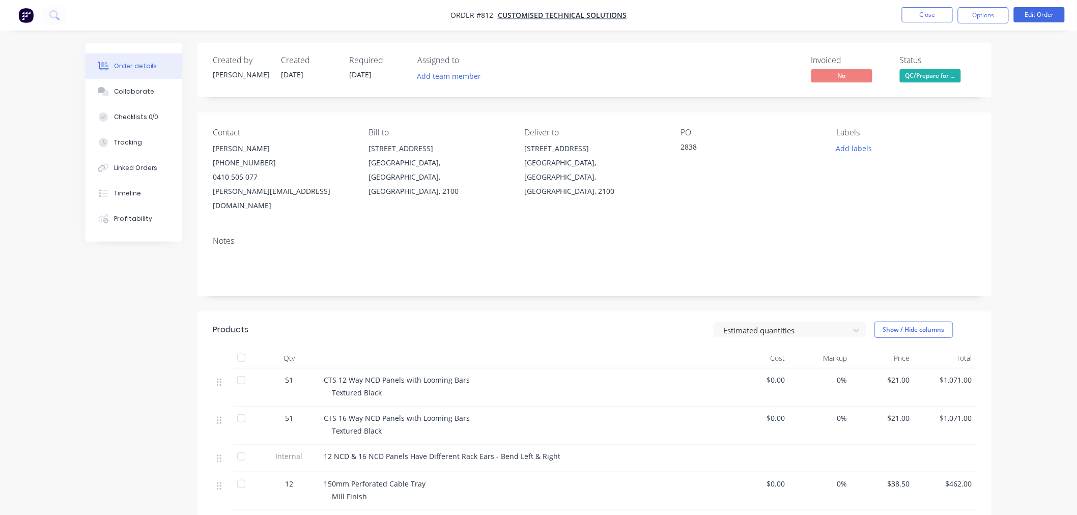
drag, startPoint x: 213, startPoint y: 441, endPoint x: 221, endPoint y: 452, distance: 13.4
click at [220, 453] on div at bounding box center [223, 458] width 20 height 27
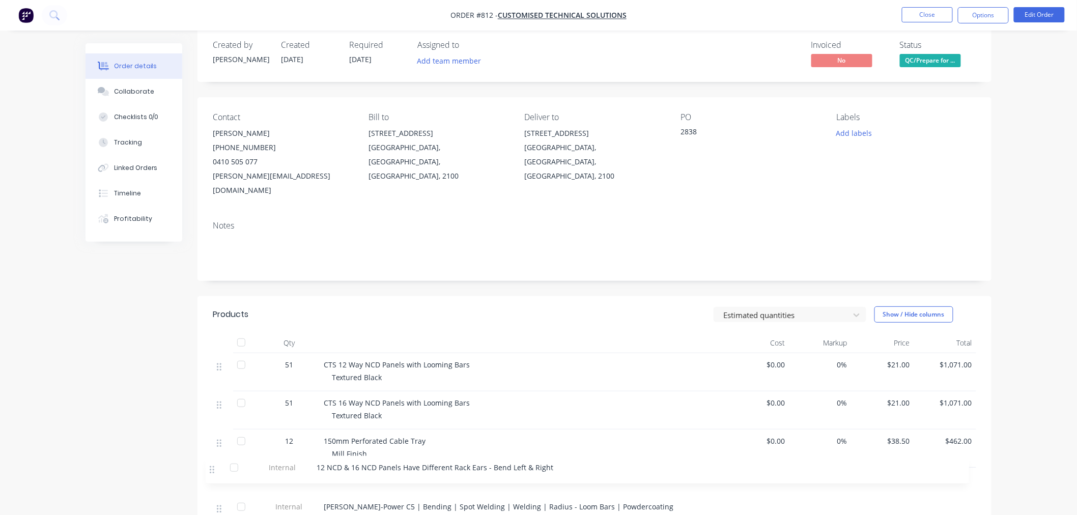
scroll to position [22, 0]
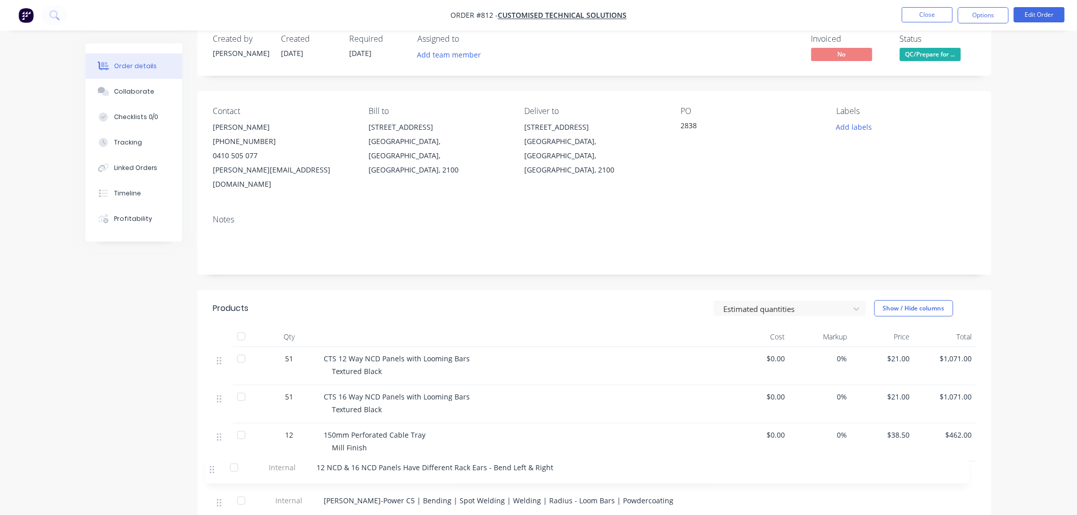
drag, startPoint x: 226, startPoint y: 443, endPoint x: 222, endPoint y: 462, distance: 19.3
click at [219, 468] on div "51 CTS 12 Way NCD Panels with Looming Bars Textured Black $0.00 0% $21.00 $1,07…" at bounding box center [595, 432] width 764 height 170
click at [145, 414] on div "Created by [PERSON_NAME] Created [DATE] Required [DATE] Assigned to Add team me…" at bounding box center [539, 359] width 906 height 676
drag, startPoint x: 993, startPoint y: 17, endPoint x: 985, endPoint y: 23, distance: 9.8
click at [992, 17] on button "Options" at bounding box center [983, 15] width 51 height 16
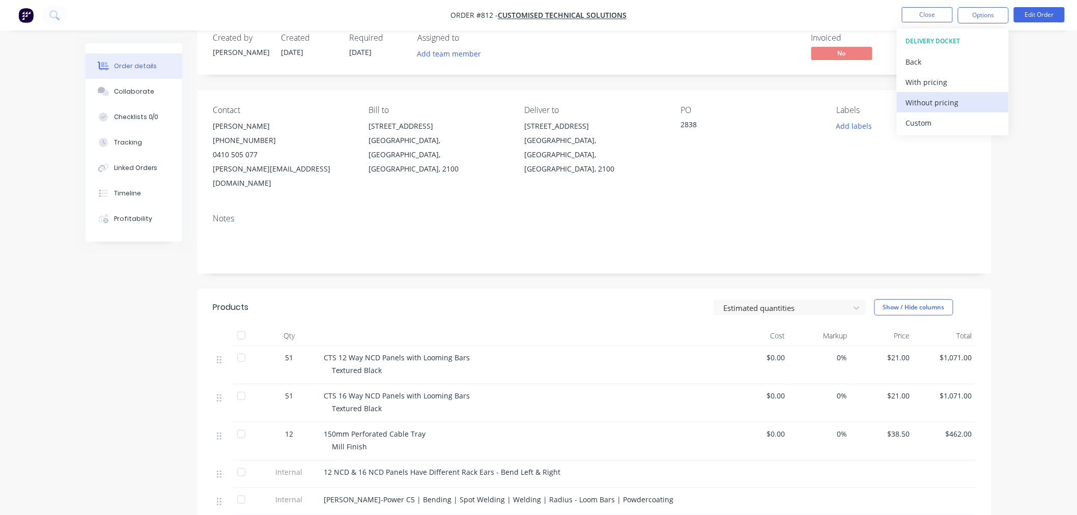
click at [937, 102] on div "Without pricing" at bounding box center [953, 102] width 94 height 15
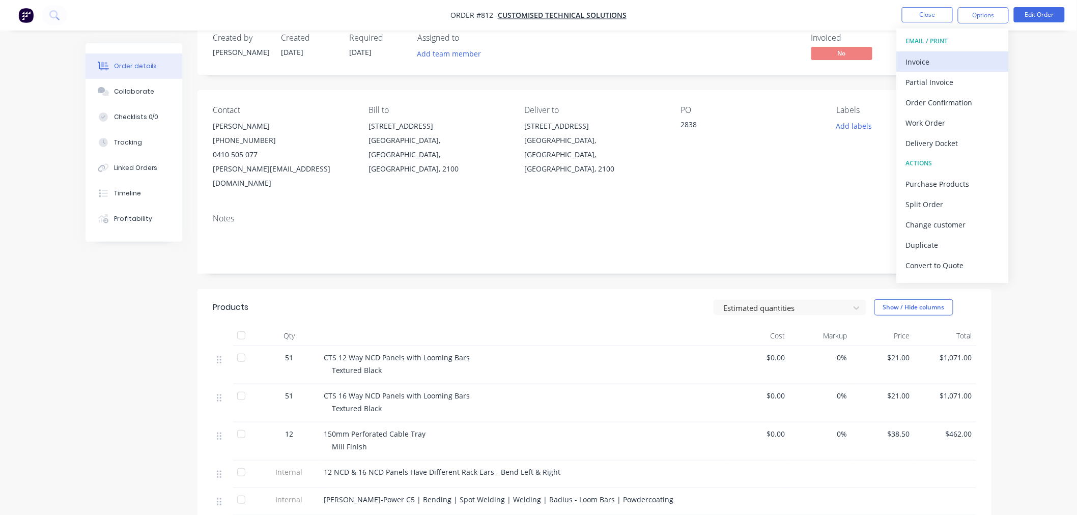
click at [919, 60] on div "Invoice" at bounding box center [953, 61] width 94 height 15
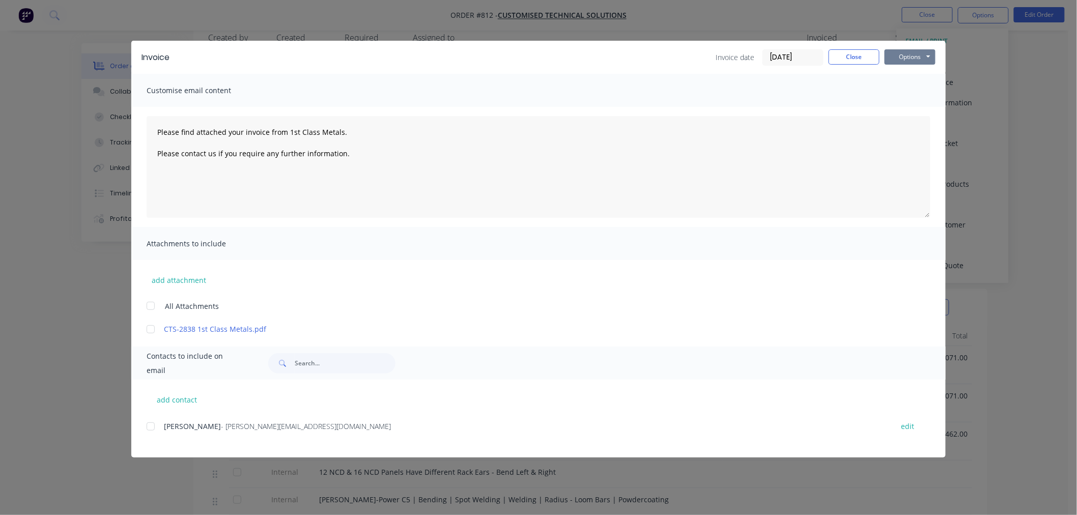
drag, startPoint x: 912, startPoint y: 52, endPoint x: 913, endPoint y: 60, distance: 7.1
click at [909, 53] on button "Options" at bounding box center [910, 56] width 51 height 15
click at [917, 88] on button "Print" at bounding box center [917, 91] width 65 height 17
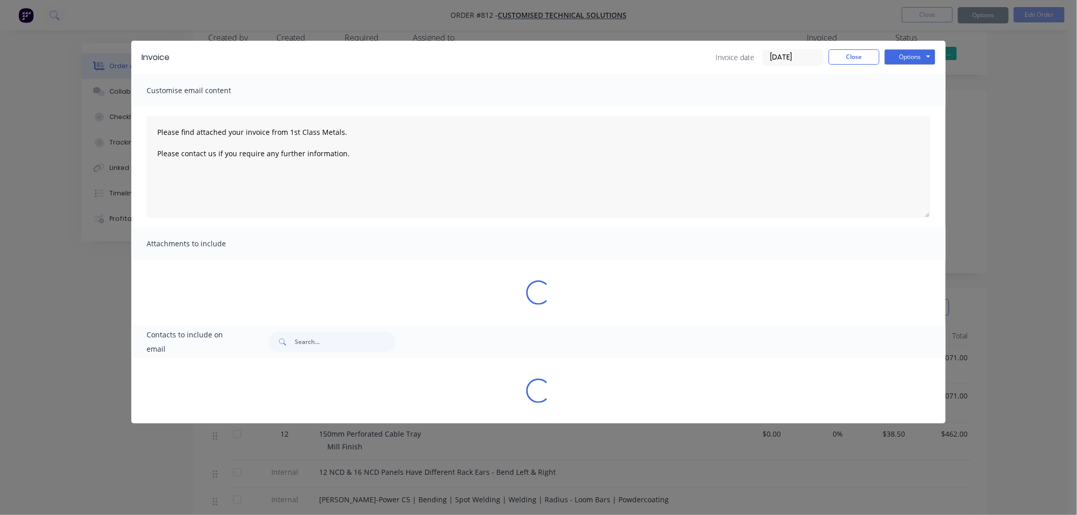
type textarea "Please find attached your invoice from 1st Class Metals. Please contact us if y…"
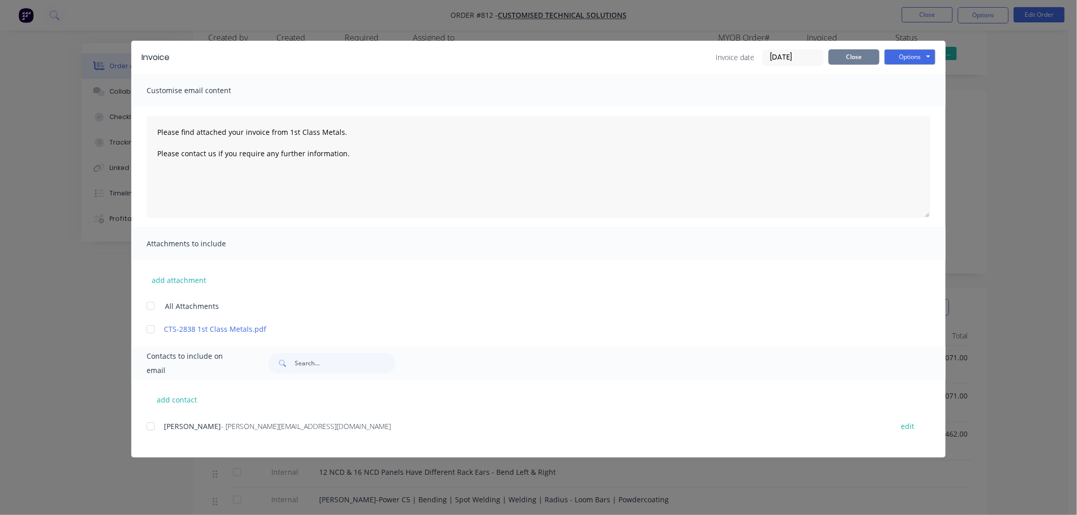
drag, startPoint x: 857, startPoint y: 52, endPoint x: 787, endPoint y: 64, distance: 71.2
click at [856, 52] on button "Close" at bounding box center [854, 56] width 51 height 15
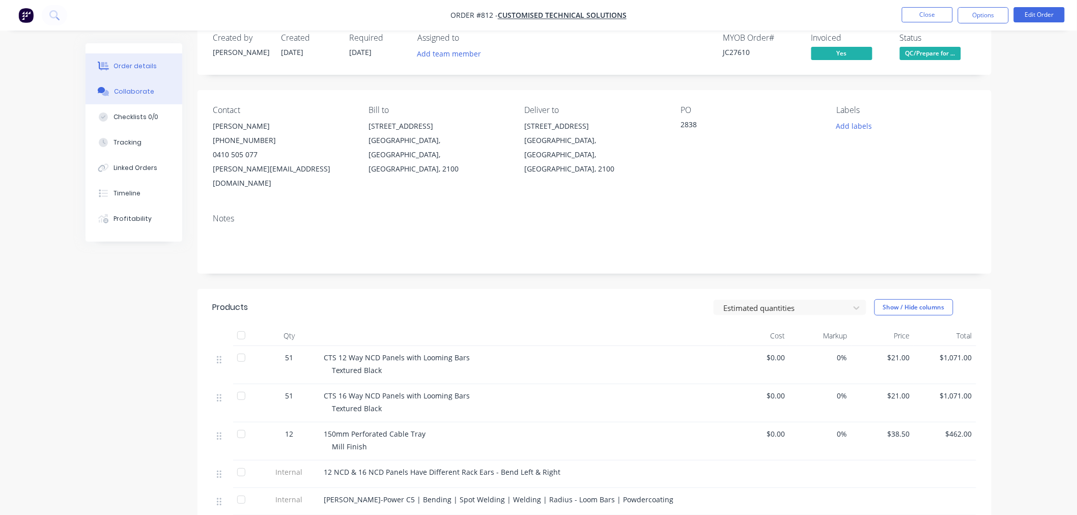
click at [158, 88] on button "Collaborate" at bounding box center [134, 91] width 97 height 25
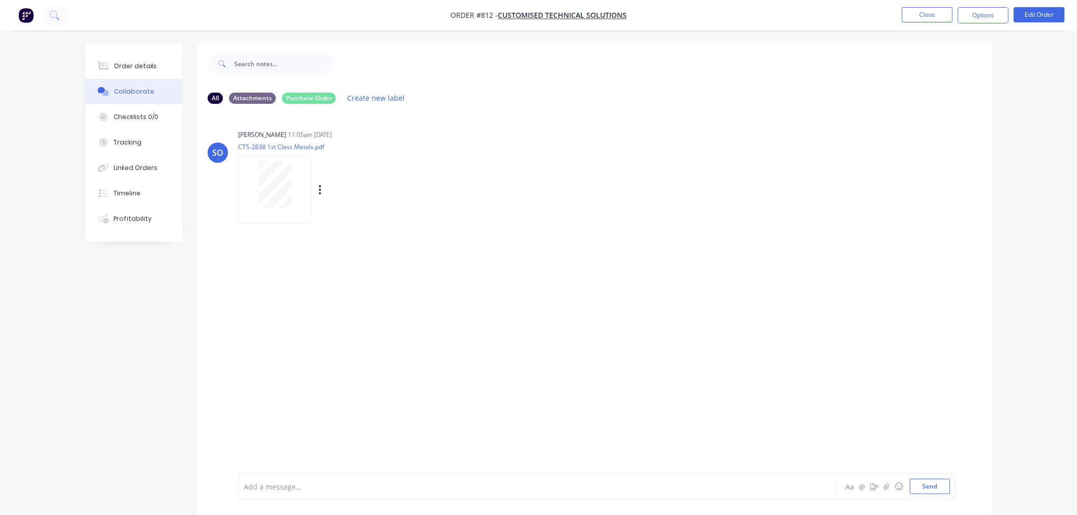
click at [256, 192] on div at bounding box center [275, 184] width 64 height 47
click at [147, 51] on div "Order details Collaborate Checklists 0/0 Tracking Linked Orders Timeline Profit…" at bounding box center [134, 142] width 97 height 199
click at [146, 53] on button "Order details" at bounding box center [134, 65] width 97 height 25
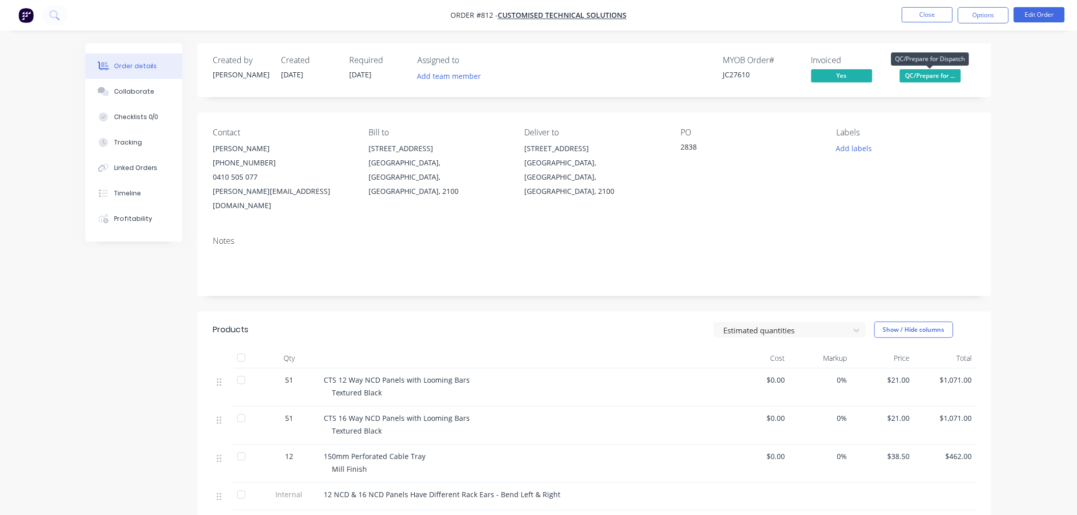
click at [925, 73] on span "QC/Prepare for ..." at bounding box center [930, 75] width 61 height 13
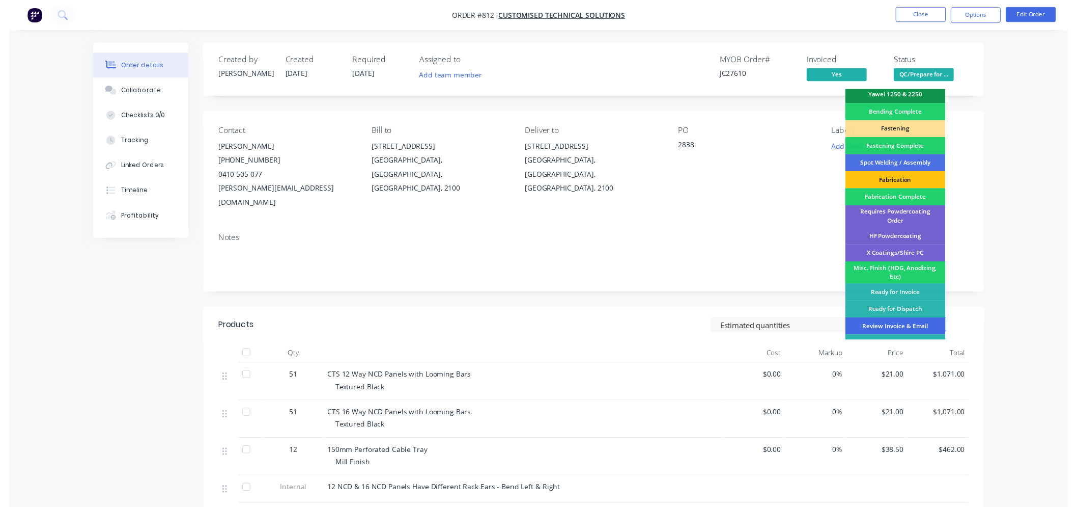
scroll to position [275, 0]
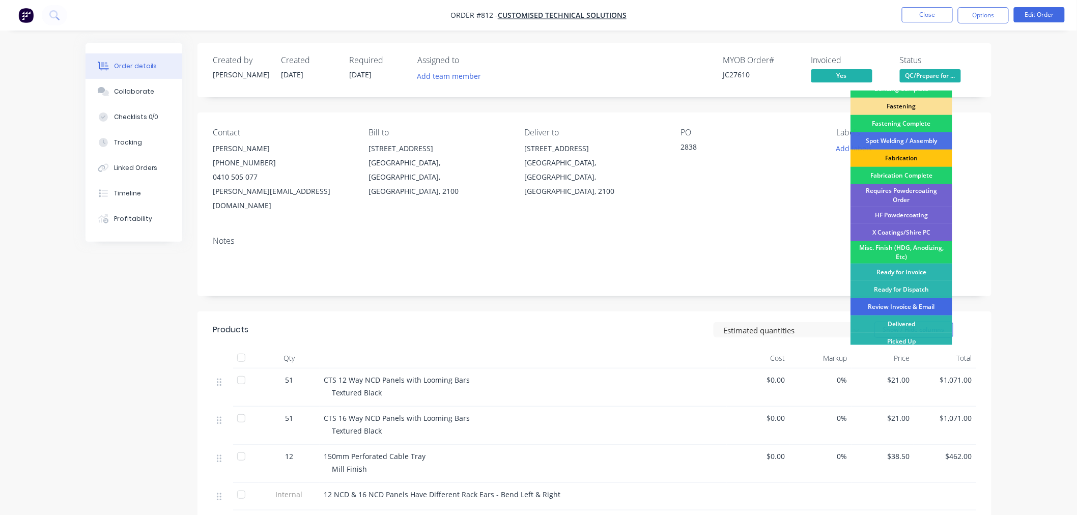
click at [909, 298] on div "Review Invoice & Email" at bounding box center [902, 306] width 102 height 17
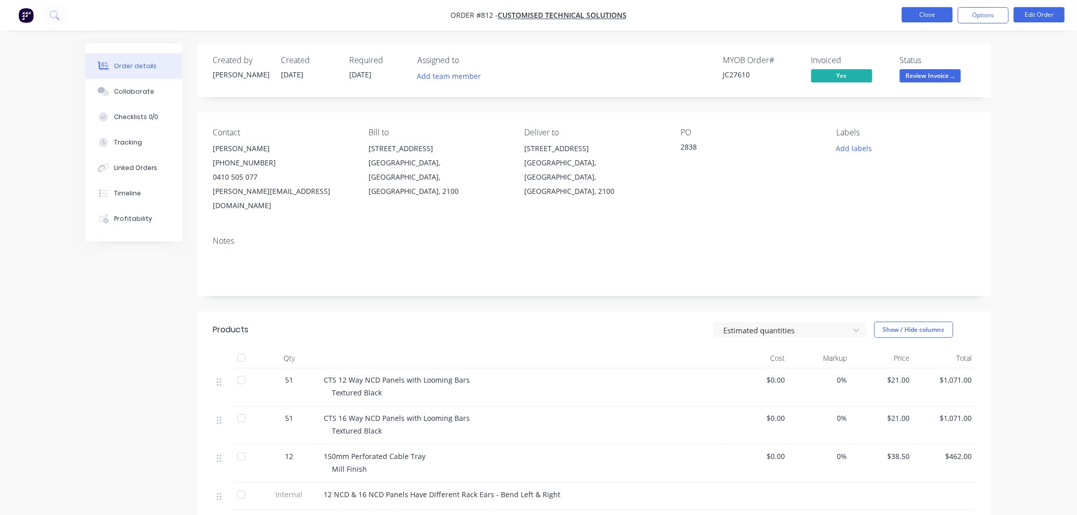
click at [912, 18] on button "Close" at bounding box center [927, 14] width 51 height 15
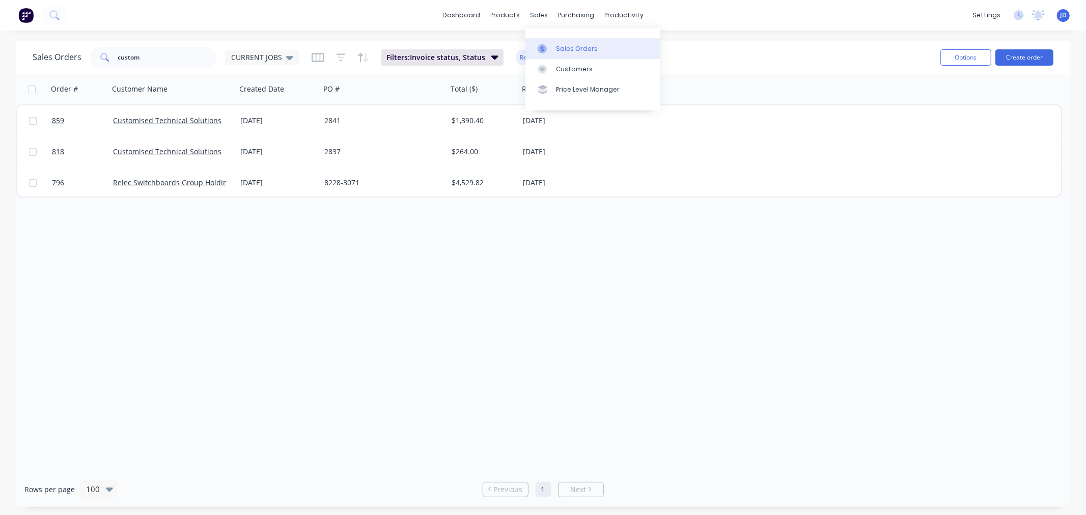
click at [545, 50] on icon at bounding box center [542, 48] width 9 height 9
click at [538, 51] on icon at bounding box center [542, 48] width 9 height 9
click at [598, 49] on link "Workflow" at bounding box center [663, 48] width 135 height 20
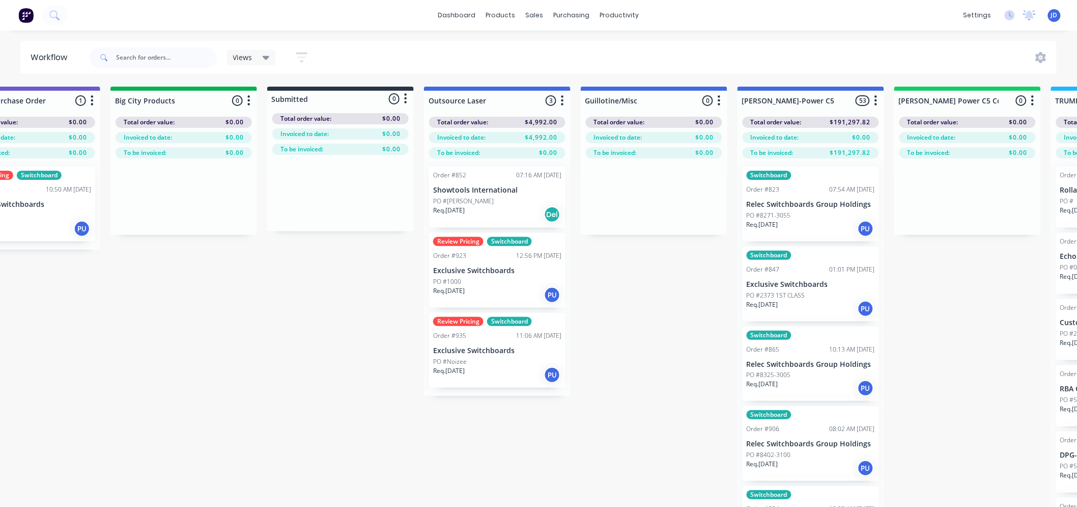
drag, startPoint x: 576, startPoint y: 264, endPoint x: 644, endPoint y: 255, distance: 67.8
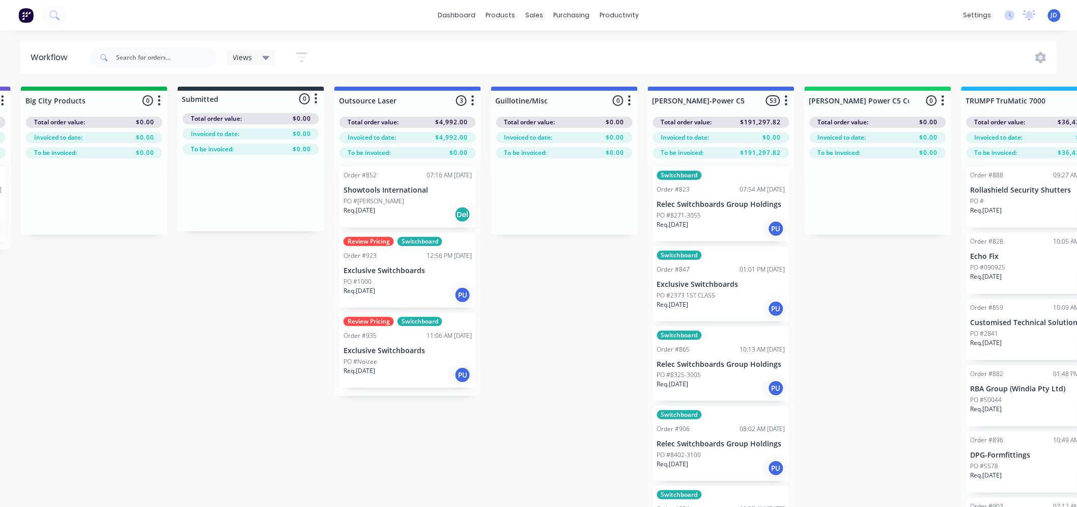
drag, startPoint x: 887, startPoint y: 271, endPoint x: 887, endPoint y: 277, distance: 6.6
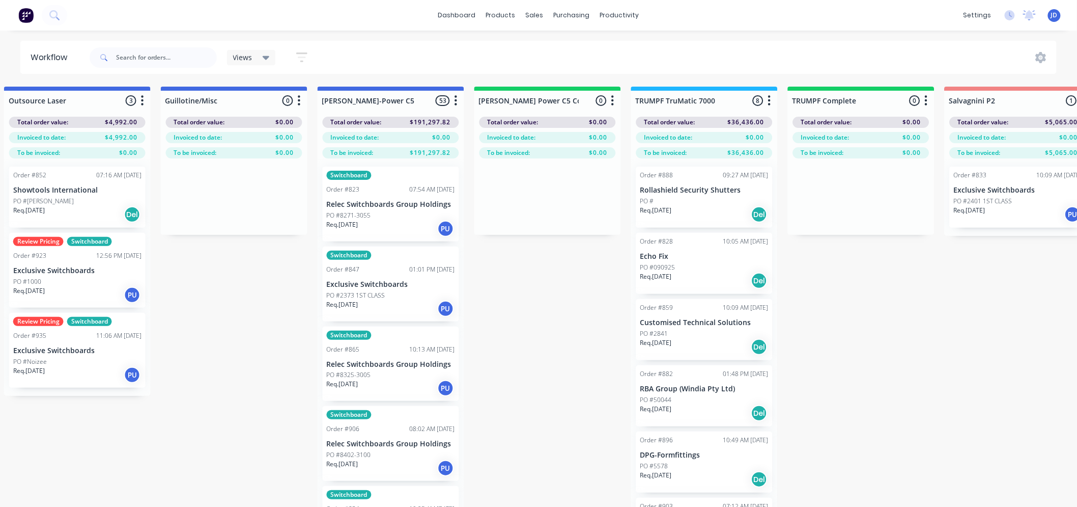
drag, startPoint x: 894, startPoint y: 278, endPoint x: 946, endPoint y: 262, distance: 54.9
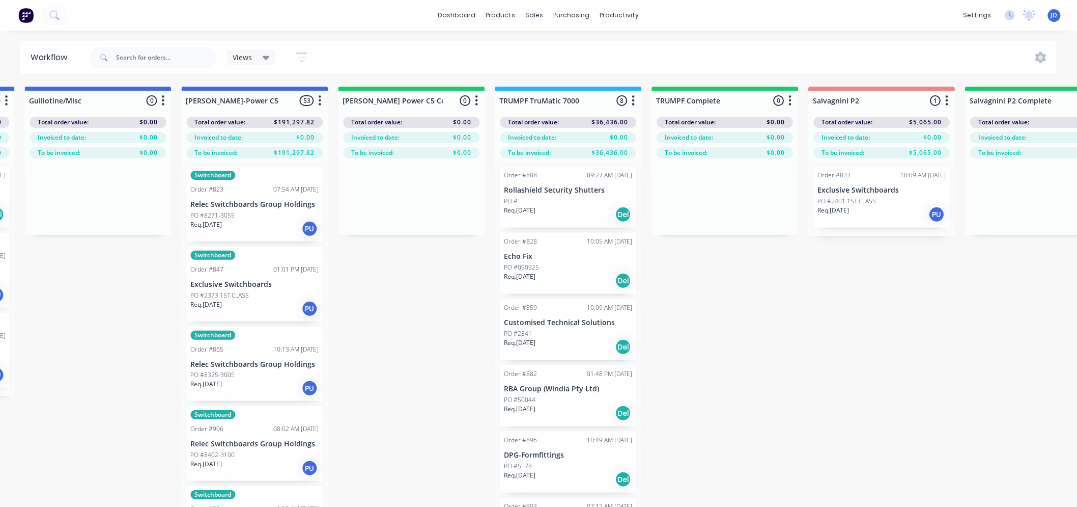
drag, startPoint x: 902, startPoint y: 276, endPoint x: 963, endPoint y: 271, distance: 61.3
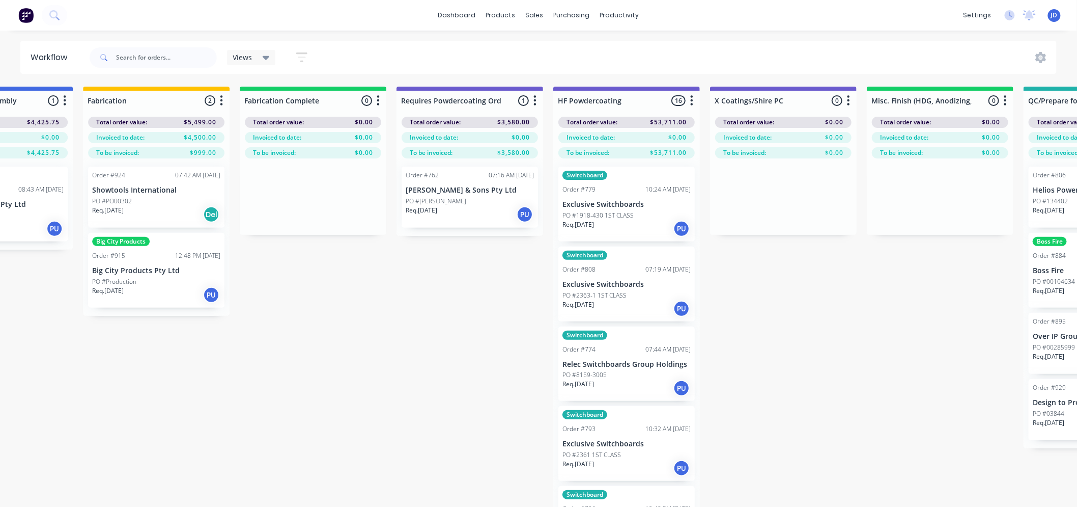
drag, startPoint x: 658, startPoint y: 314, endPoint x: 885, endPoint y: 301, distance: 227.4
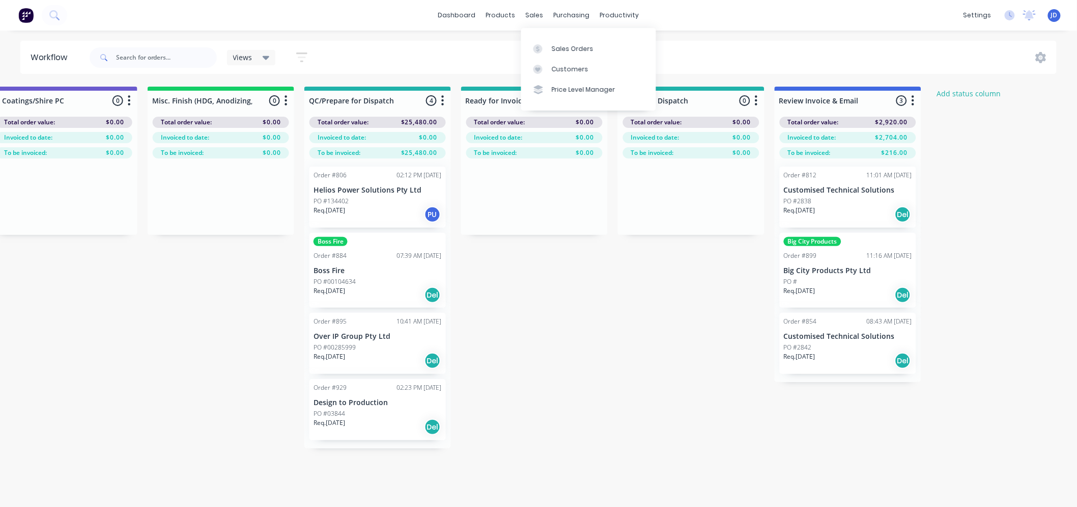
click at [541, 62] on link "Customers" at bounding box center [588, 69] width 135 height 20
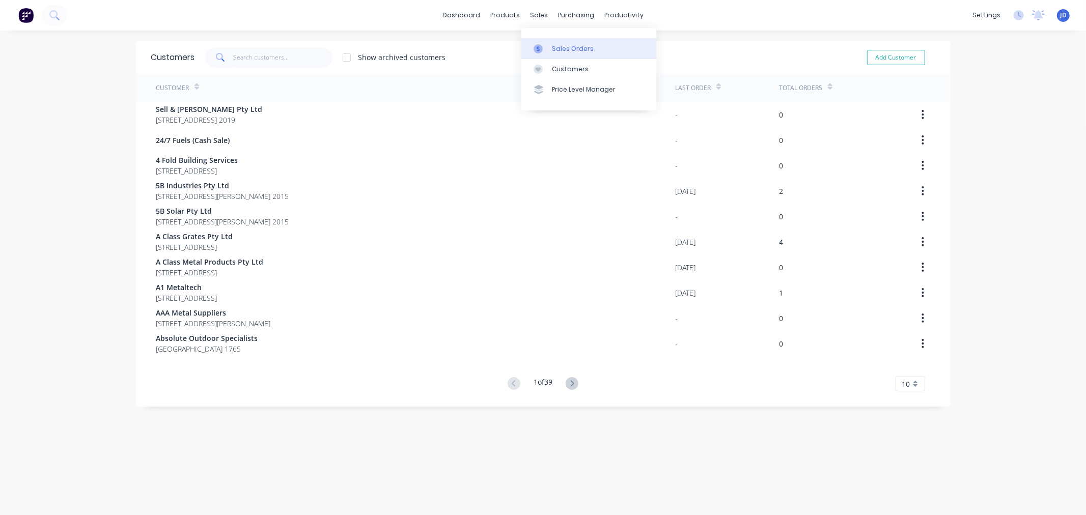
click at [546, 45] on div at bounding box center [541, 48] width 15 height 9
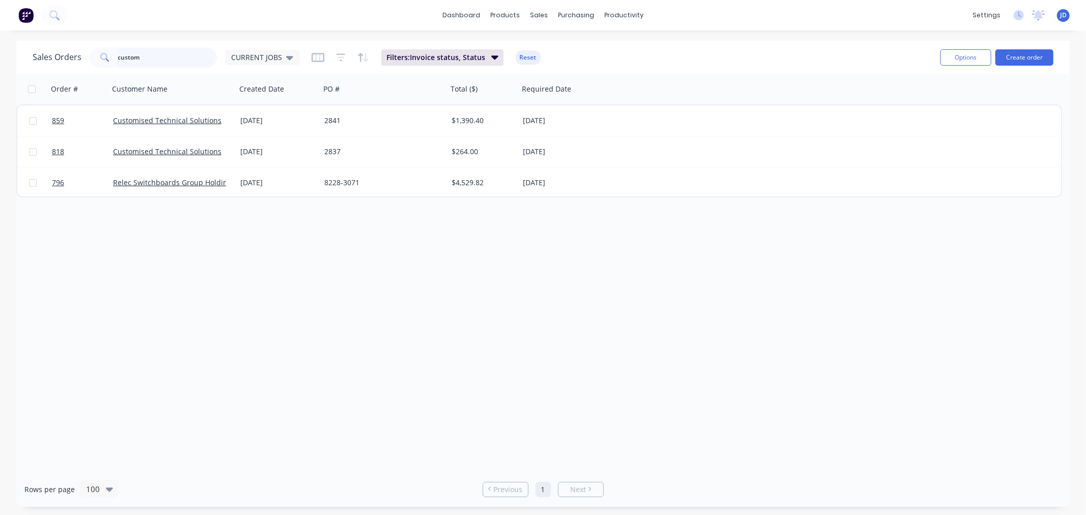
drag, startPoint x: 166, startPoint y: 55, endPoint x: 0, endPoint y: 1, distance: 175.2
click at [0, 4] on div "dashboard products sales purchasing productivity dashboard products Product Cat…" at bounding box center [543, 257] width 1086 height 515
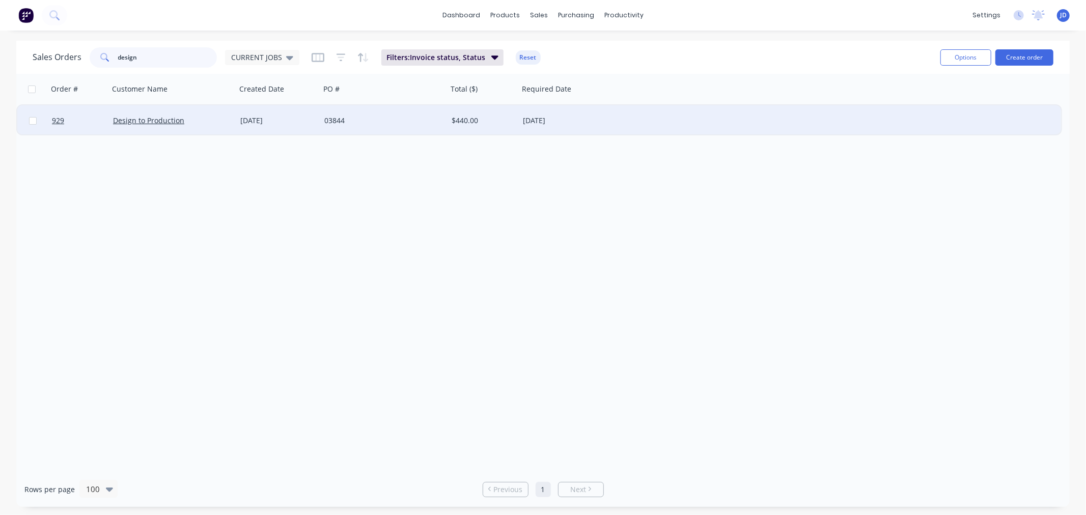
type input "design"
click at [227, 120] on div "Design to Production" at bounding box center [172, 121] width 119 height 10
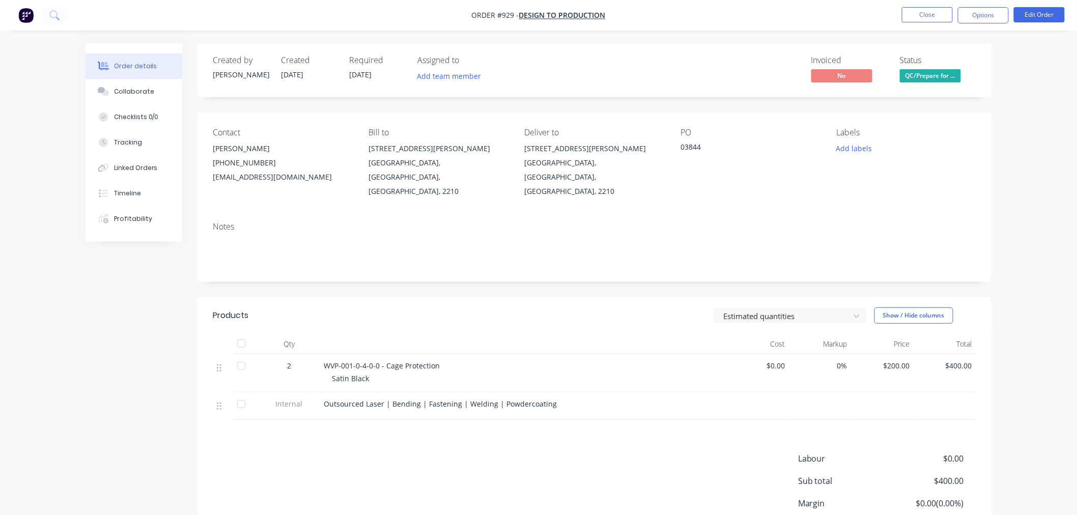
drag, startPoint x: 969, startPoint y: 18, endPoint x: 969, endPoint y: 26, distance: 8.1
click at [970, 17] on button "Options" at bounding box center [983, 15] width 51 height 16
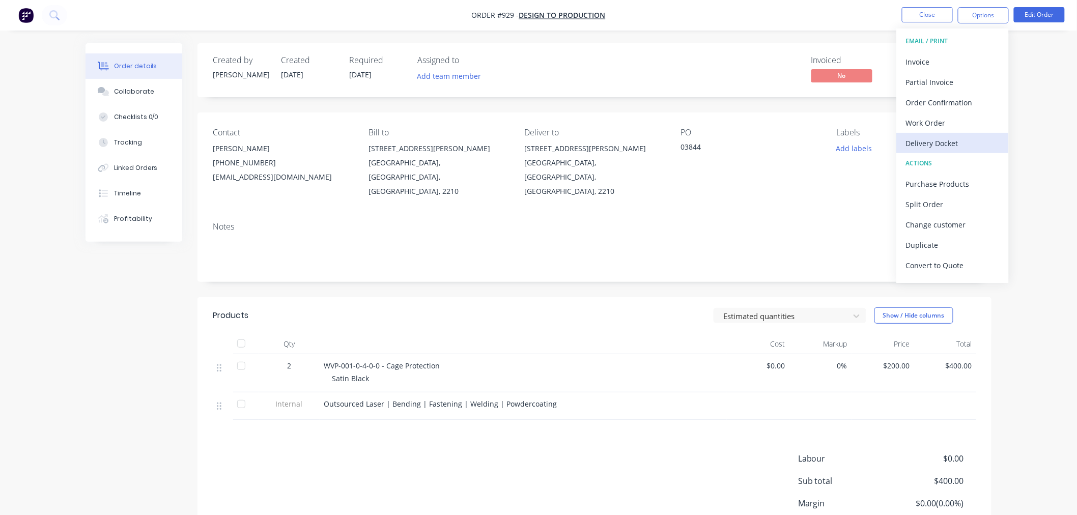
click at [945, 140] on div "Delivery Docket" at bounding box center [953, 143] width 94 height 15
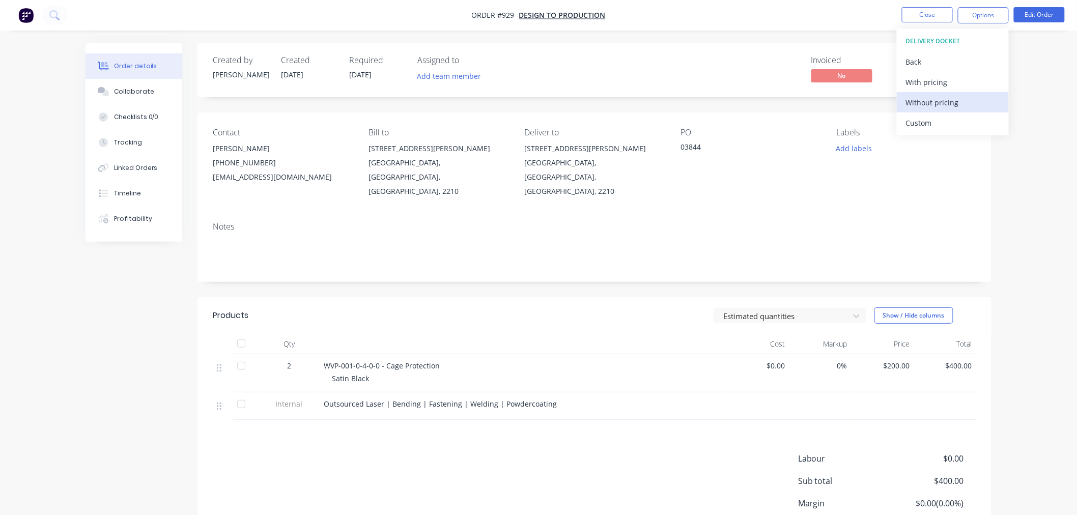
click at [942, 100] on div "Without pricing" at bounding box center [953, 102] width 94 height 15
